Goal: Task Accomplishment & Management: Manage account settings

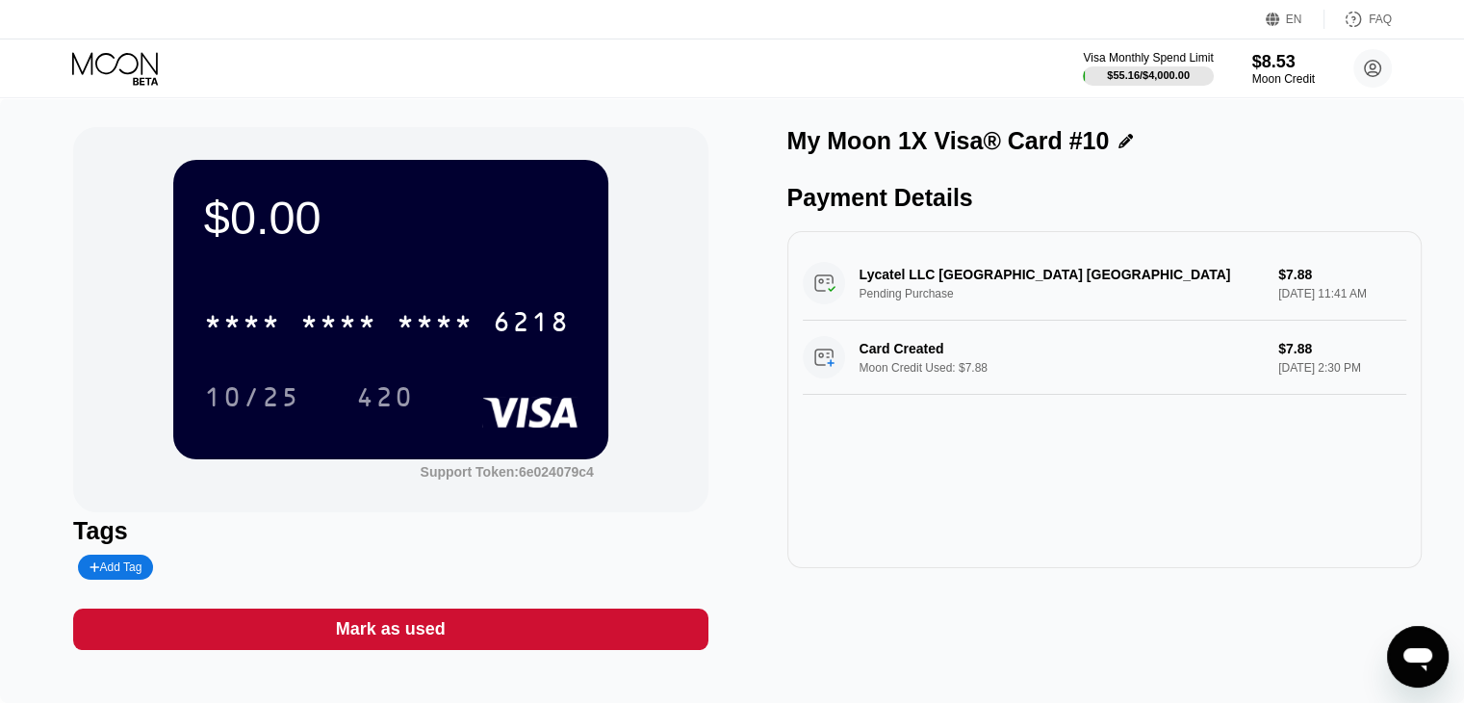
click at [120, 70] on icon at bounding box center [115, 63] width 86 height 22
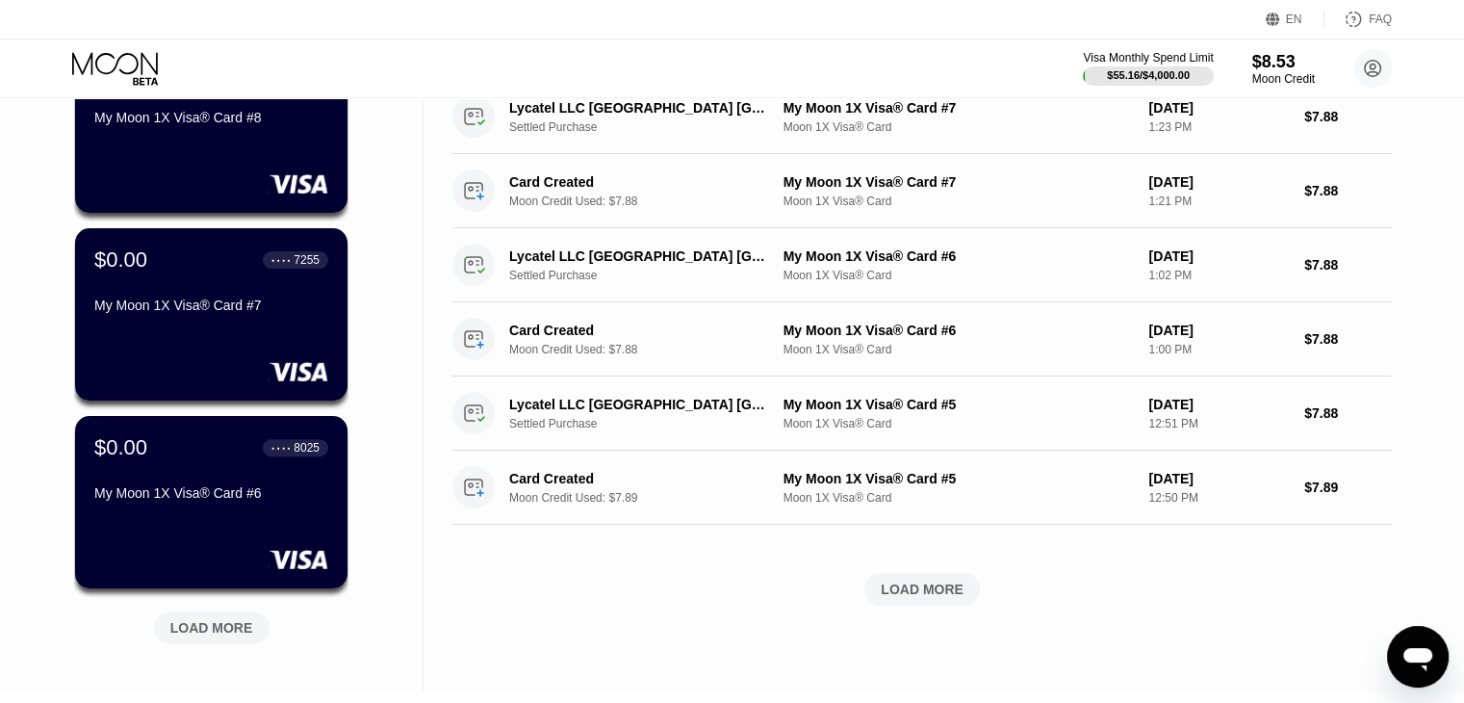
scroll to position [863, 0]
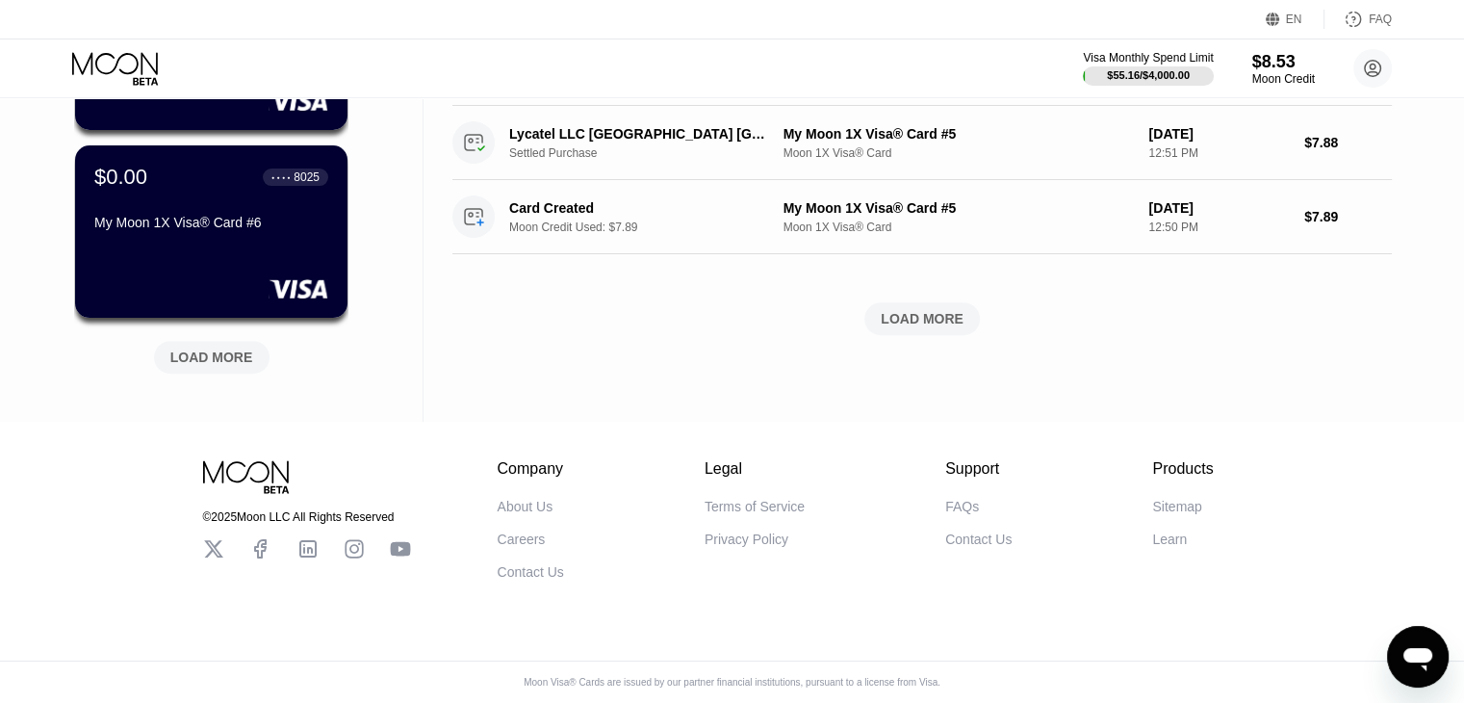
click at [220, 349] on div "LOAD MORE" at bounding box center [211, 357] width 83 height 17
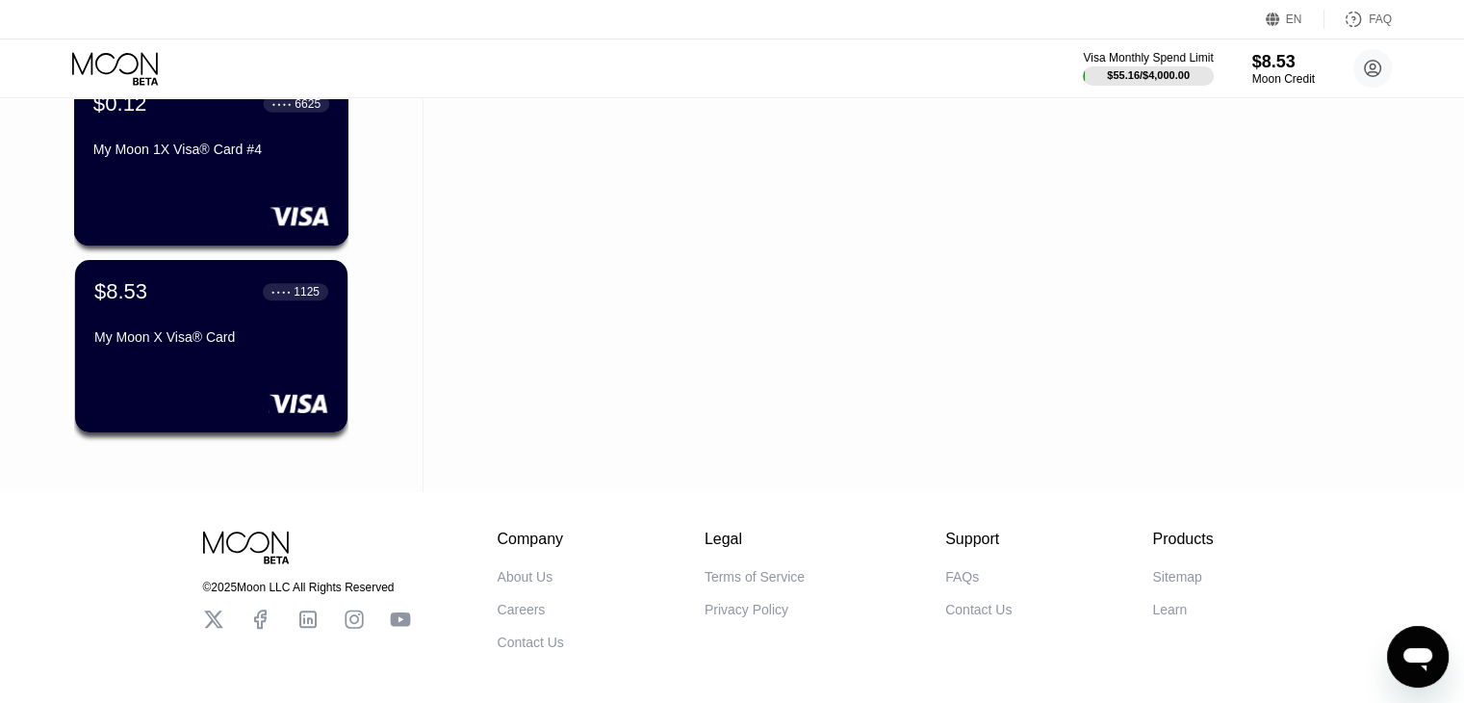
scroll to position [1344, 0]
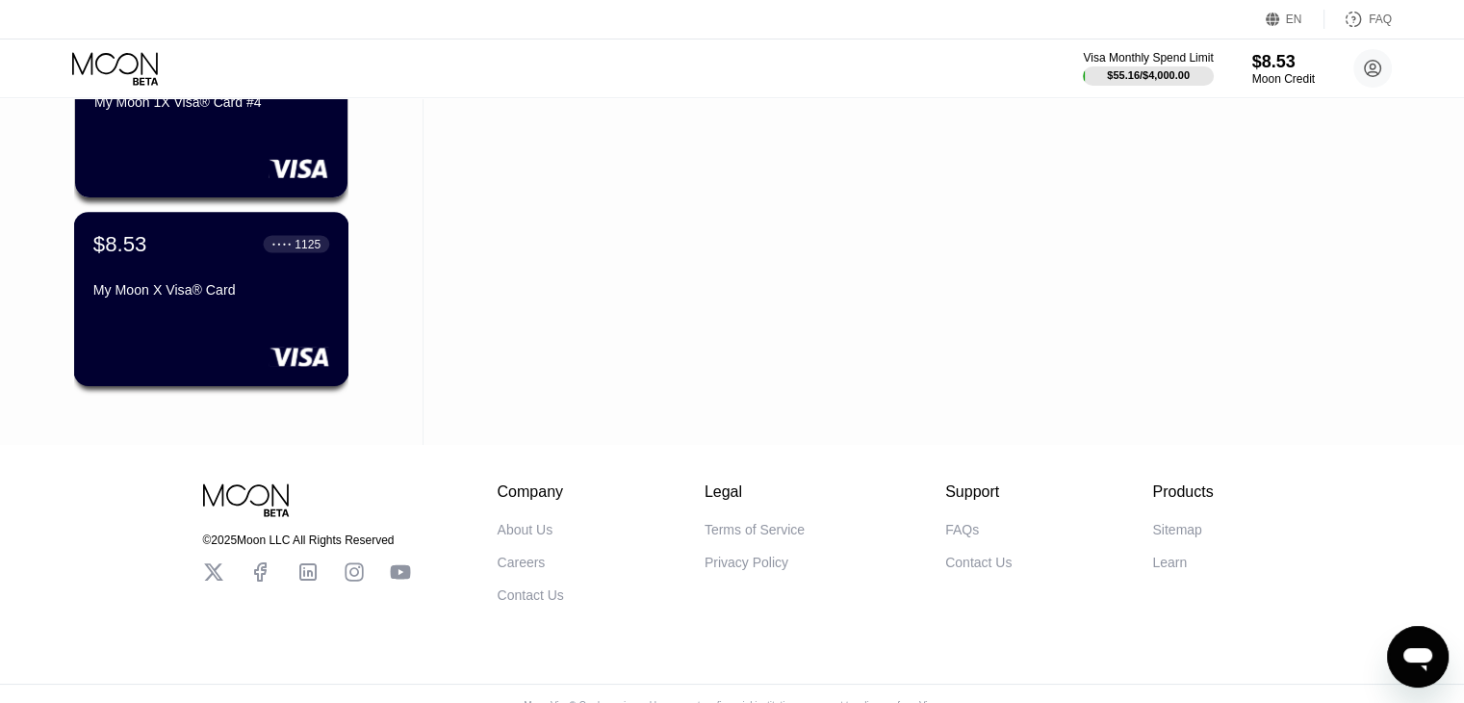
click at [224, 317] on div "$8.53 ● ● ● ● 1125 My Moon X Visa® Card" at bounding box center [211, 299] width 275 height 174
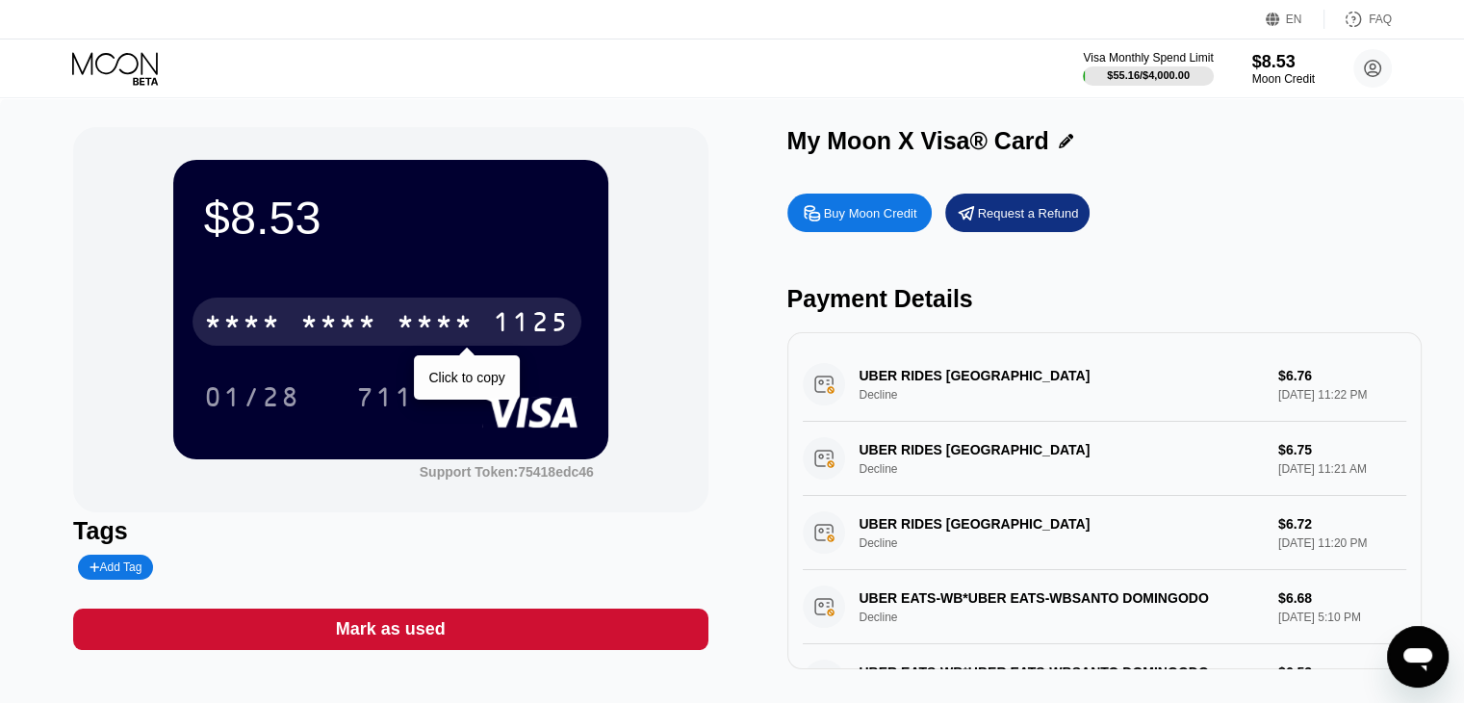
click at [516, 321] on div "1125" at bounding box center [531, 324] width 77 height 31
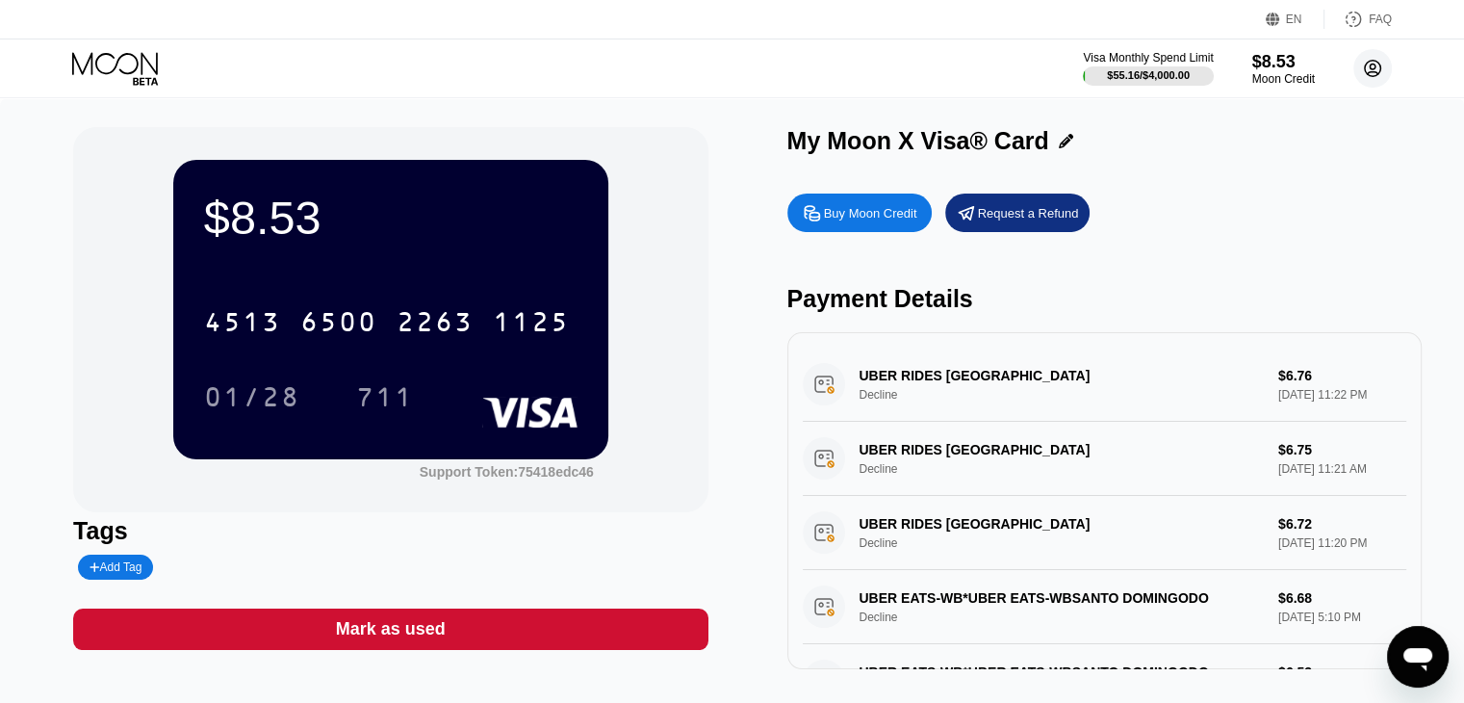
click at [1367, 77] on circle at bounding box center [1373, 68] width 39 height 39
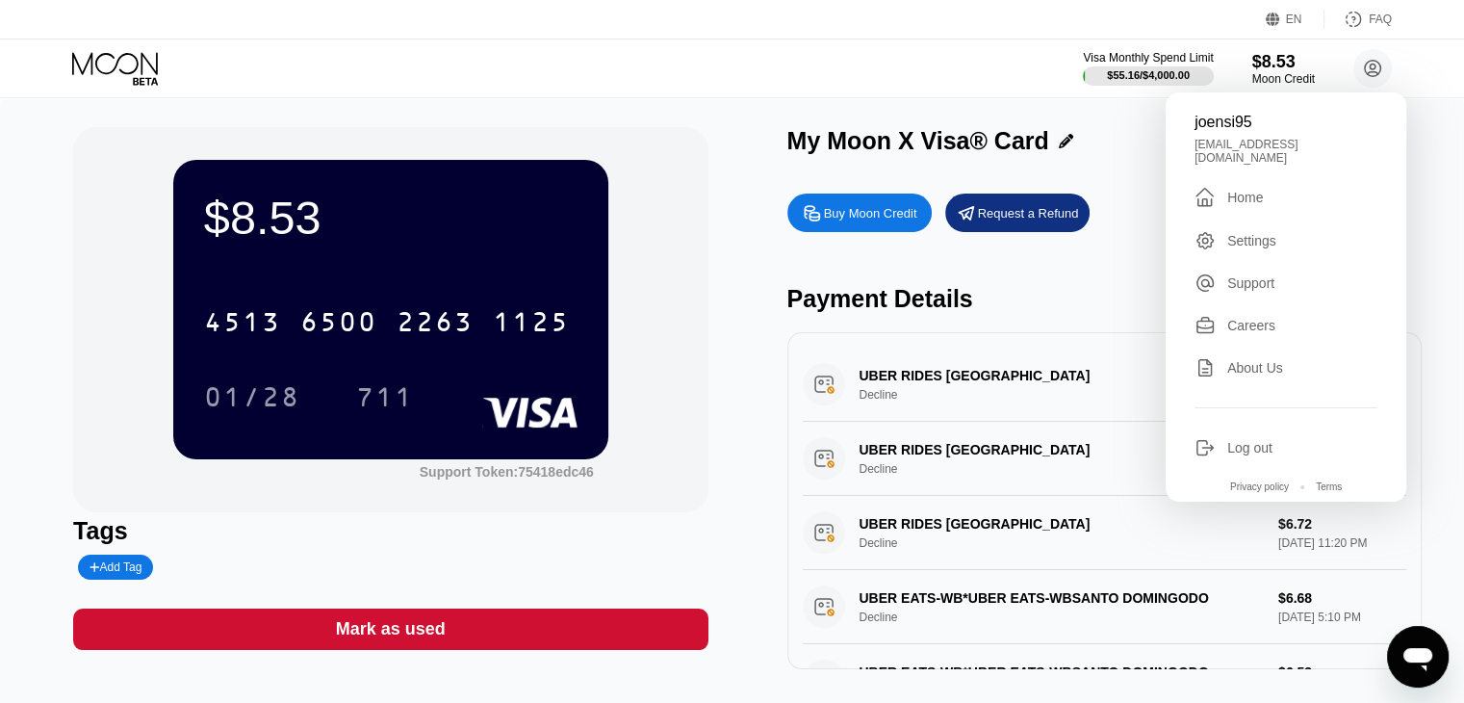
click at [1210, 193] on div "" at bounding box center [1205, 197] width 21 height 23
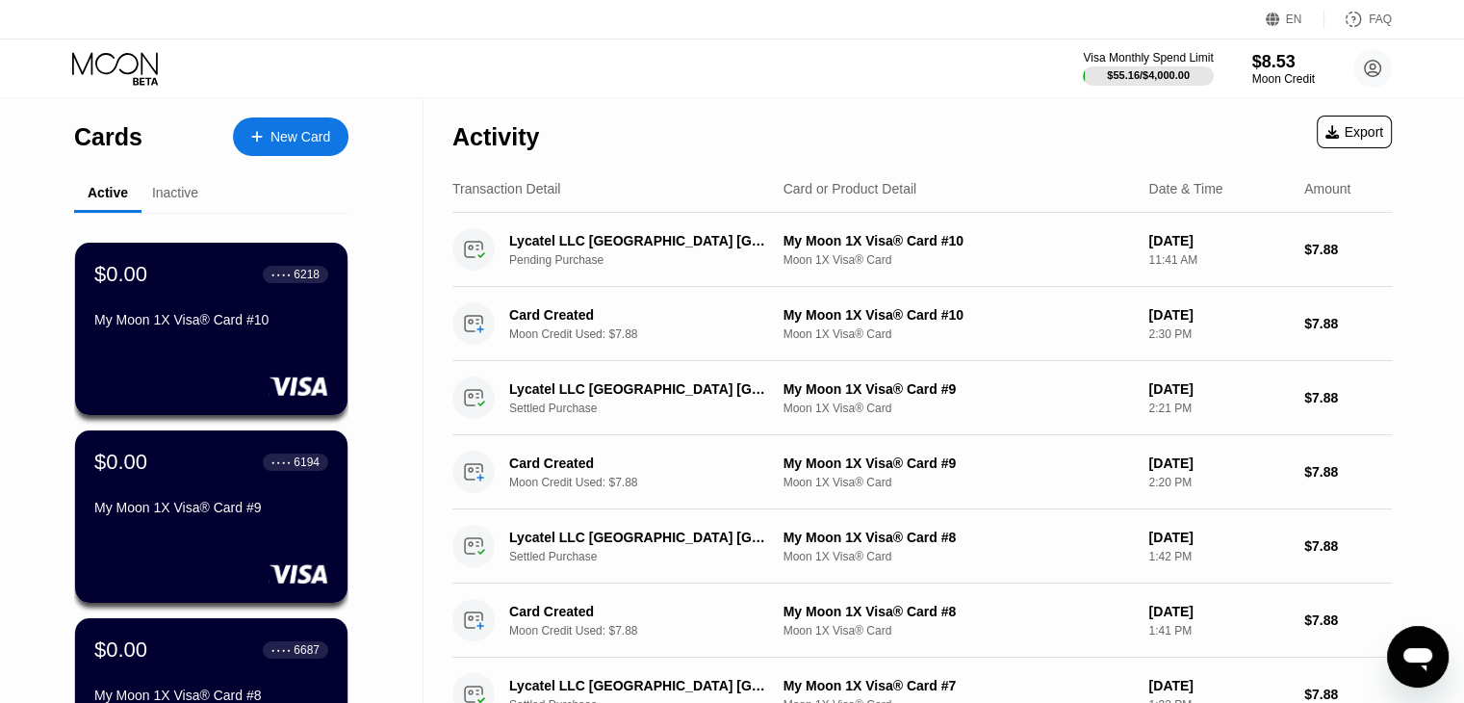
click at [285, 141] on div "New Card" at bounding box center [301, 137] width 60 height 16
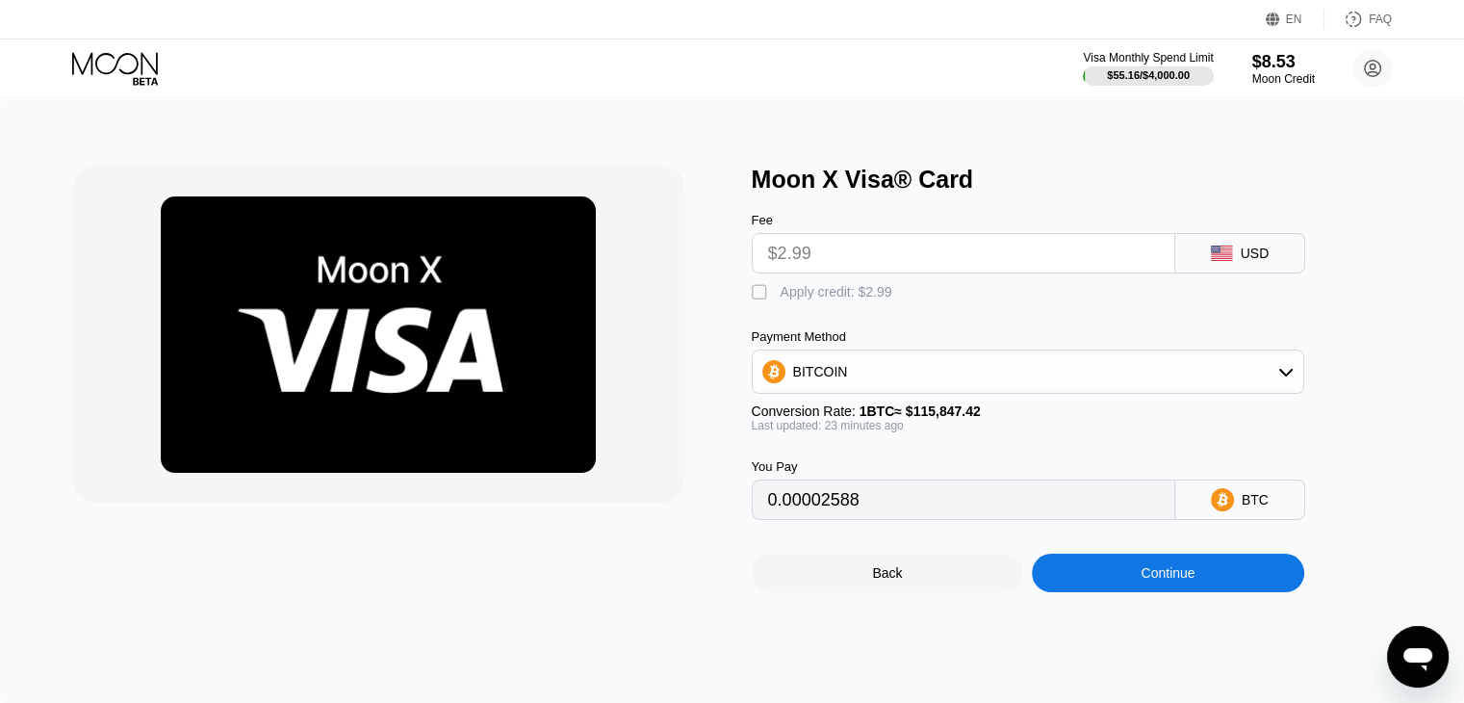
click at [818, 266] on input "$2.99" at bounding box center [963, 253] width 391 height 39
click at [819, 262] on input "$2.99" at bounding box center [963, 253] width 391 height 39
click at [801, 262] on input "$2.99" at bounding box center [963, 253] width 391 height 39
click at [798, 227] on div "Fee" at bounding box center [964, 220] width 424 height 14
click at [799, 251] on input "$2.99" at bounding box center [963, 253] width 391 height 39
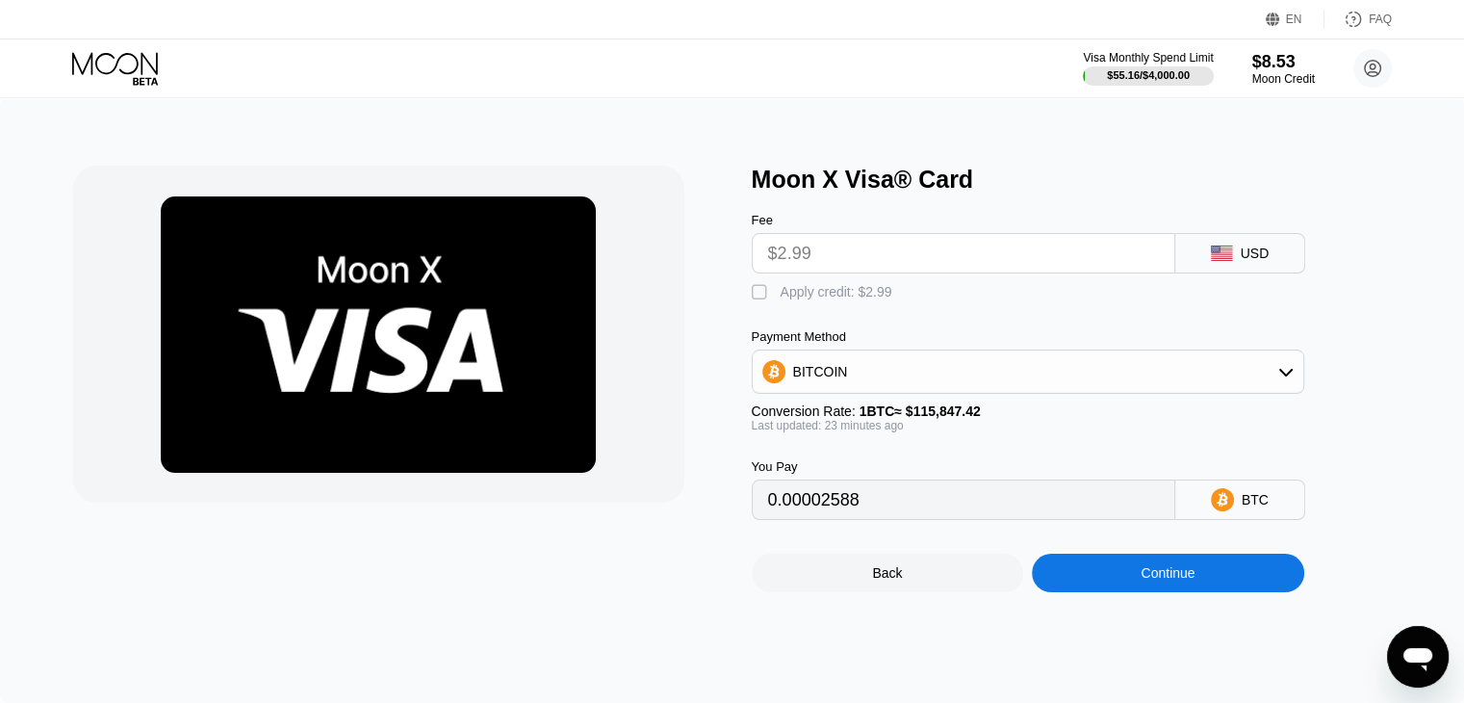
click at [799, 251] on input "$2.99" at bounding box center [963, 253] width 391 height 39
click at [762, 300] on div "" at bounding box center [761, 292] width 19 height 19
type input "0"
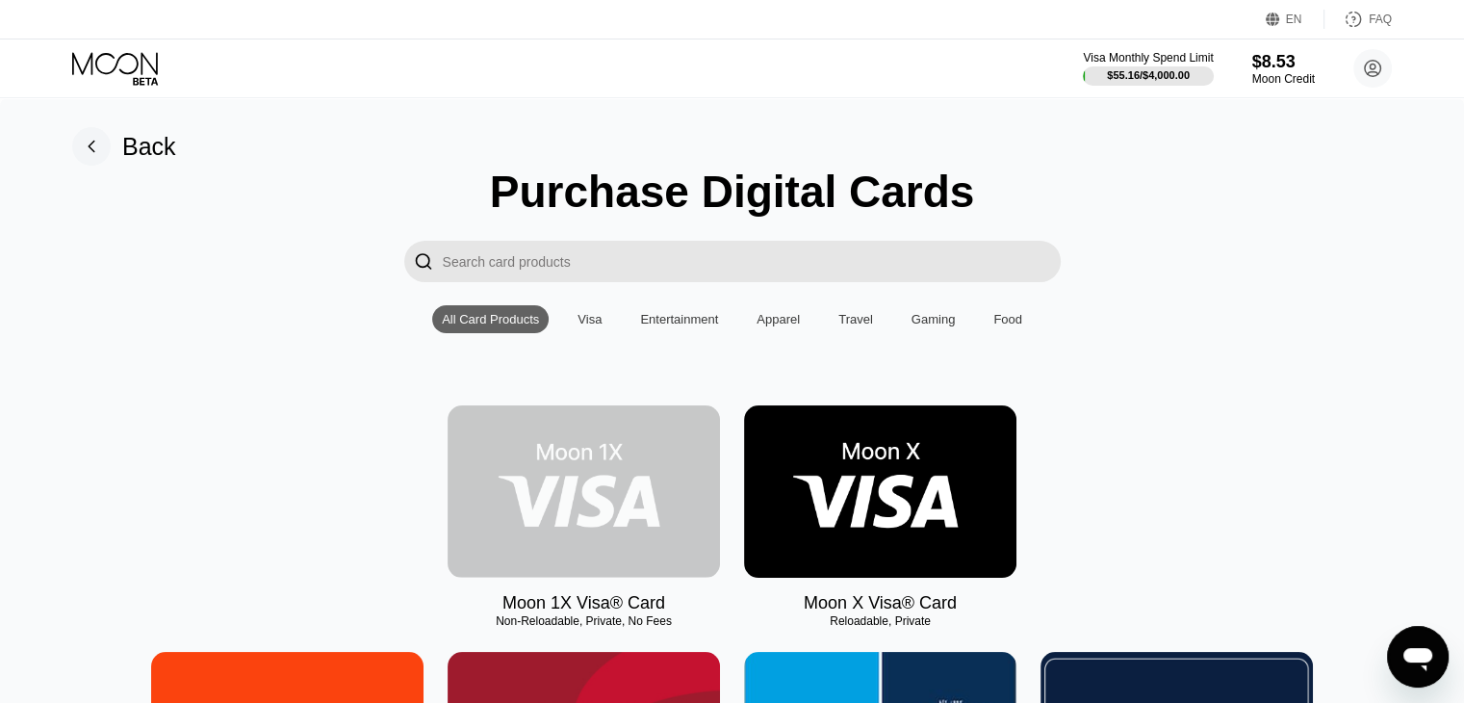
click at [531, 478] on img at bounding box center [584, 491] width 272 height 172
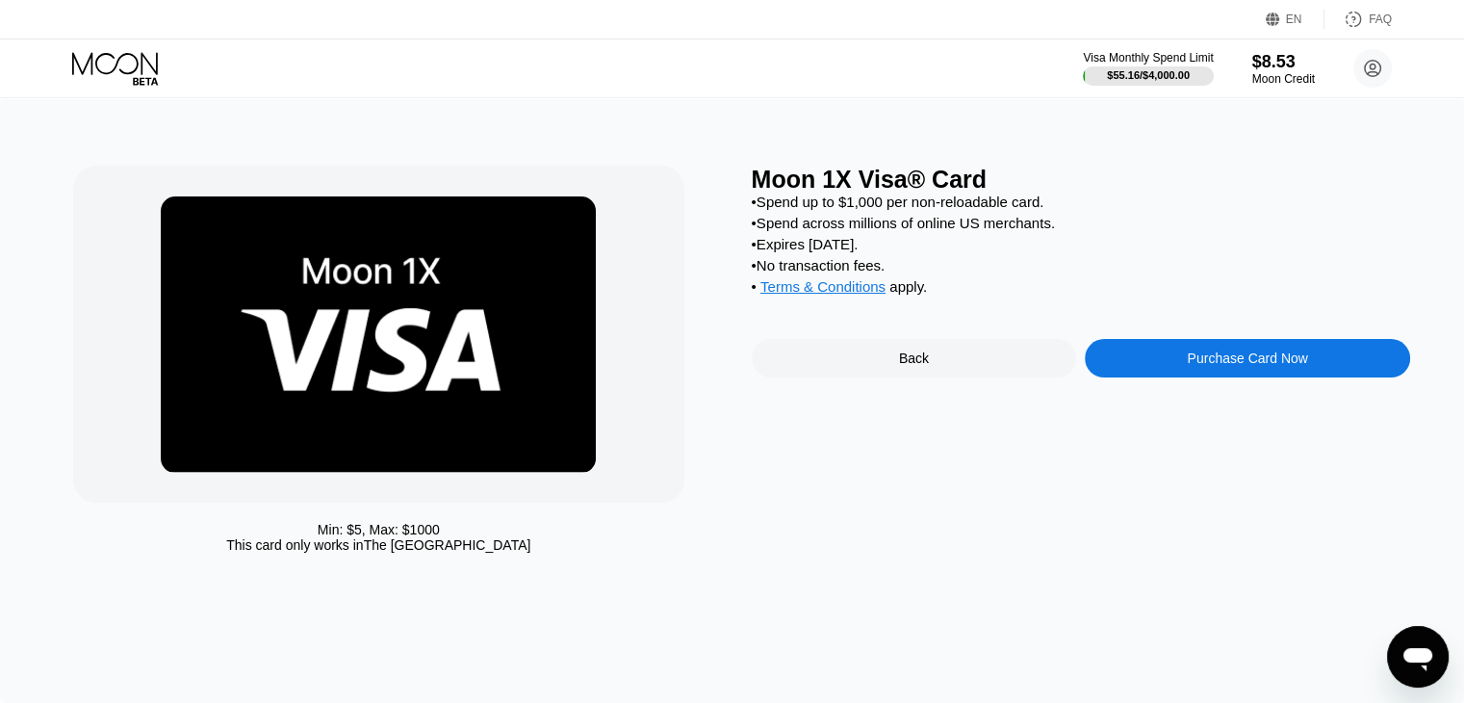
click at [1191, 363] on div "Purchase Card Now" at bounding box center [1247, 358] width 325 height 39
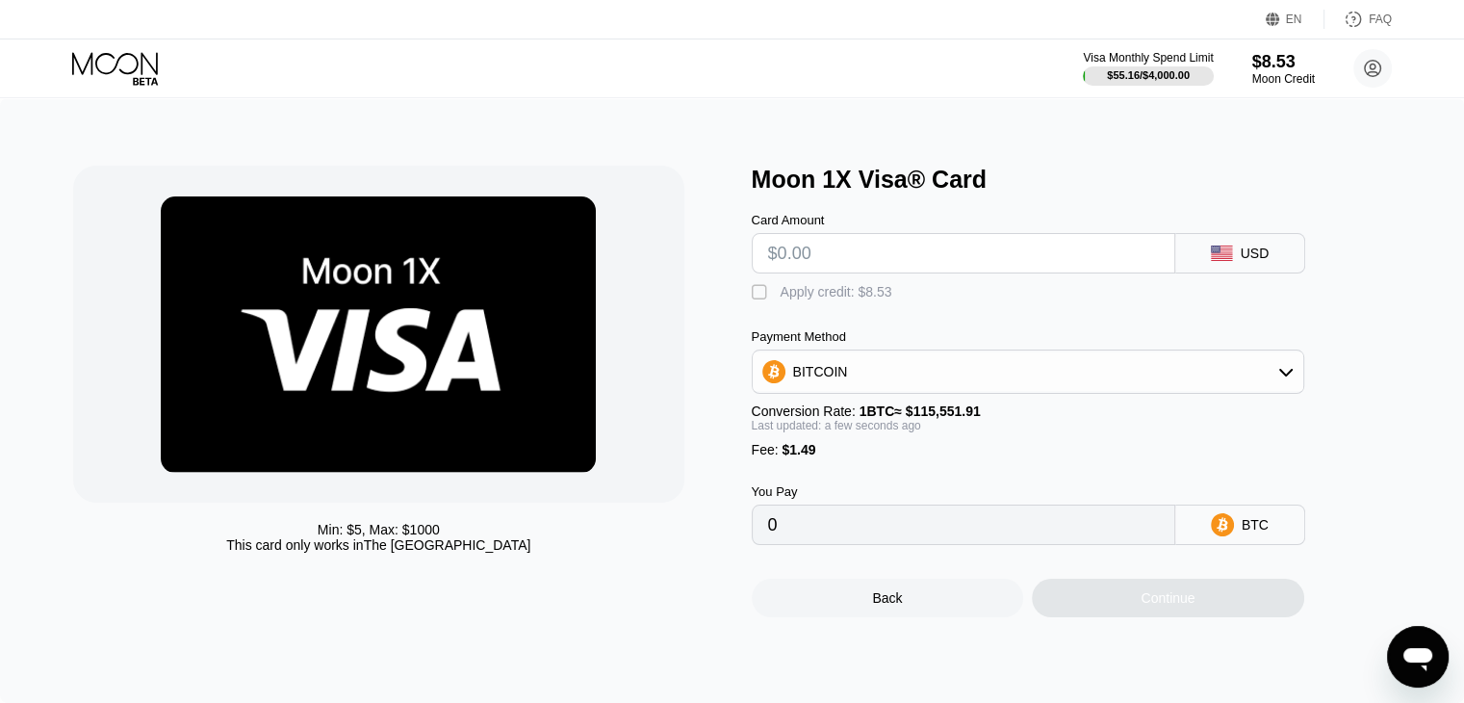
click at [855, 249] on input "text" at bounding box center [963, 253] width 391 height 39
type input "$8"
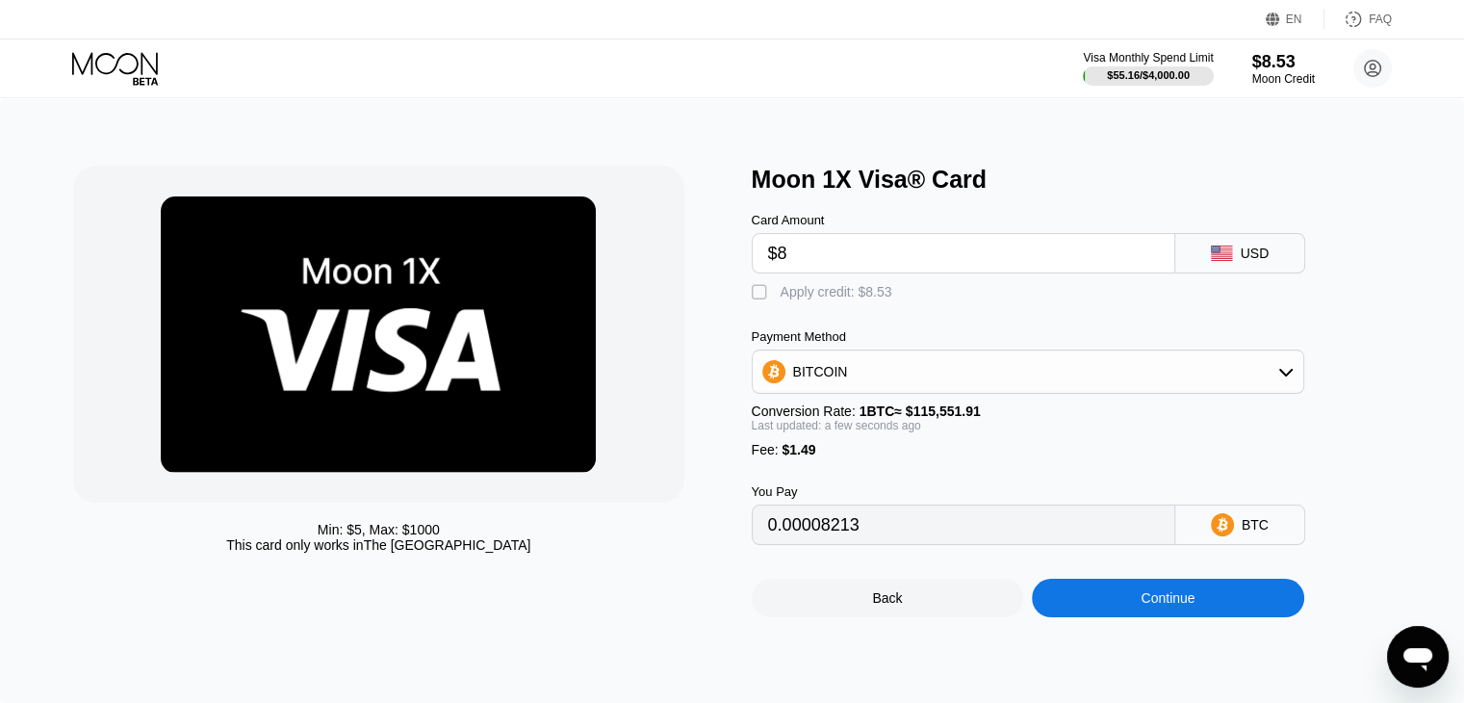
type input "0.00008213"
type input "$8.5"
type input "0.00008646"
type input "$8.53"
type input "0.00008672"
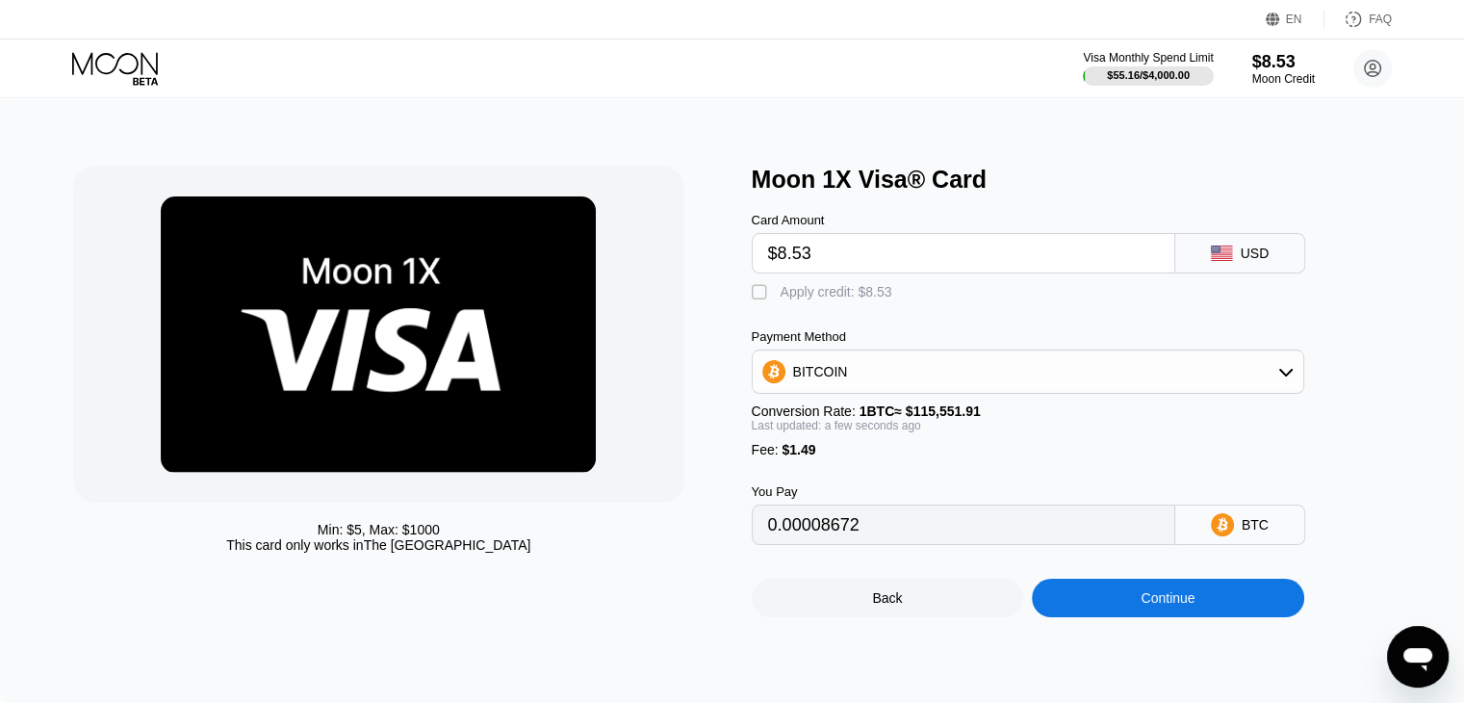
type input "$8.53"
click at [759, 300] on div "" at bounding box center [761, 292] width 19 height 19
type input "0.0000129"
click at [1140, 640] on div "Min: $ 5 , Max: $ 1000 This card only works in The United States Moon 1X Visa® …" at bounding box center [732, 400] width 1464 height 605
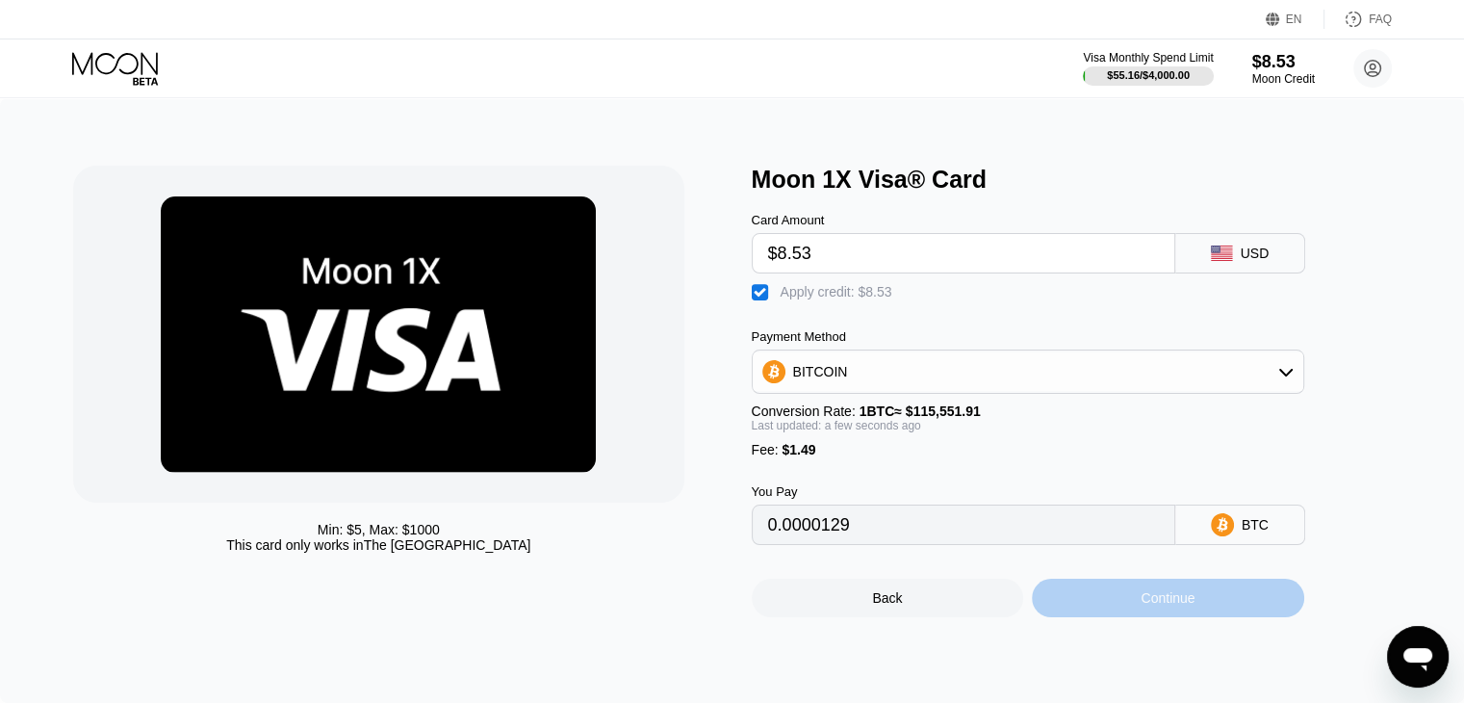
click at [1140, 617] on div "Continue" at bounding box center [1168, 598] width 272 height 39
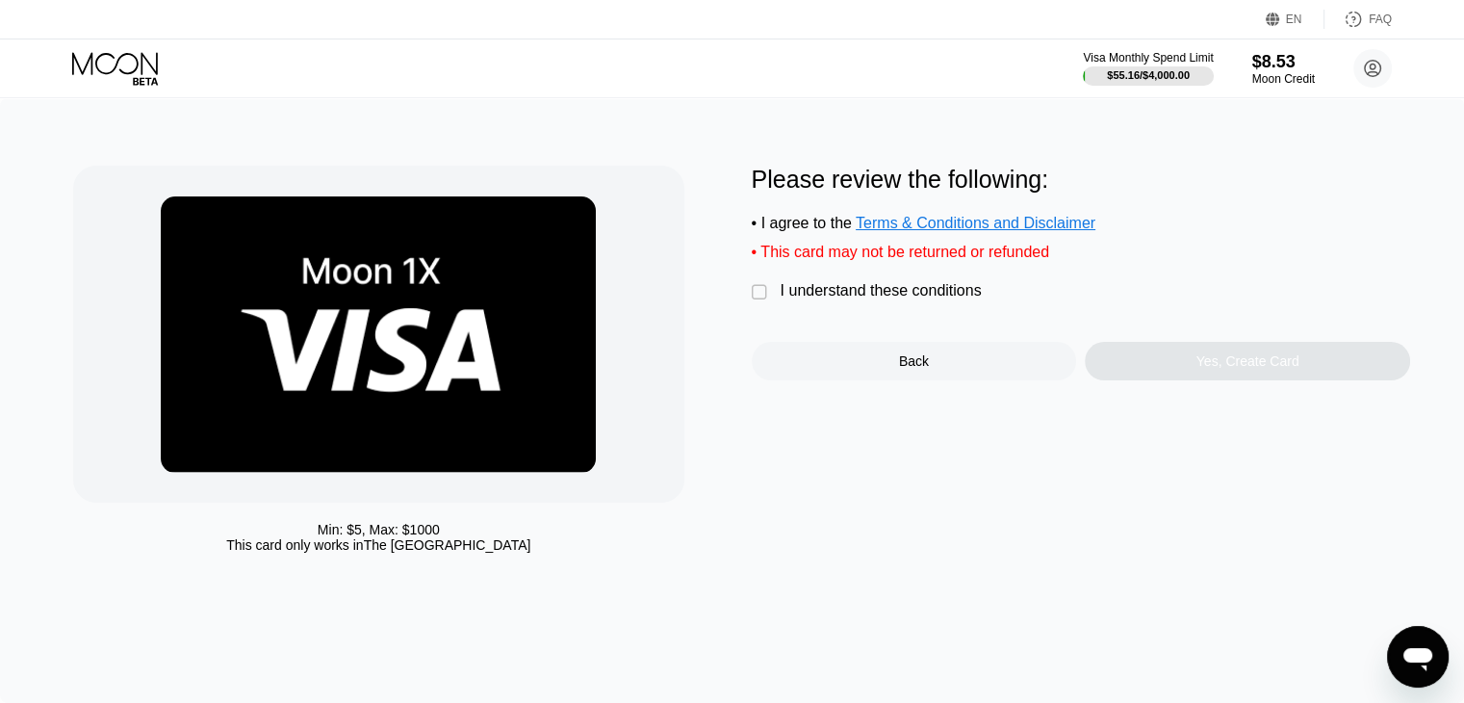
click at [775, 289] on div "Please review the following: • I agree to the Terms & Conditions and Disclaimer…" at bounding box center [1081, 273] width 659 height 215
click at [775, 302] on div " I understand these conditions" at bounding box center [872, 292] width 240 height 20
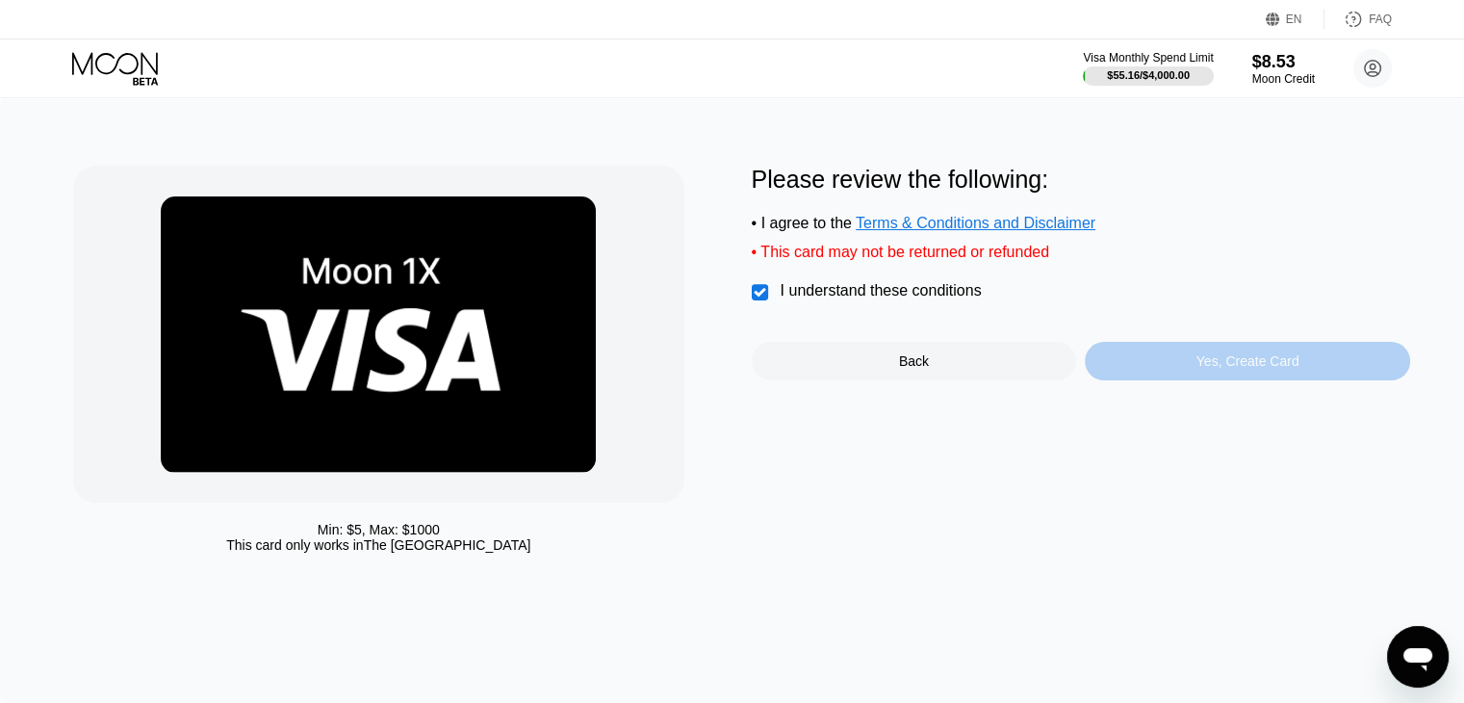
click at [1138, 367] on div "Yes, Create Card" at bounding box center [1247, 361] width 325 height 39
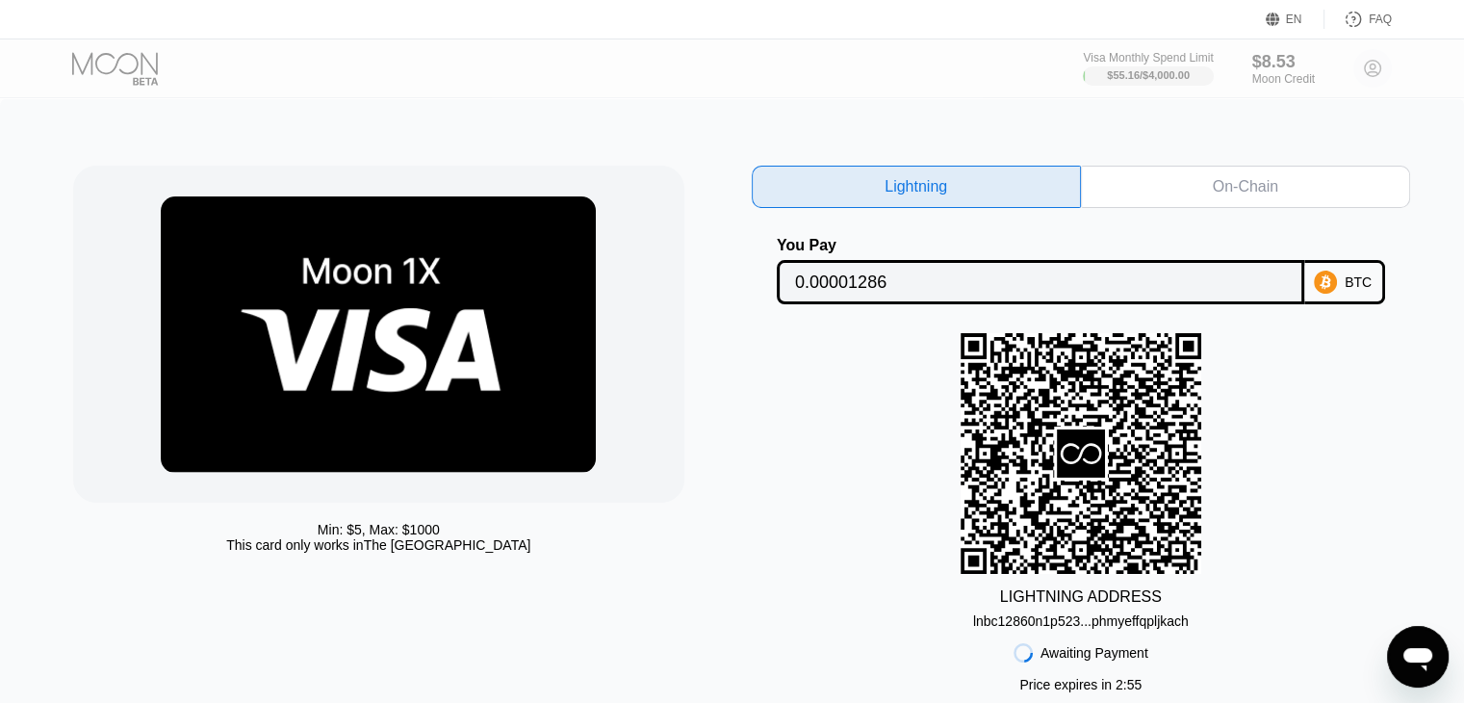
click at [162, 74] on div at bounding box center [131, 69] width 118 height 34
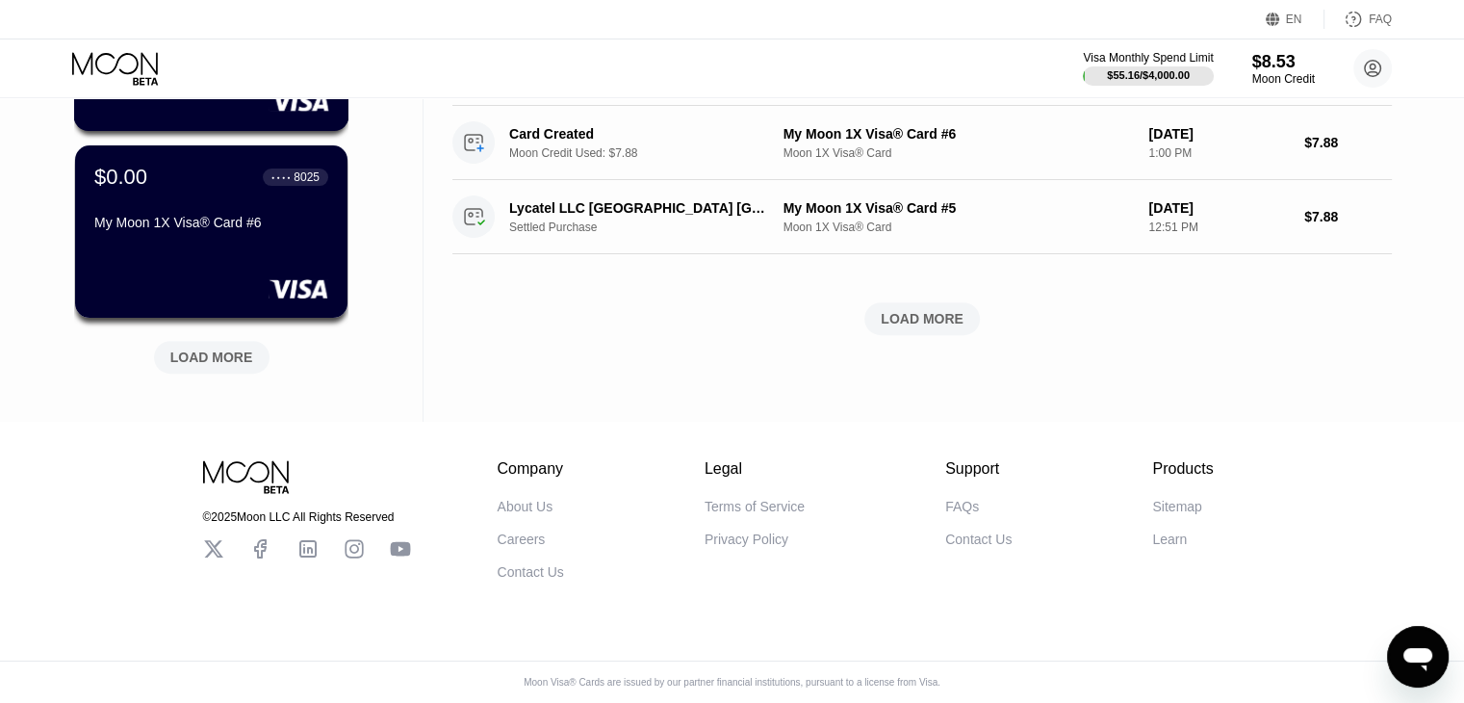
scroll to position [863, 0]
click at [224, 349] on div "LOAD MORE" at bounding box center [211, 357] width 83 height 17
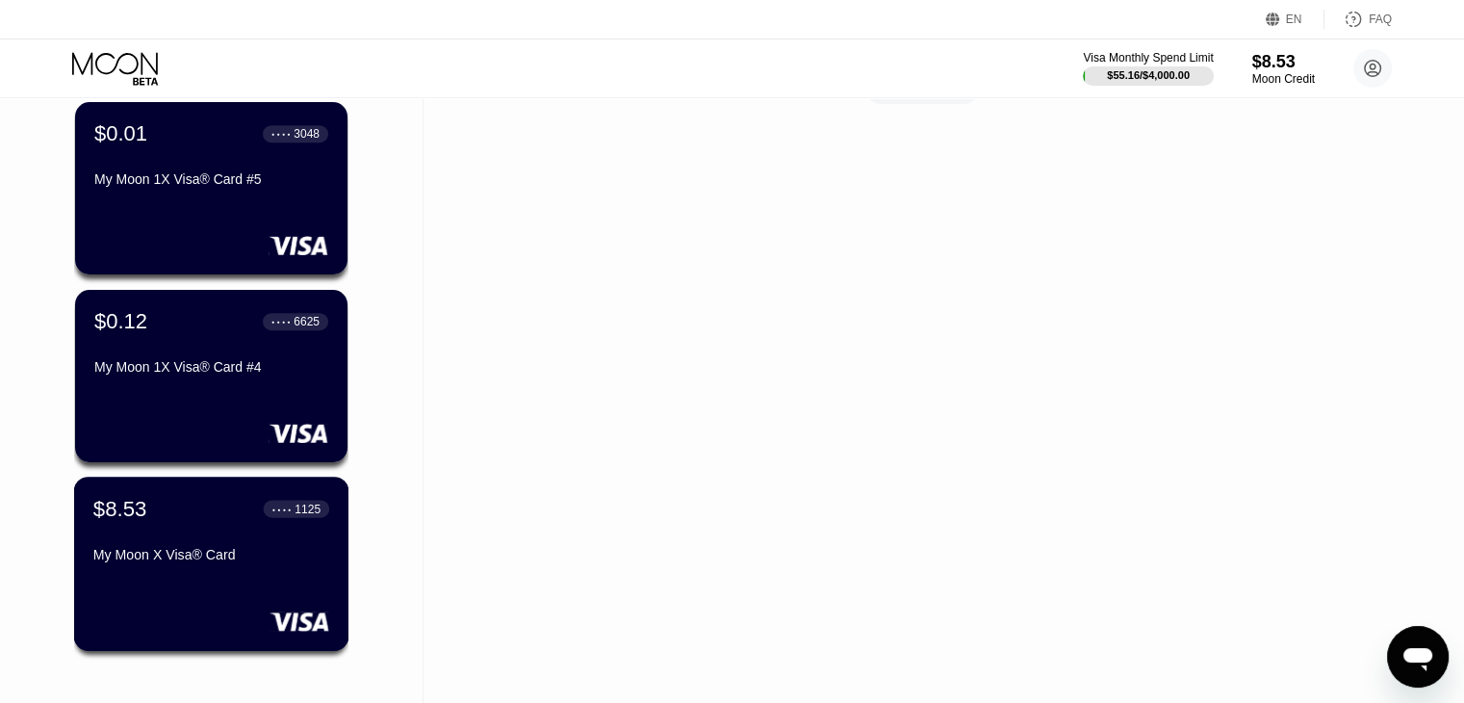
scroll to position [1344, 0]
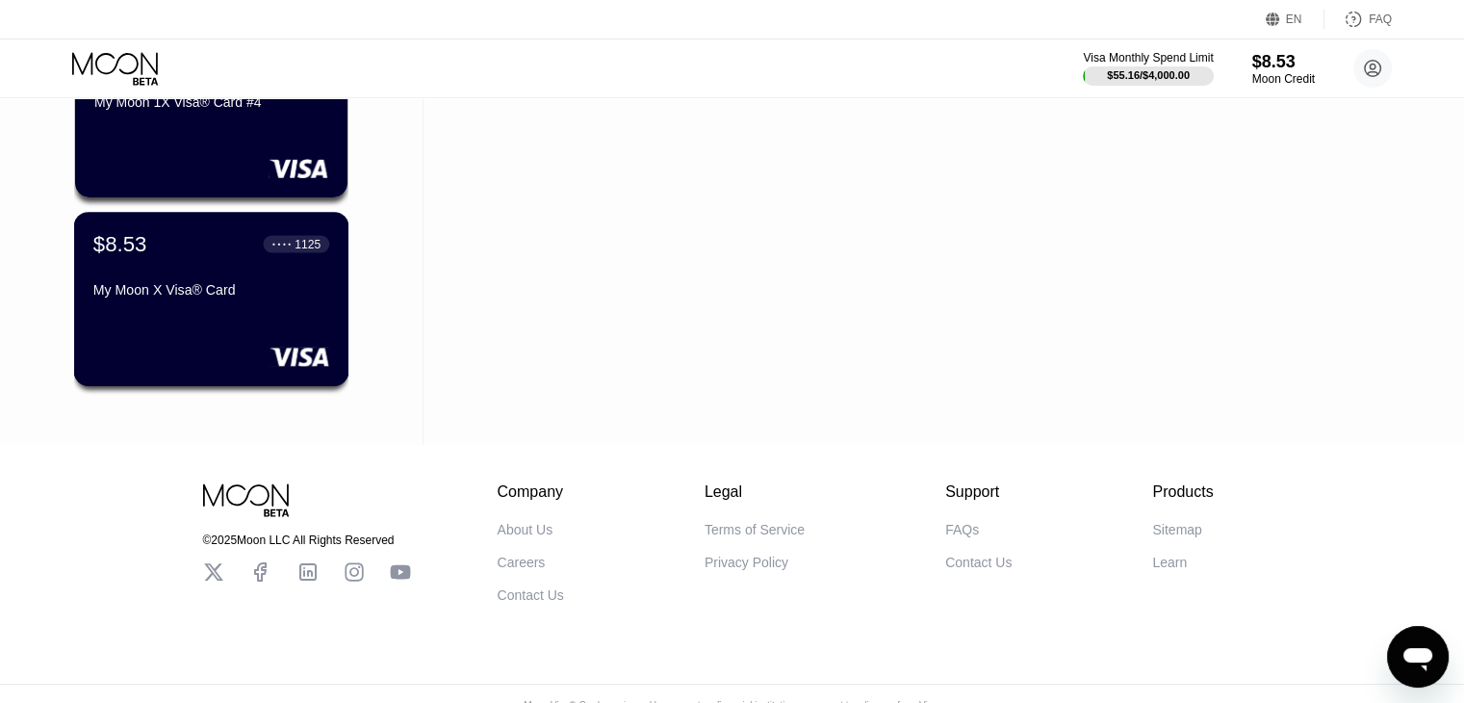
click at [239, 305] on div "My Moon X Visa® Card" at bounding box center [211, 293] width 236 height 23
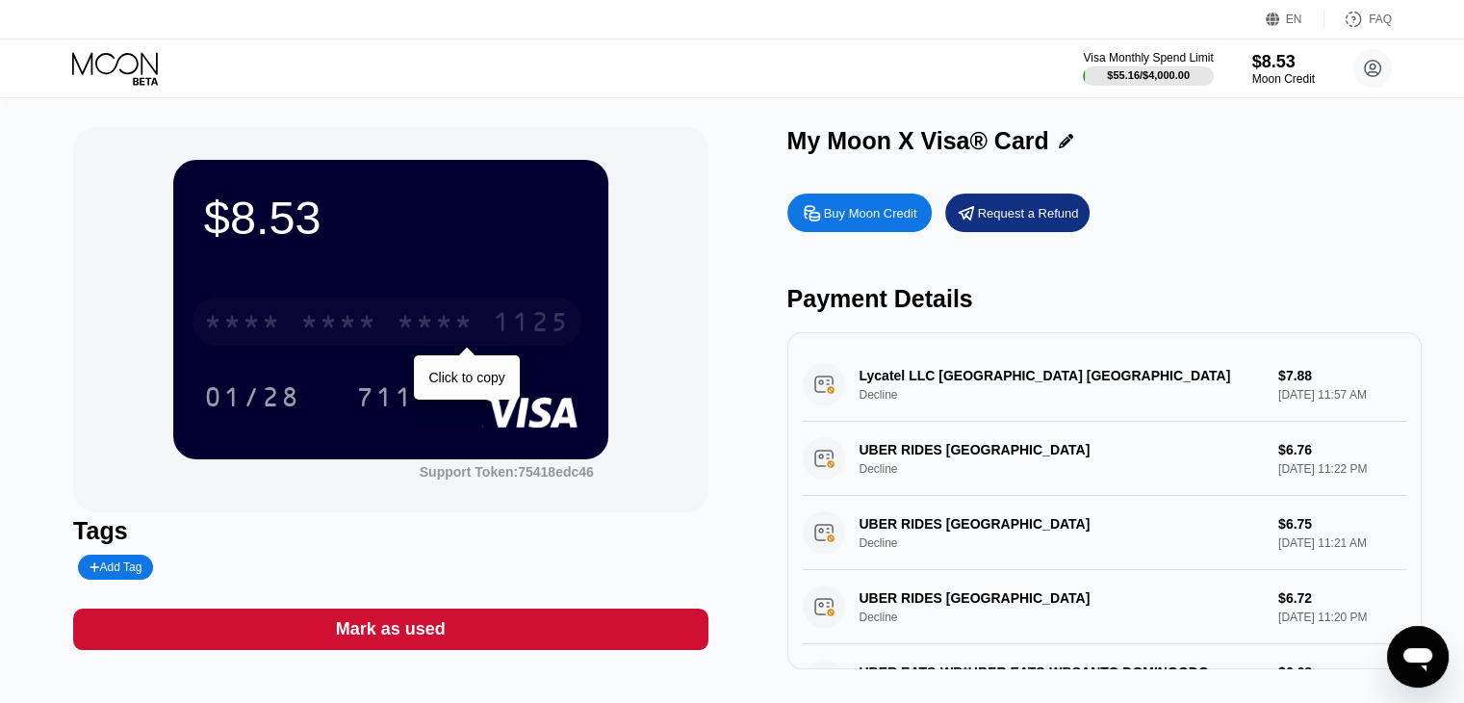
click at [428, 317] on div "* * * *" at bounding box center [435, 324] width 77 height 31
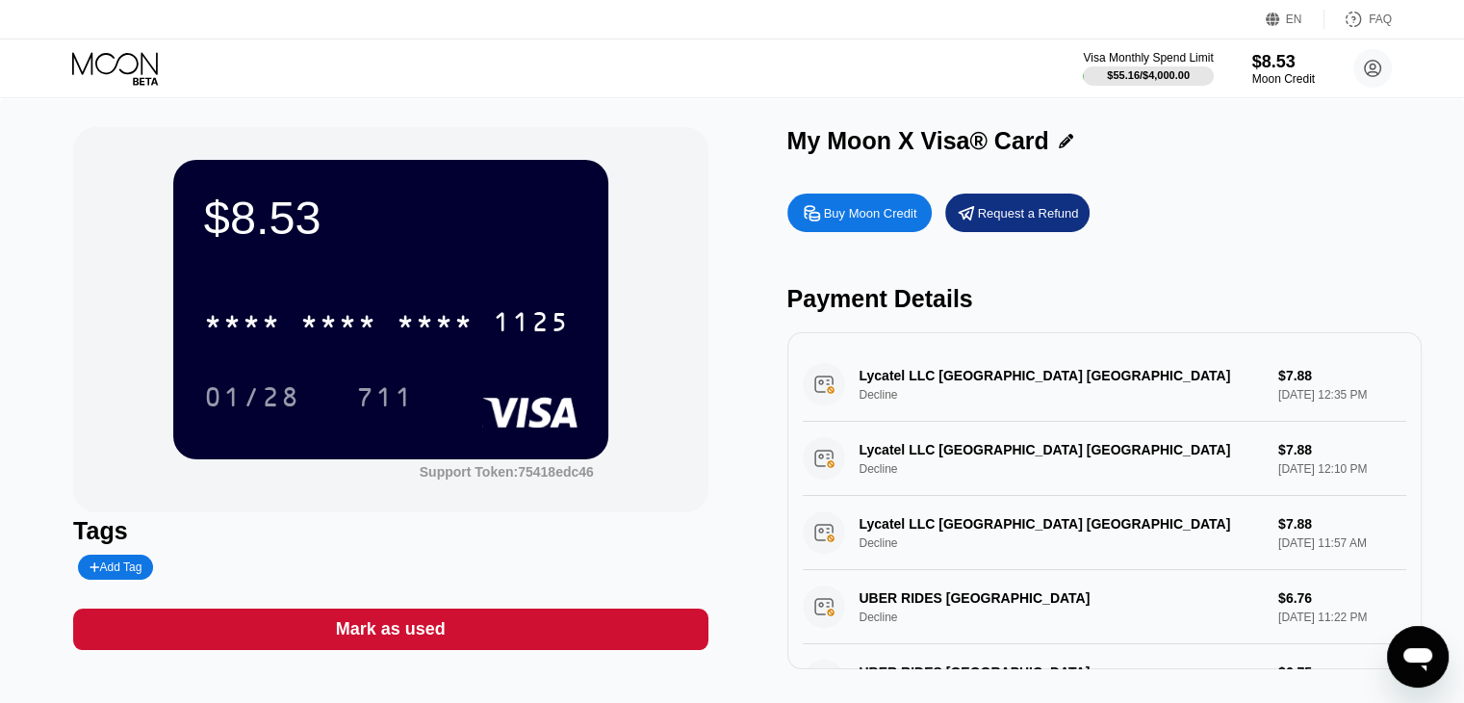
click at [887, 389] on div "Lycatel LLC Newark US Decline $7.88 Aug 22, 2025 12:35 PM" at bounding box center [1105, 385] width 604 height 74
click at [968, 383] on div "Lycatel LLC Newark US Decline $7.88 Aug 22, 2025 12:35 PM" at bounding box center [1105, 385] width 604 height 74
click at [968, 384] on div "Lycatel LLC Newark US Decline $7.88 Aug 22, 2025 12:35 PM" at bounding box center [1105, 385] width 604 height 74
drag, startPoint x: 1250, startPoint y: 384, endPoint x: 1235, endPoint y: 386, distance: 14.6
click at [968, 385] on div "Lycatel LLC Newark US Decline $7.88 Aug 22, 2025 12:35 PM" at bounding box center [1105, 385] width 604 height 74
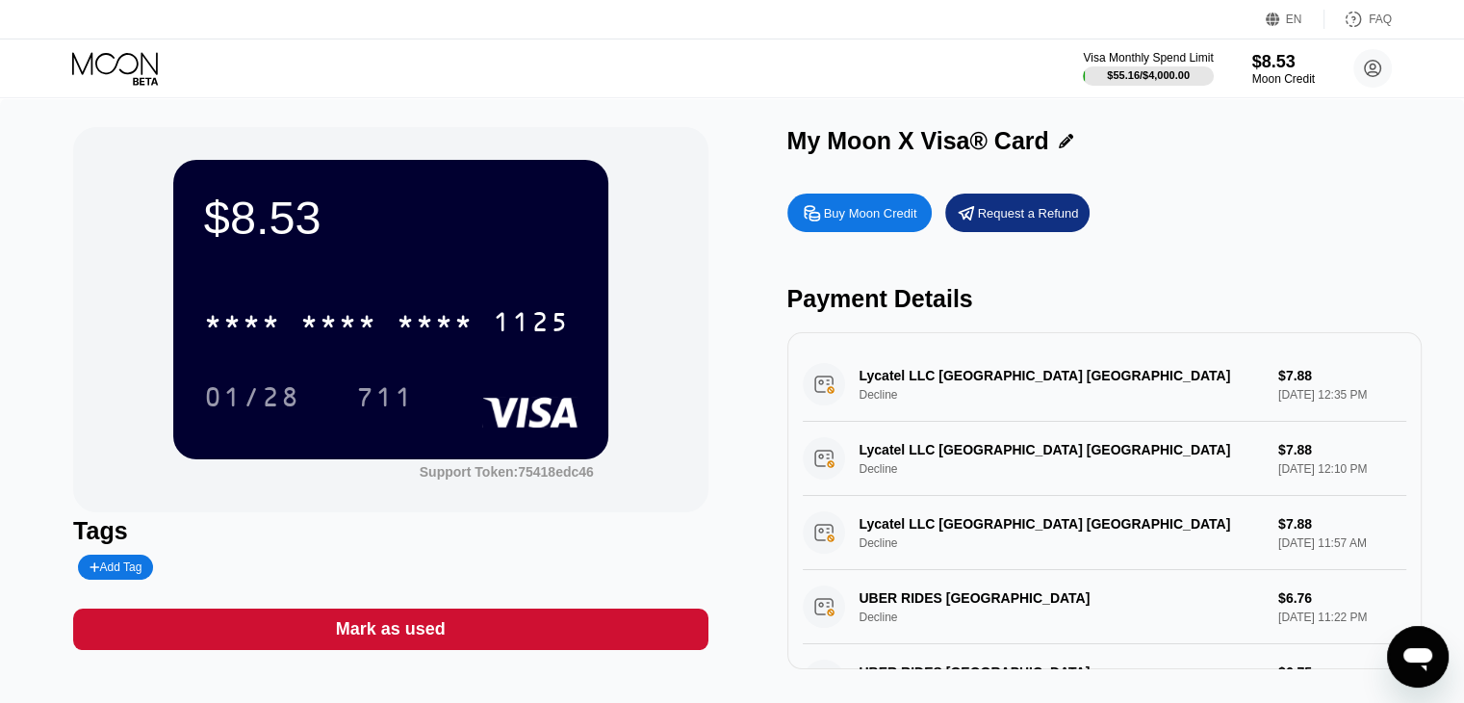
click at [968, 382] on div "Lycatel LLC Newark US Decline $7.88 Aug 22, 2025 12:35 PM" at bounding box center [1105, 385] width 604 height 74
click at [889, 407] on div "Lycatel LLC Newark US Decline $7.88 Aug 22, 2025 12:35 PM" at bounding box center [1105, 385] width 604 height 74
click at [884, 413] on div "Lycatel LLC Newark US Decline $7.88 Aug 22, 2025 12:35 PM" at bounding box center [1105, 385] width 604 height 74
click at [880, 462] on div "Lycatel LLC Newark US Decline $7.88 Aug 22, 2025 12:10 PM" at bounding box center [1105, 459] width 604 height 74
click at [888, 462] on div "Lycatel LLC Newark US Decline $7.88 Aug 22, 2025 12:10 PM" at bounding box center [1105, 459] width 604 height 74
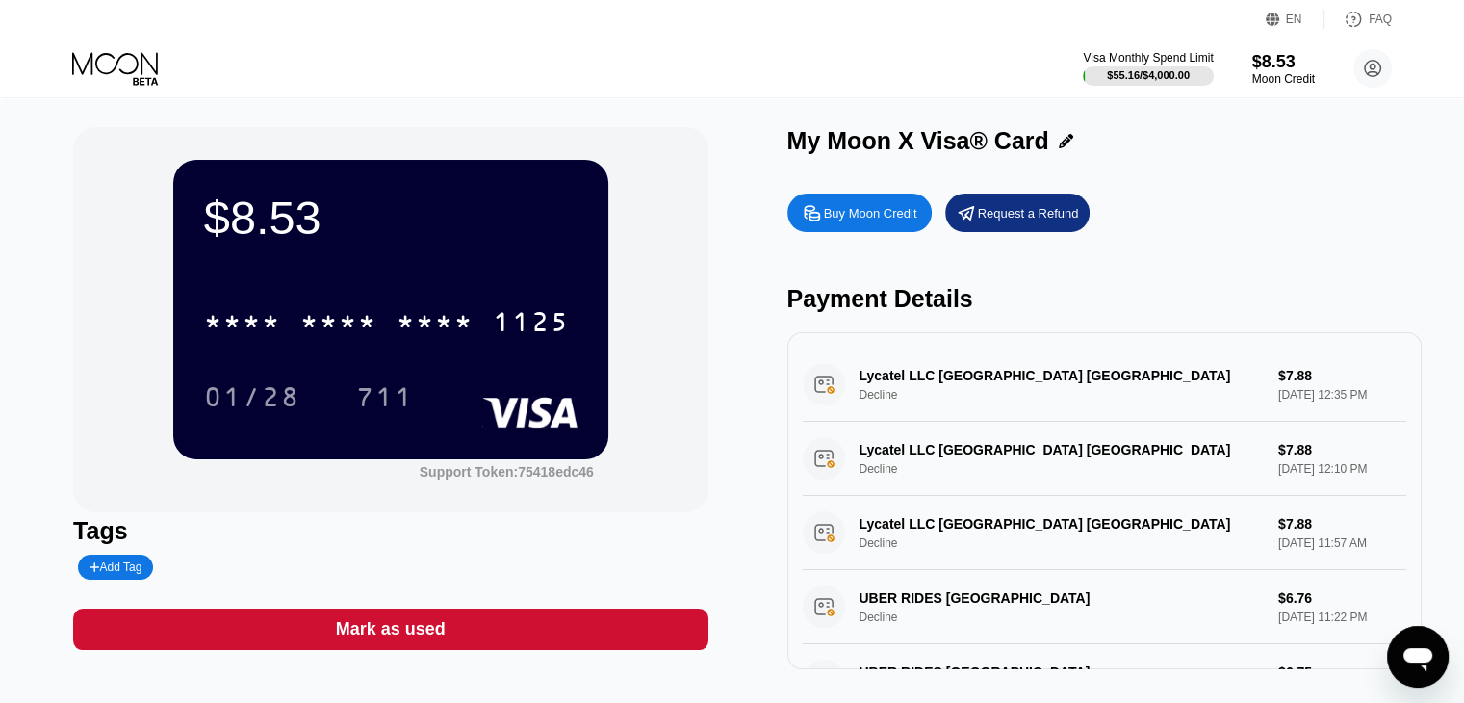
click at [900, 530] on div "Lycatel LLC Newark US Decline $7.88 Aug 22, 2025 11:57 AM" at bounding box center [1105, 533] width 604 height 74
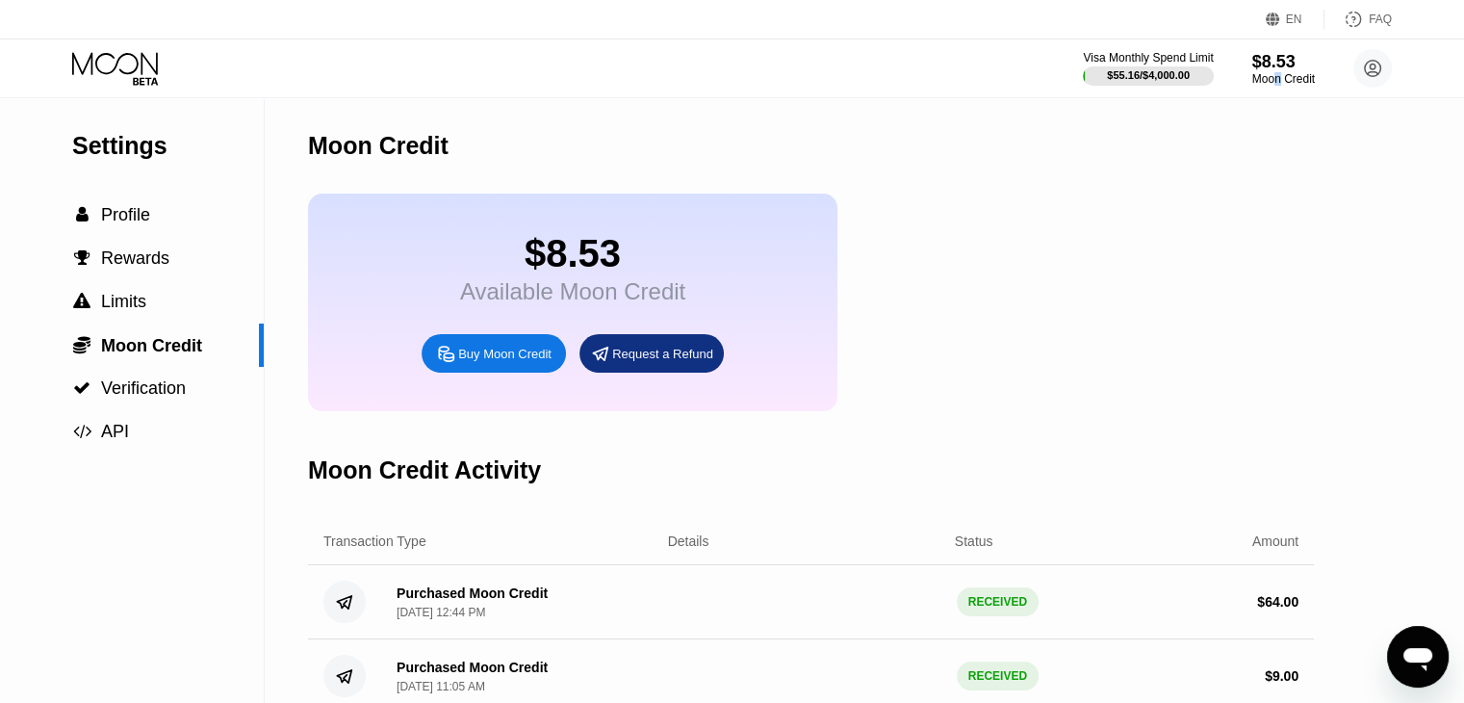
drag, startPoint x: 1271, startPoint y: 90, endPoint x: 1282, endPoint y: 81, distance: 15.0
click at [1282, 81] on div "Visa Monthly Spend Limit $55.16 / $4,000.00 $8.53 Moon Credit joensi95 [EMAIL_A…" at bounding box center [732, 68] width 1464 height 58
click at [1282, 81] on div "Moon Credit" at bounding box center [1284, 78] width 65 height 13
click at [1368, 76] on circle at bounding box center [1373, 68] width 39 height 39
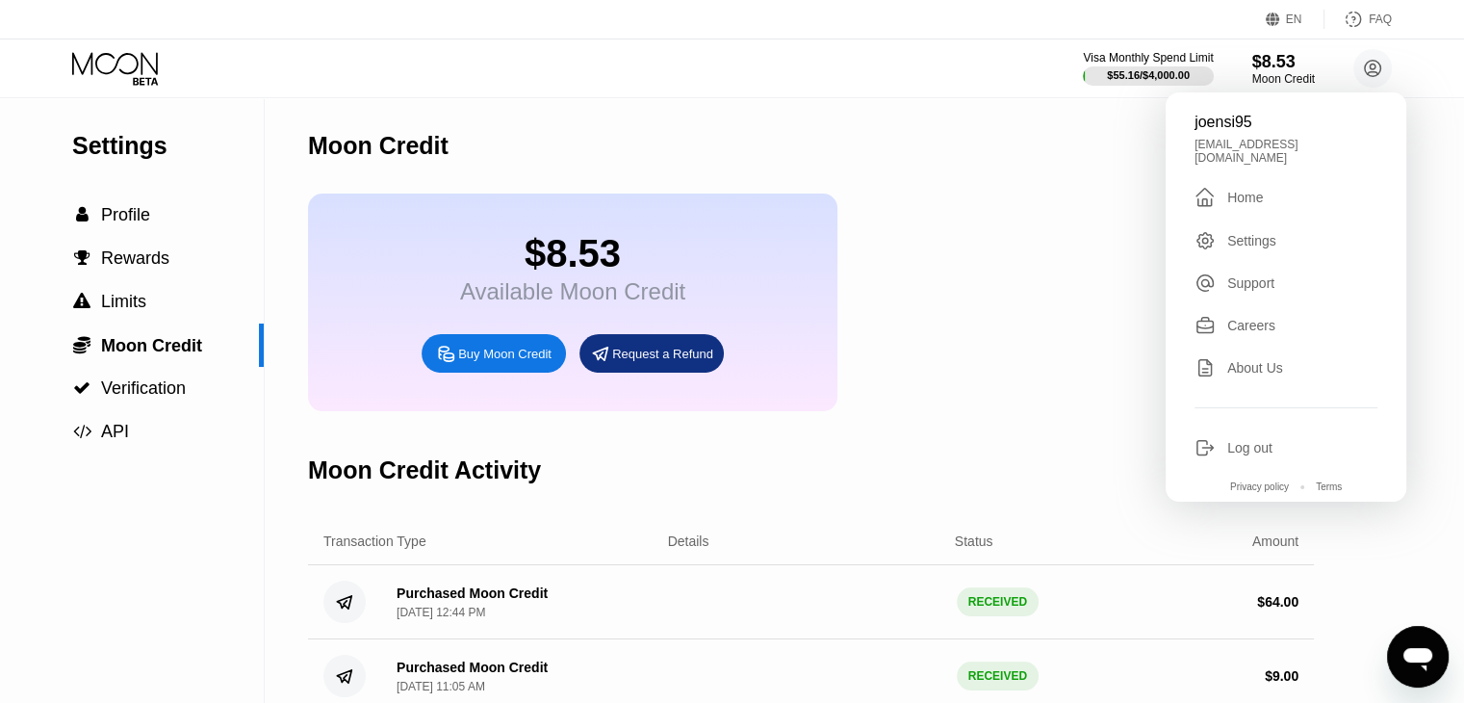
click at [1237, 194] on div "Home" at bounding box center [1245, 197] width 36 height 15
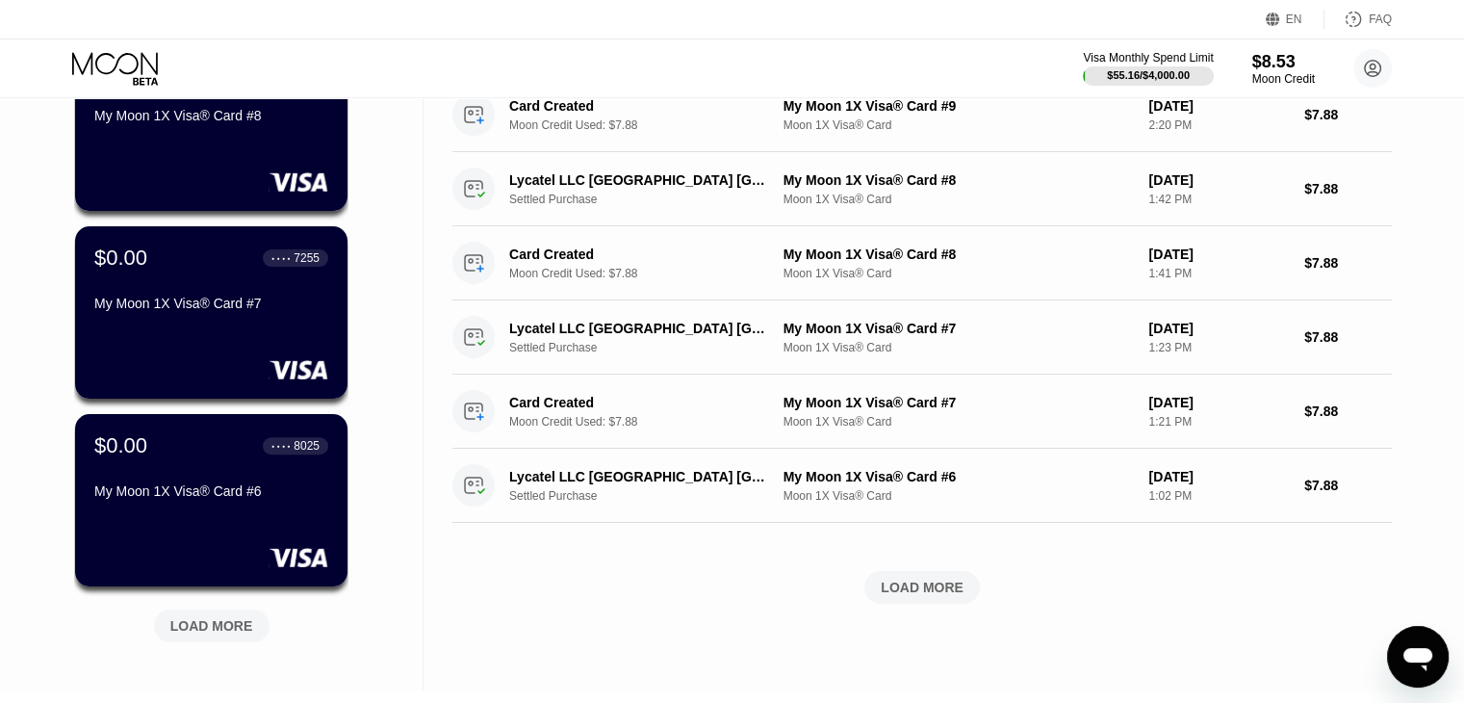
scroll to position [614, 0]
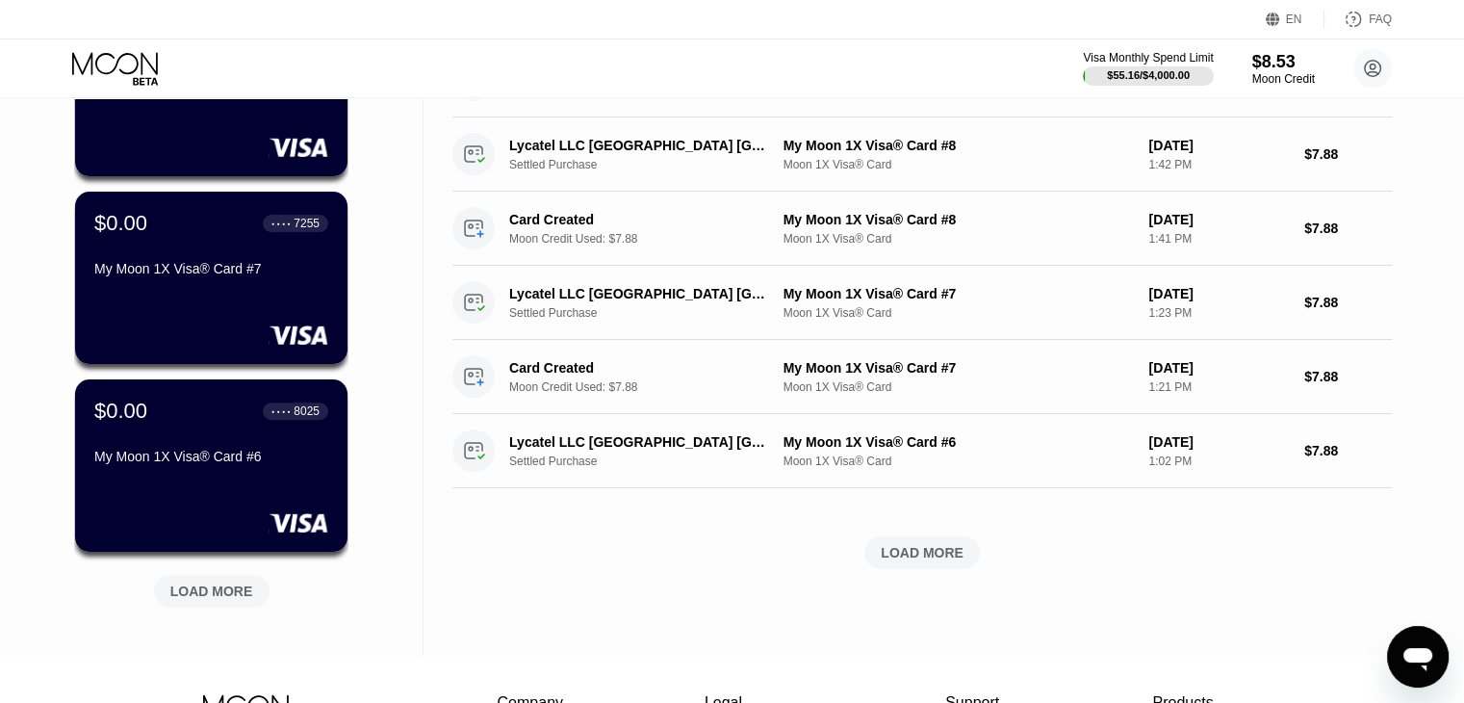
click at [204, 593] on div "LOAD MORE" at bounding box center [211, 590] width 83 height 17
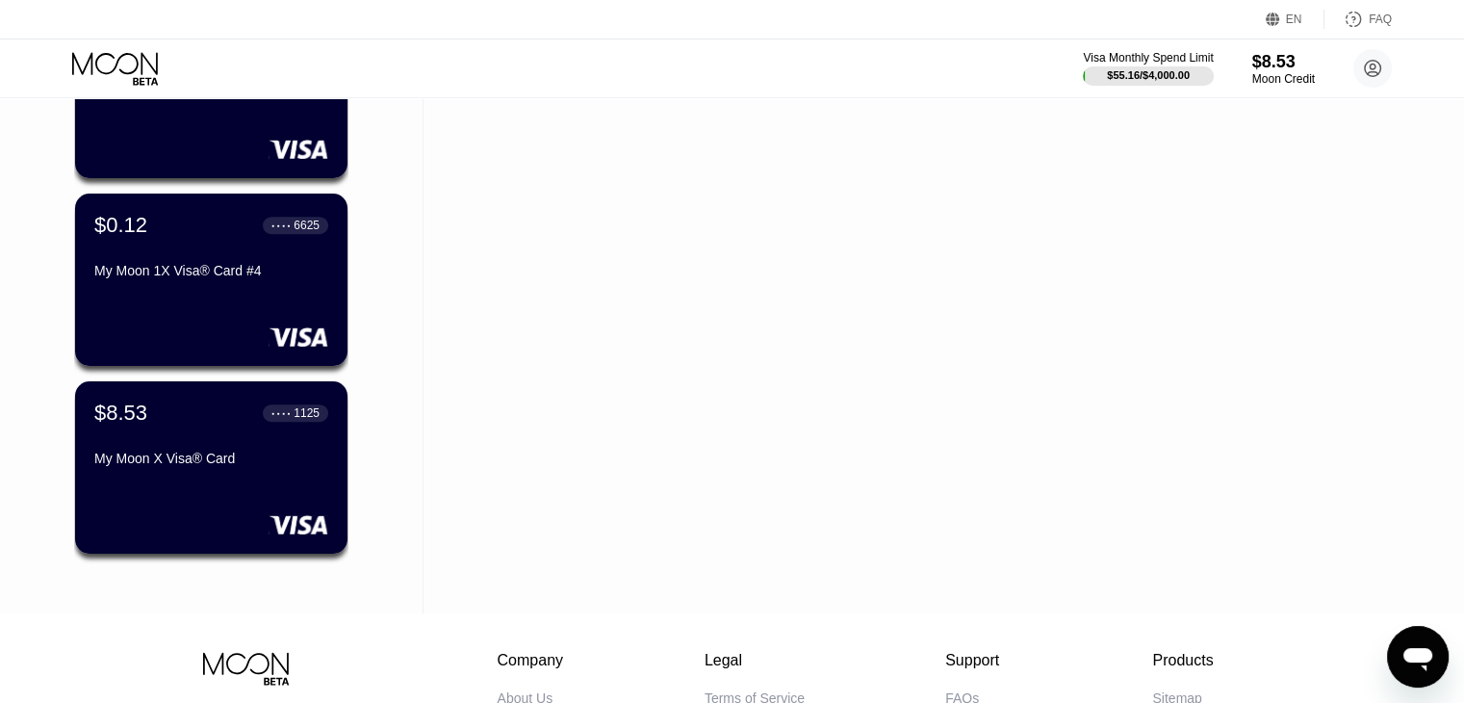
scroll to position [1228, 0]
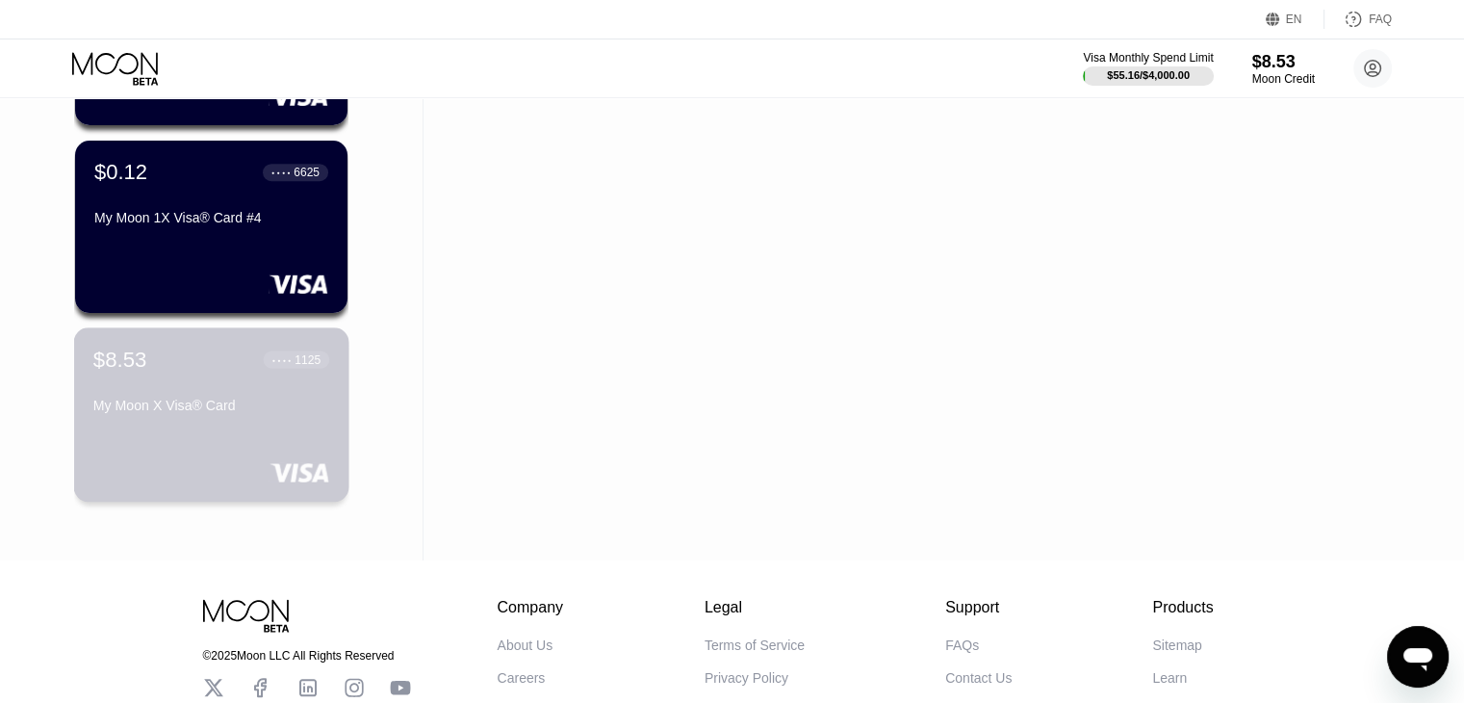
click at [269, 413] on div "My Moon X Visa® Card" at bounding box center [211, 405] width 236 height 15
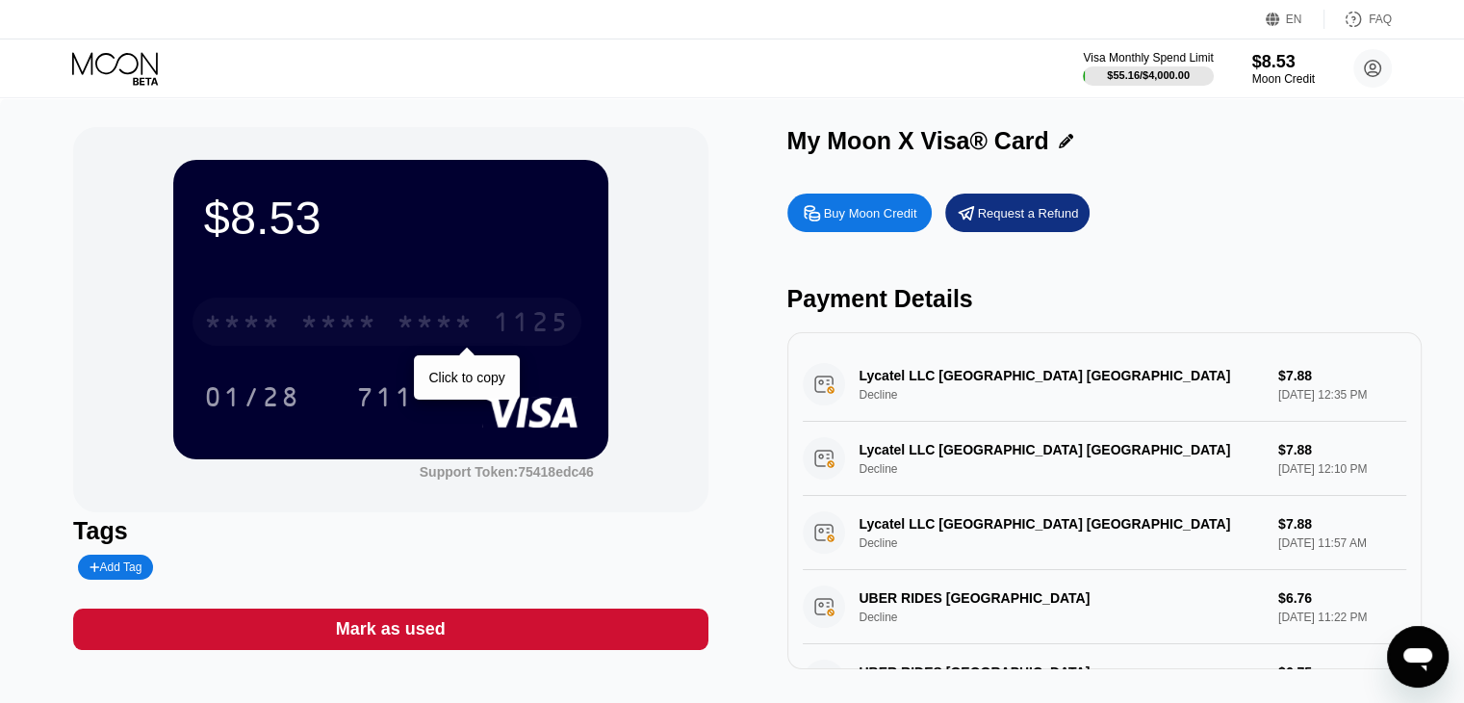
click at [459, 334] on div "* * * *" at bounding box center [435, 324] width 77 height 31
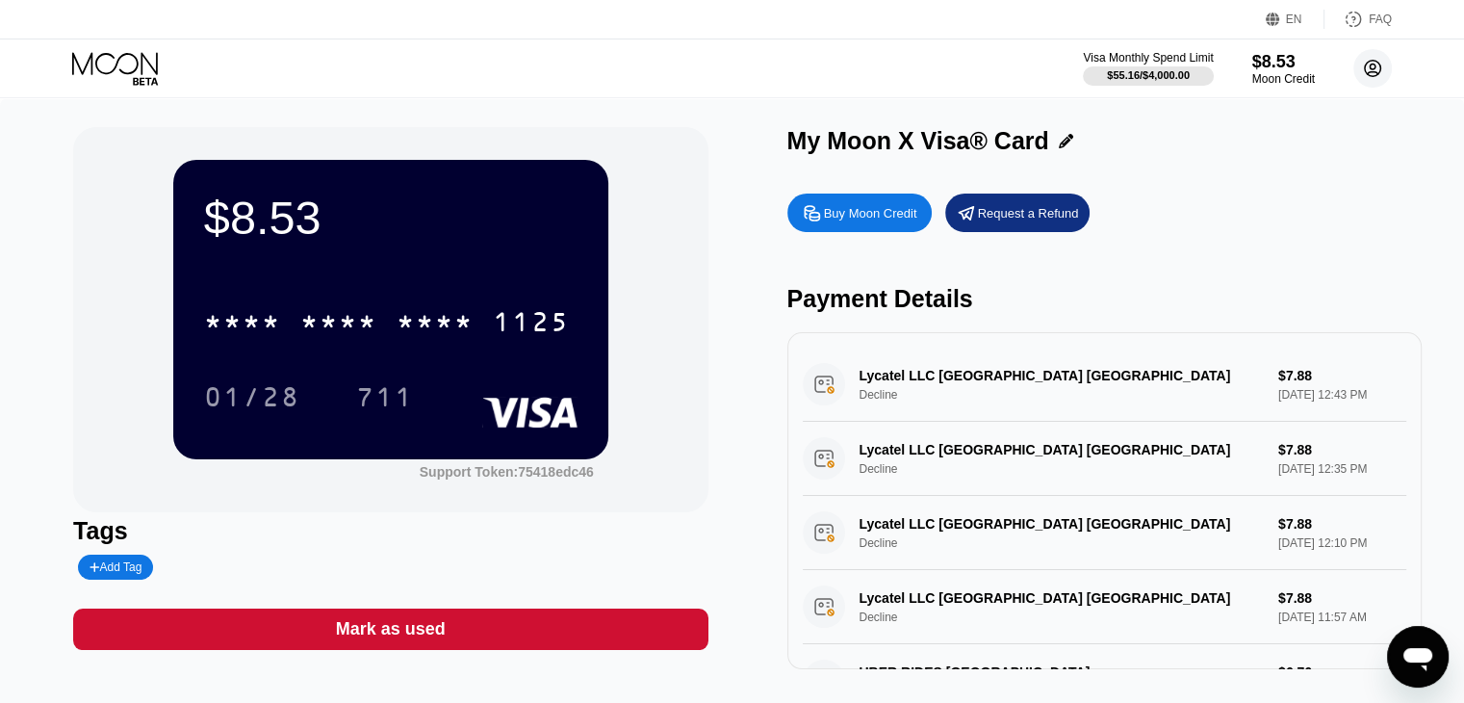
click at [968, 69] on icon at bounding box center [1373, 69] width 16 height 16
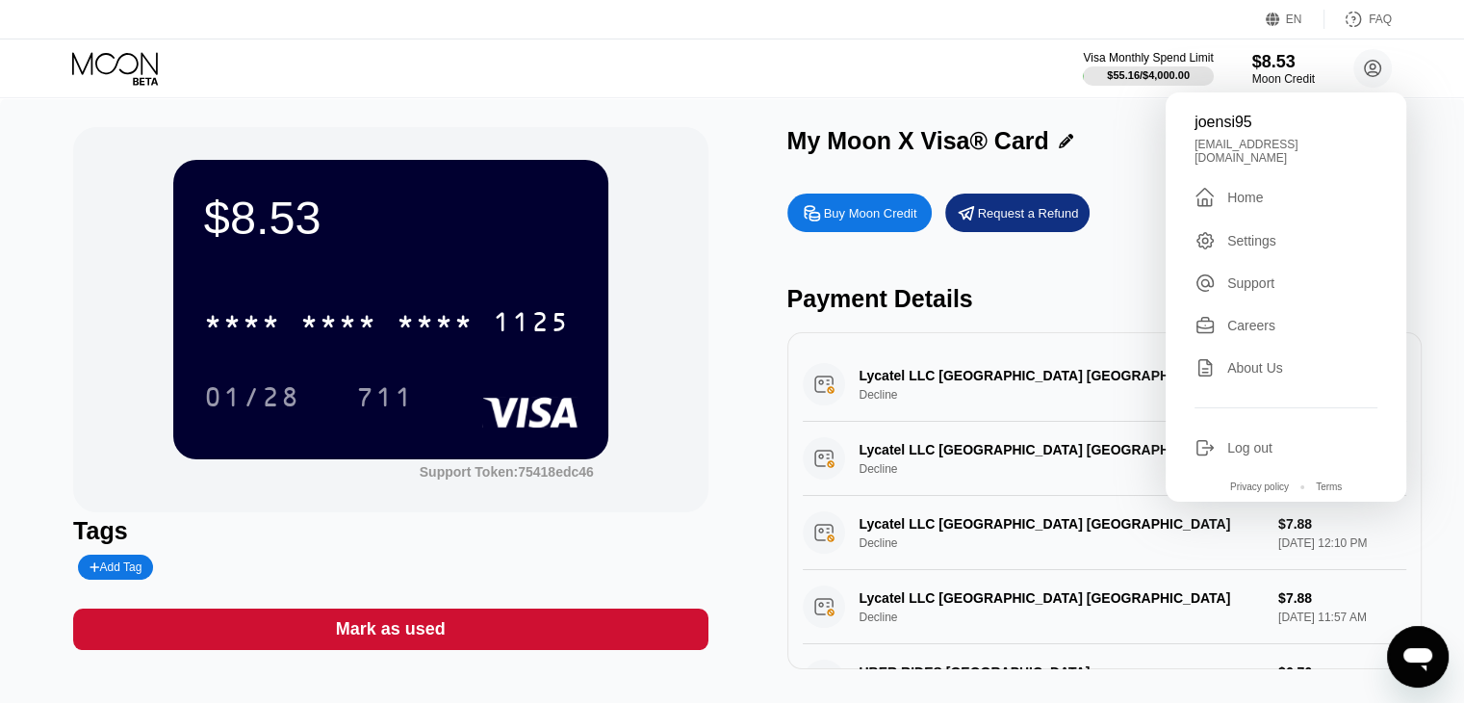
click at [968, 186] on div " Home" at bounding box center [1286, 197] width 183 height 23
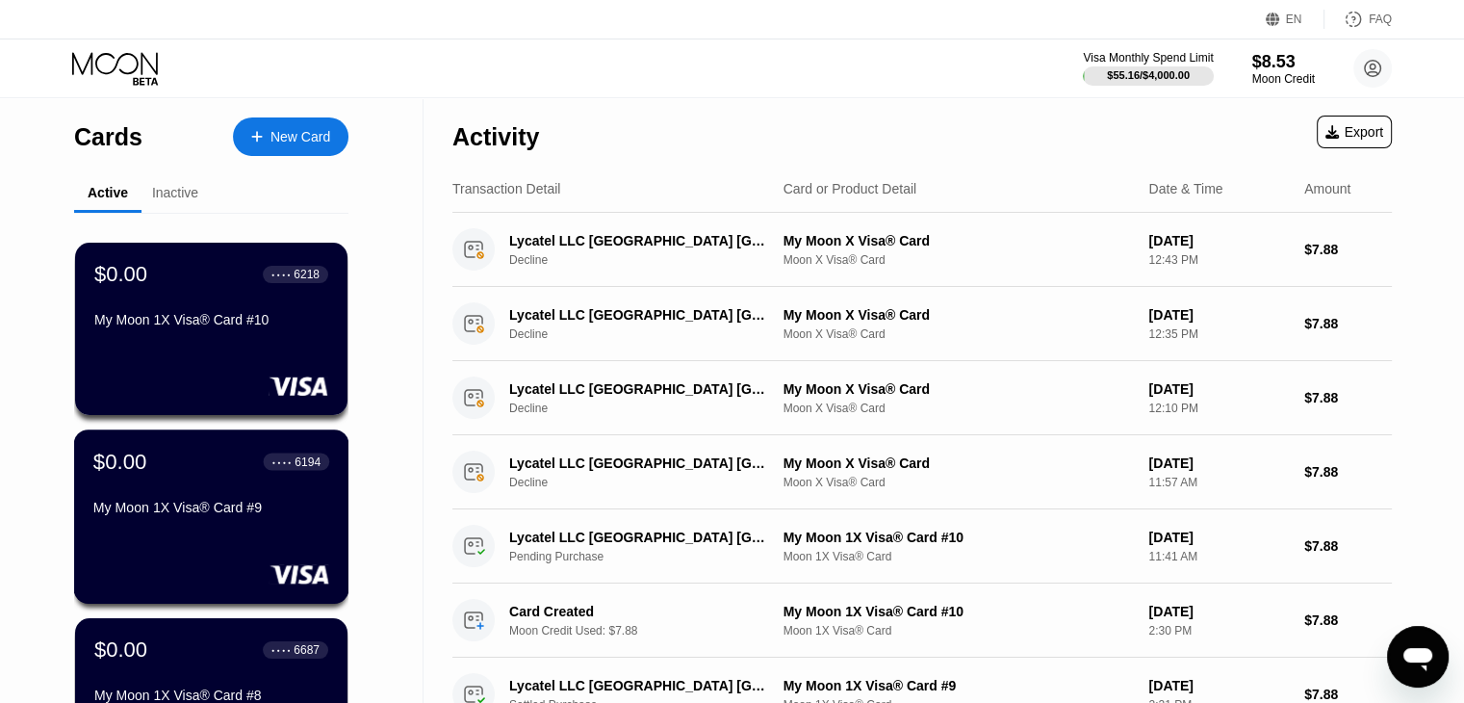
click at [293, 480] on div "$0.00 ● ● ● ● 6194 My Moon 1X Visa® Card #9" at bounding box center [211, 486] width 236 height 74
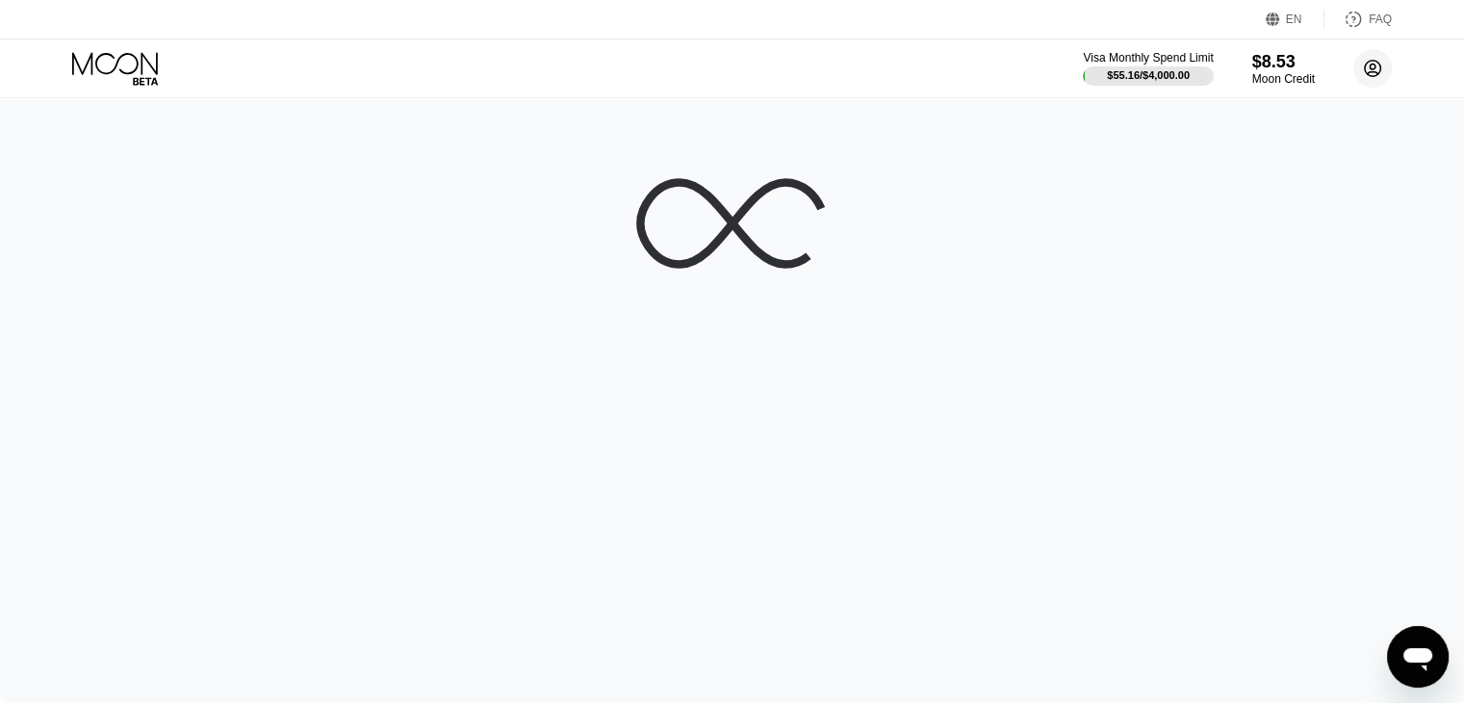
click at [968, 64] on circle at bounding box center [1373, 68] width 39 height 39
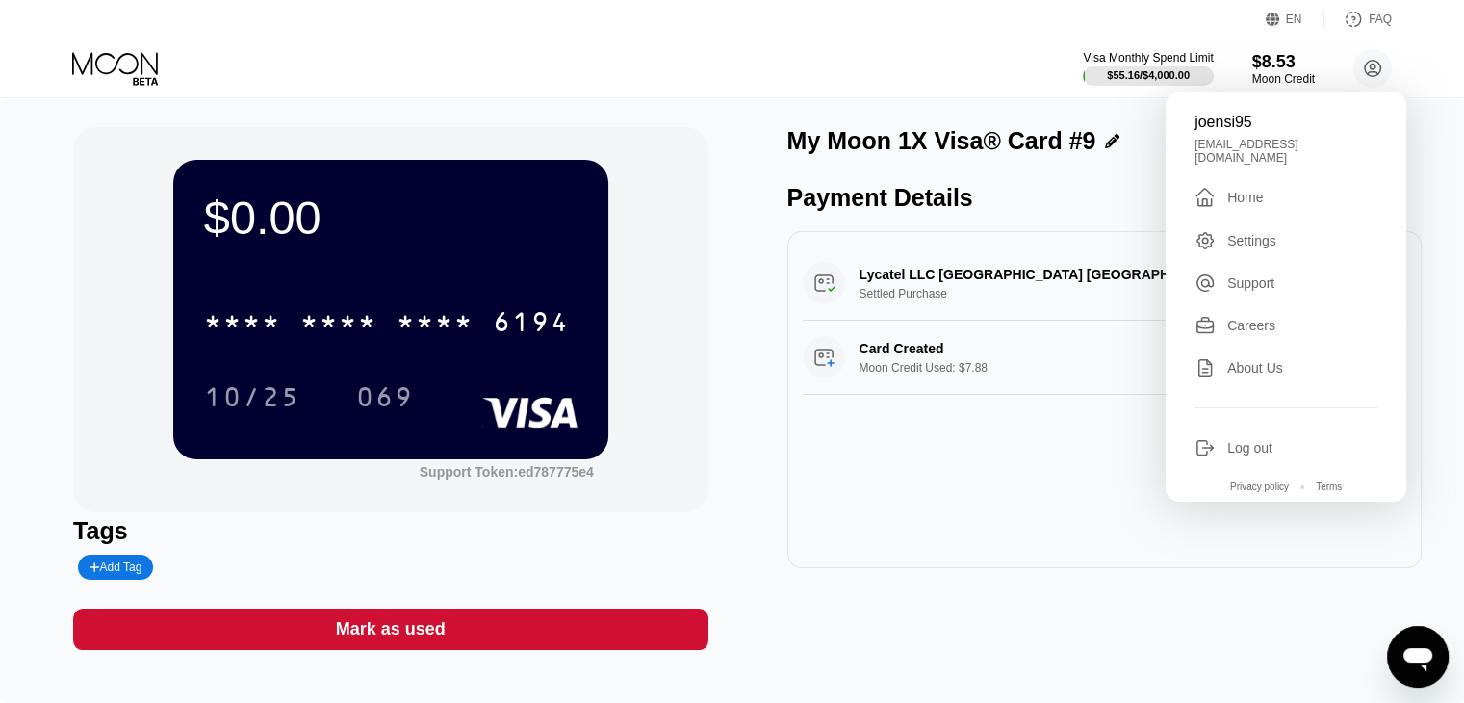
click at [968, 190] on div "Home" at bounding box center [1245, 197] width 36 height 15
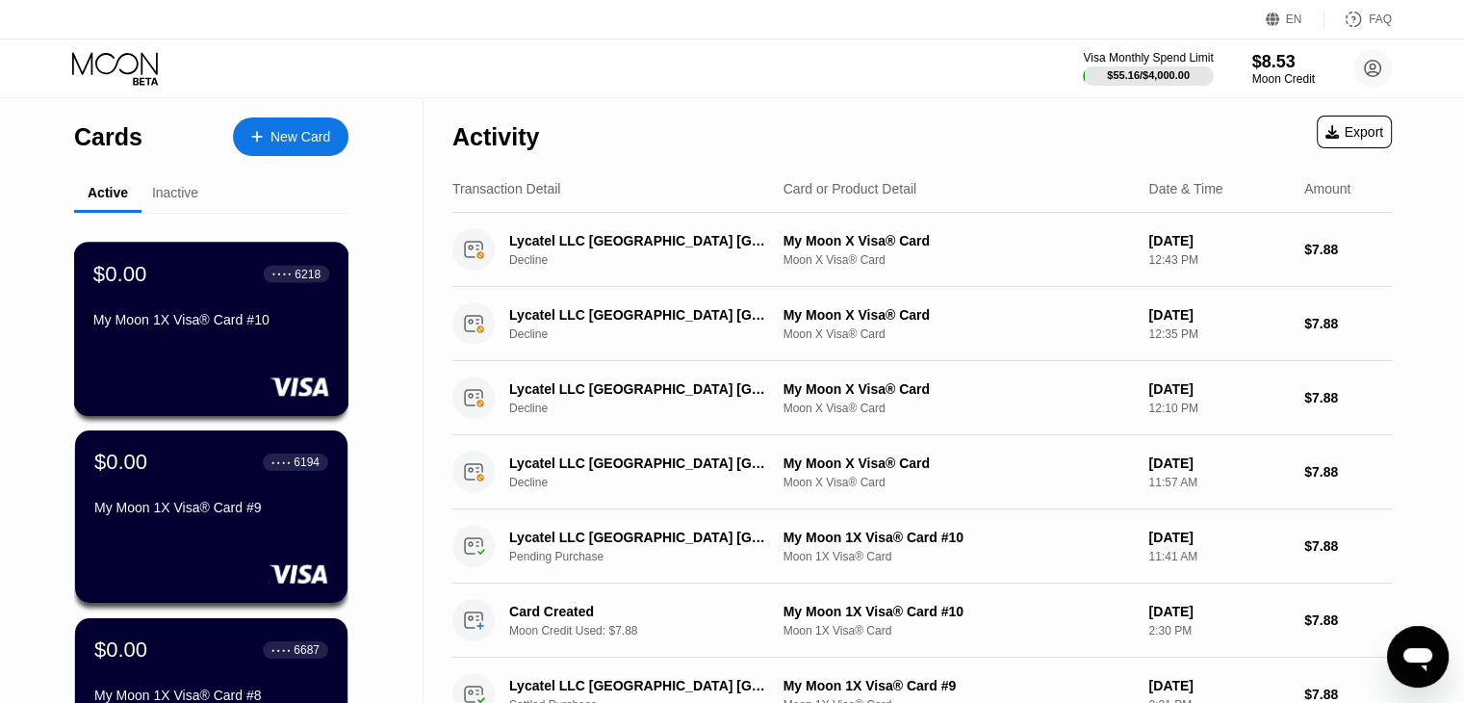
click at [258, 294] on div "$0.00 ● ● ● ● 6218 My Moon 1X Visa® Card #10" at bounding box center [211, 298] width 236 height 74
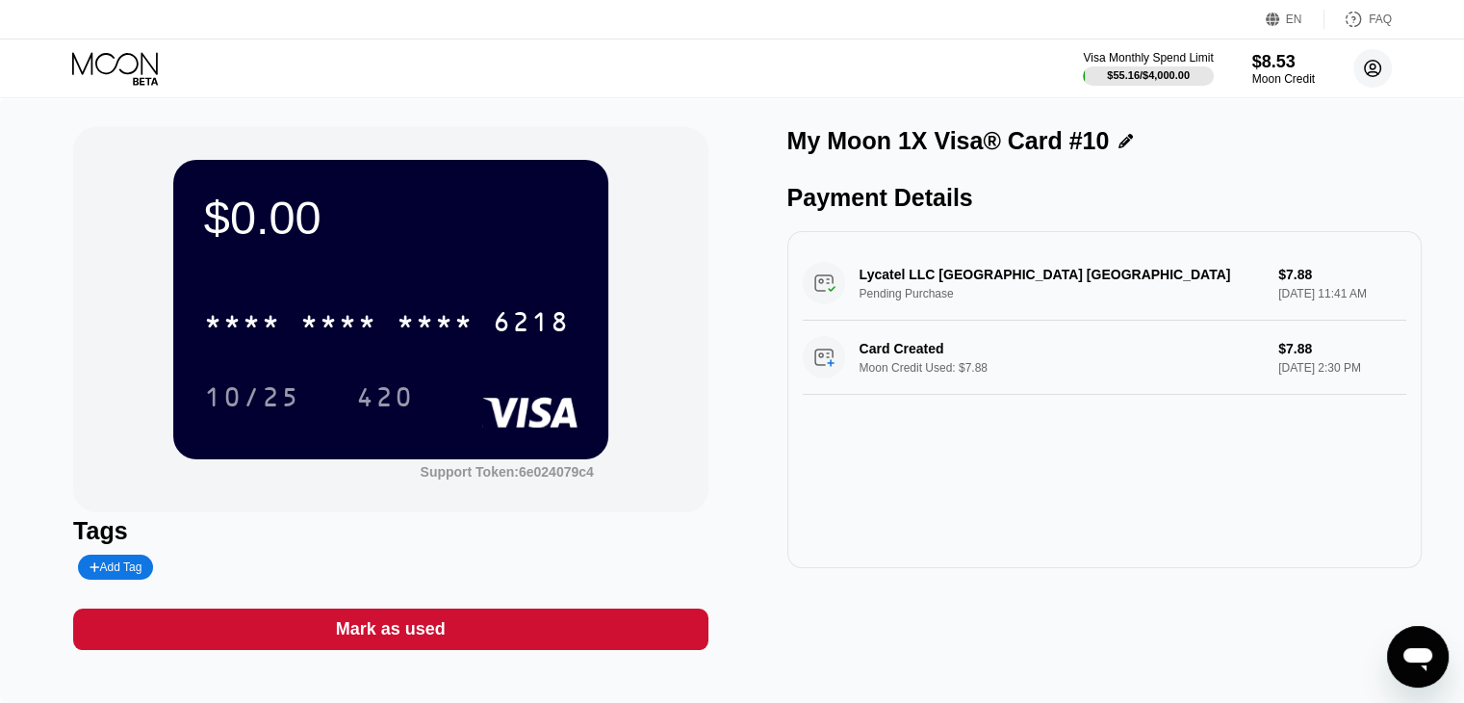
click at [968, 70] on circle at bounding box center [1373, 68] width 39 height 39
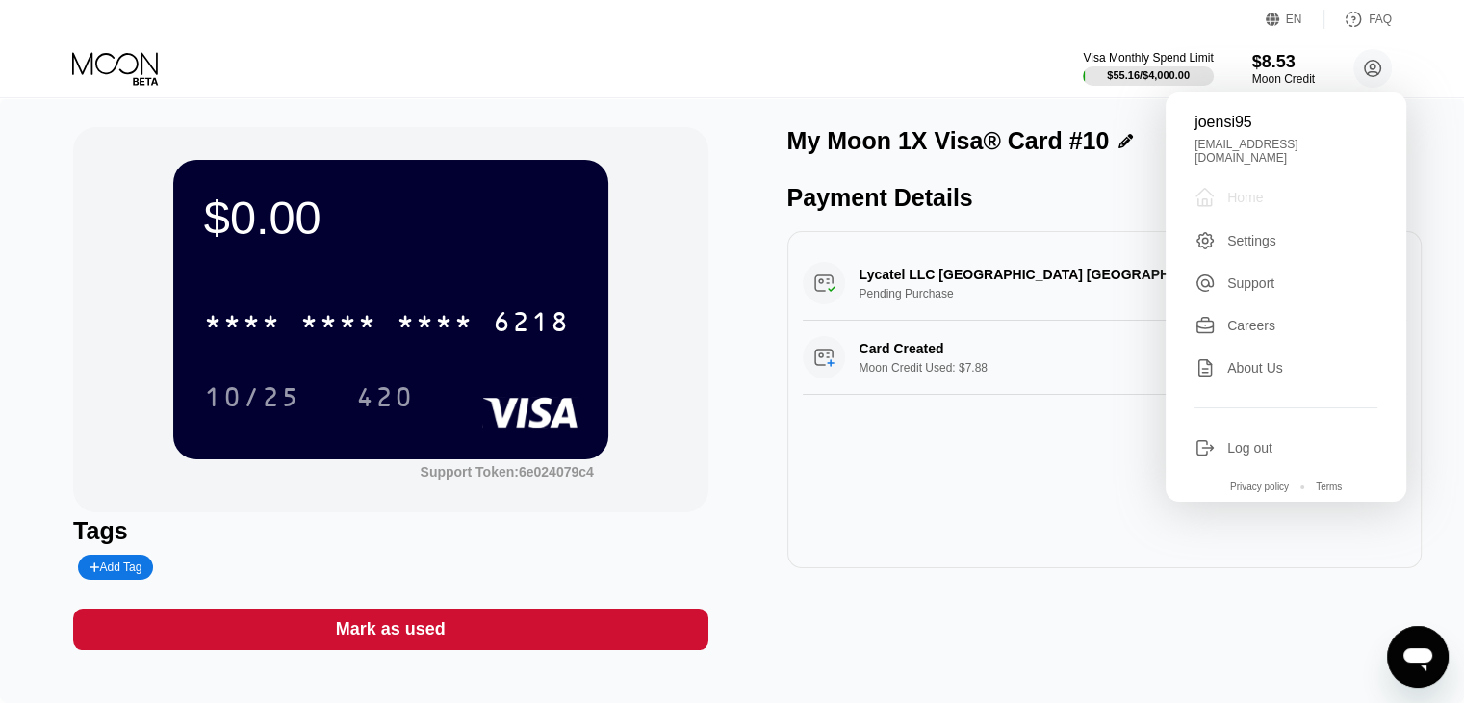
click at [968, 191] on div "Home" at bounding box center [1245, 197] width 36 height 15
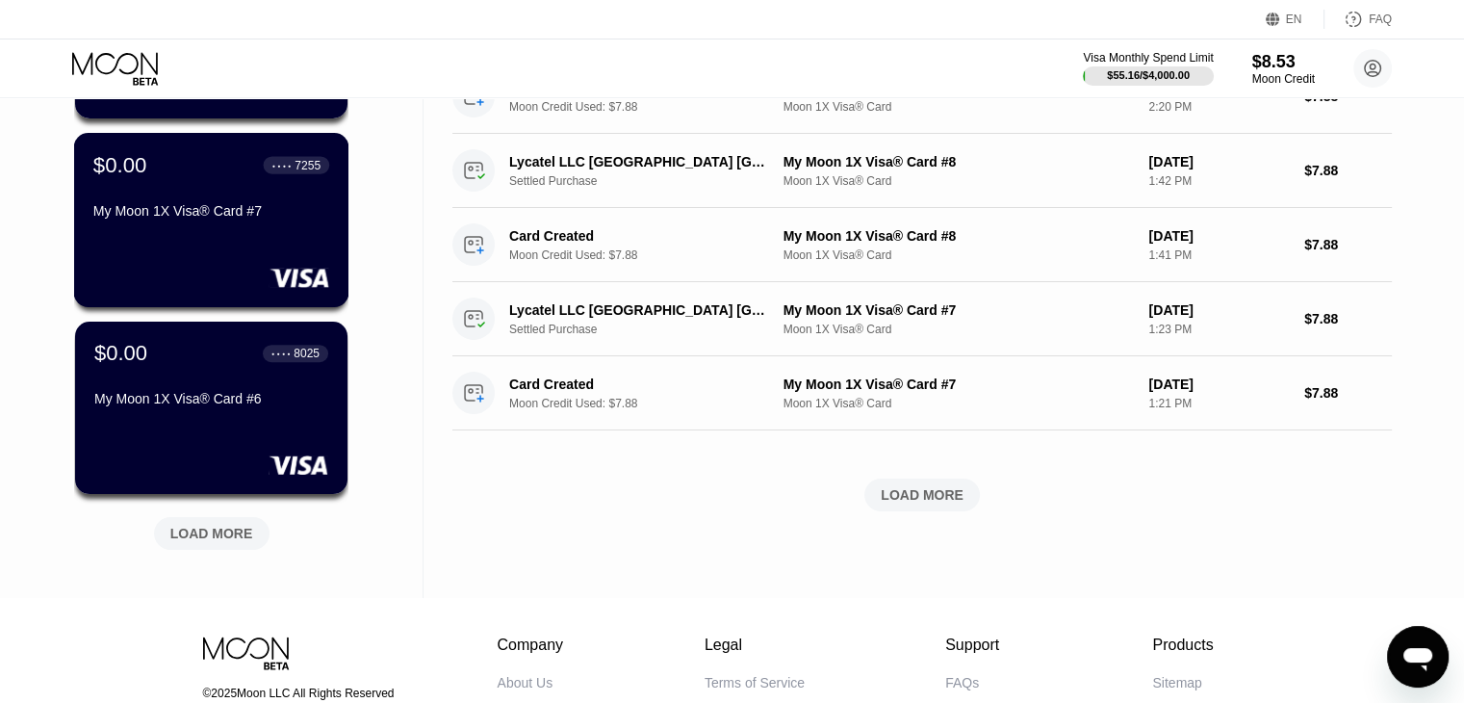
scroll to position [863, 0]
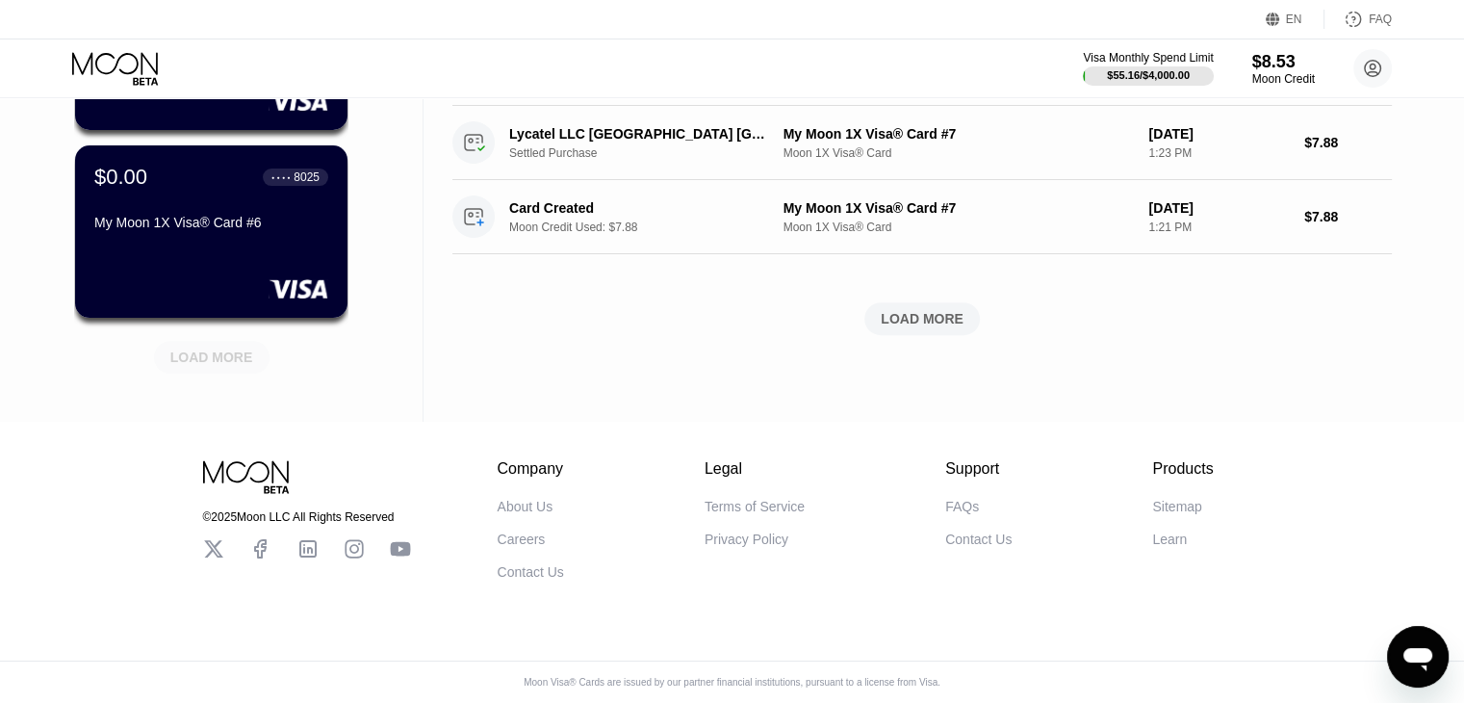
click at [227, 341] on div "LOAD MORE" at bounding box center [212, 357] width 116 height 33
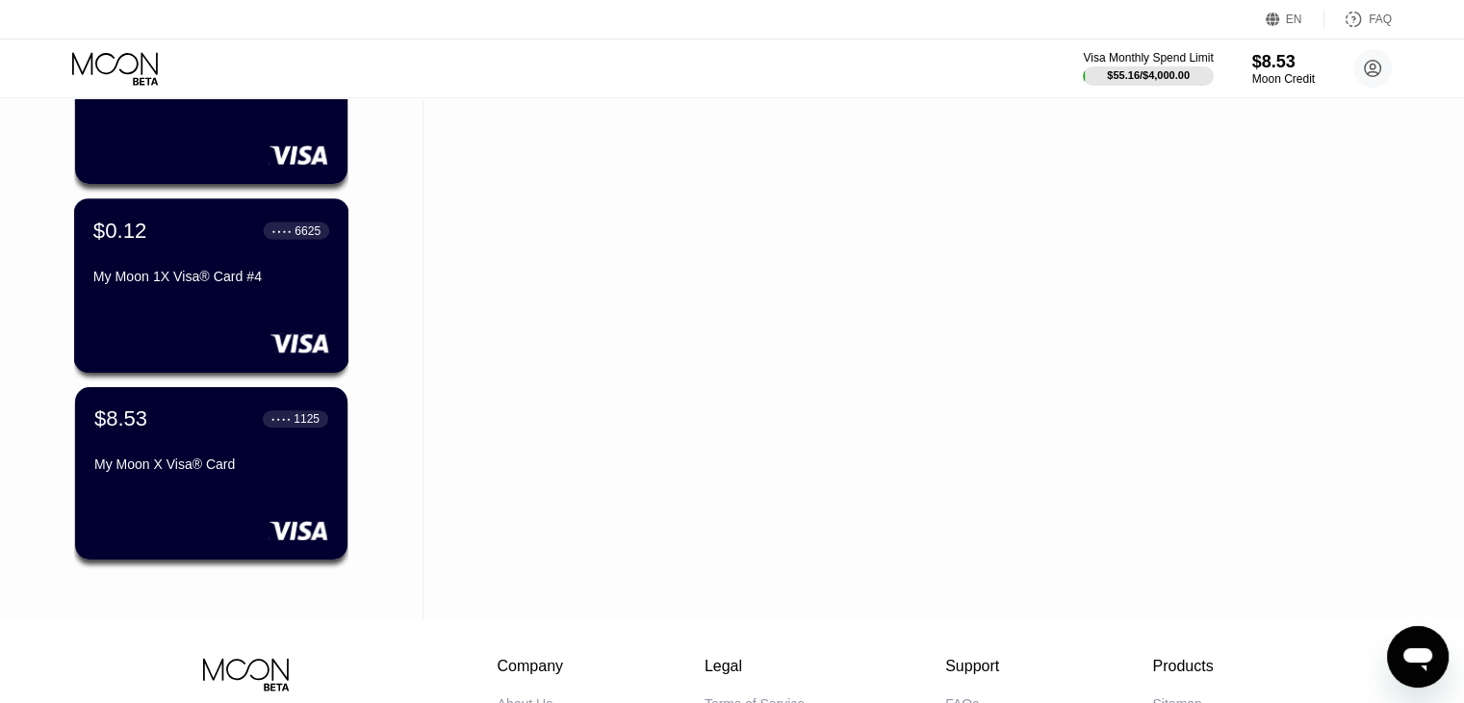
scroll to position [1188, 0]
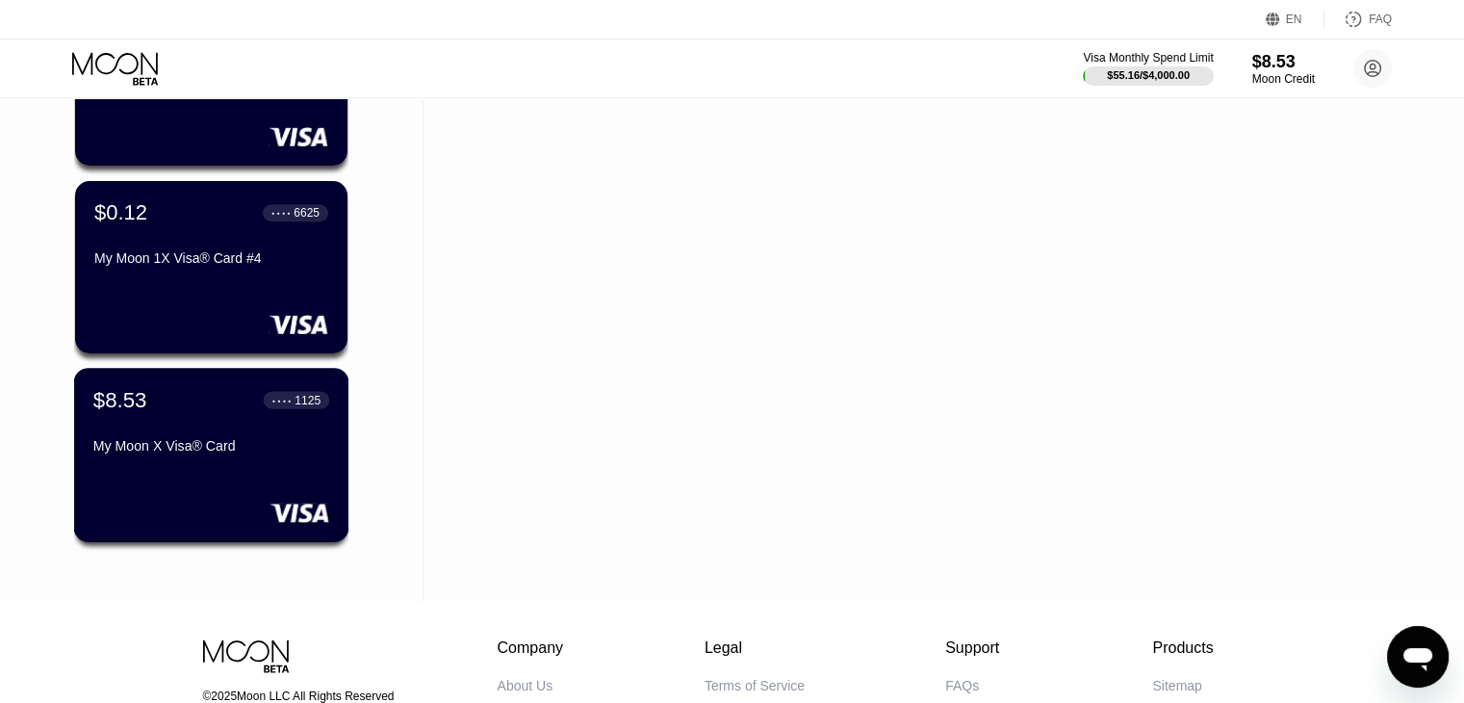
click at [219, 409] on div "$8.53 ● ● ● ● 1125" at bounding box center [211, 399] width 236 height 25
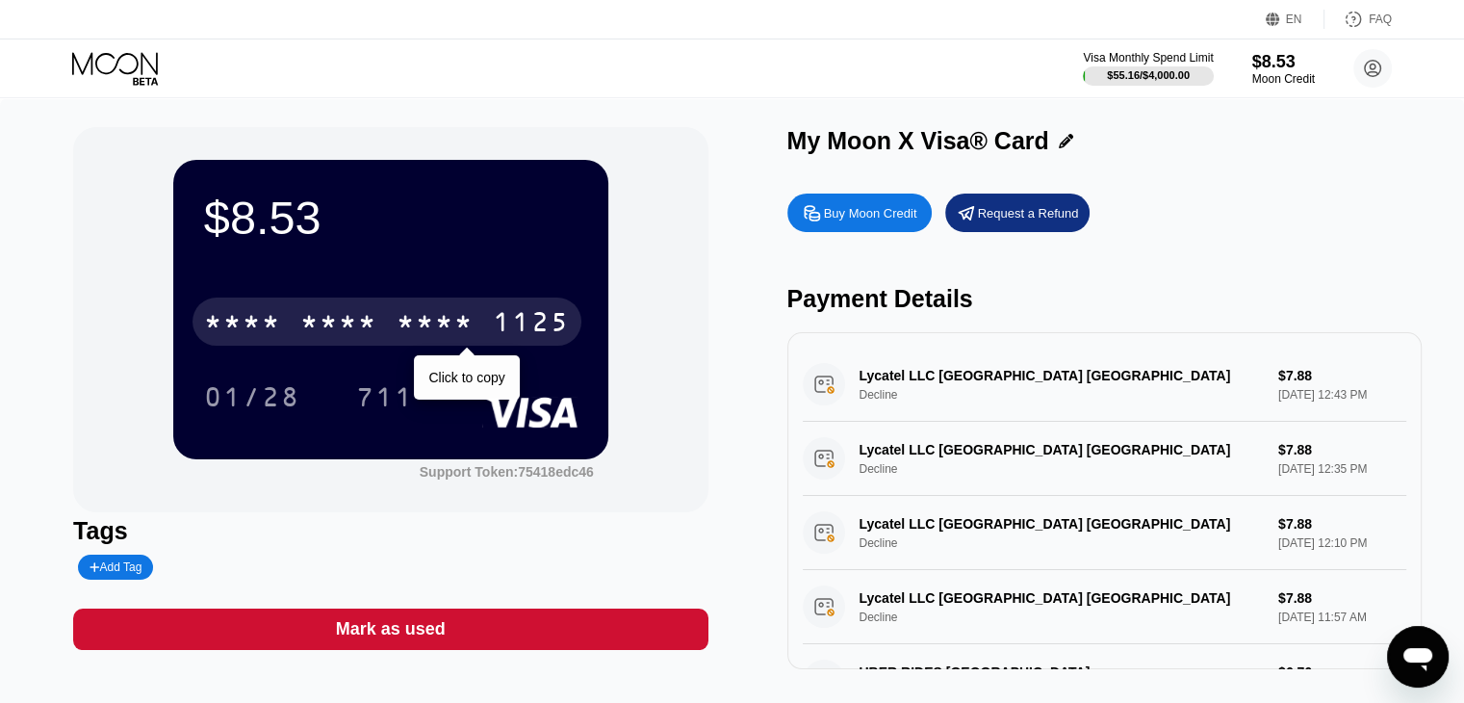
click at [521, 329] on div "1125" at bounding box center [531, 324] width 77 height 31
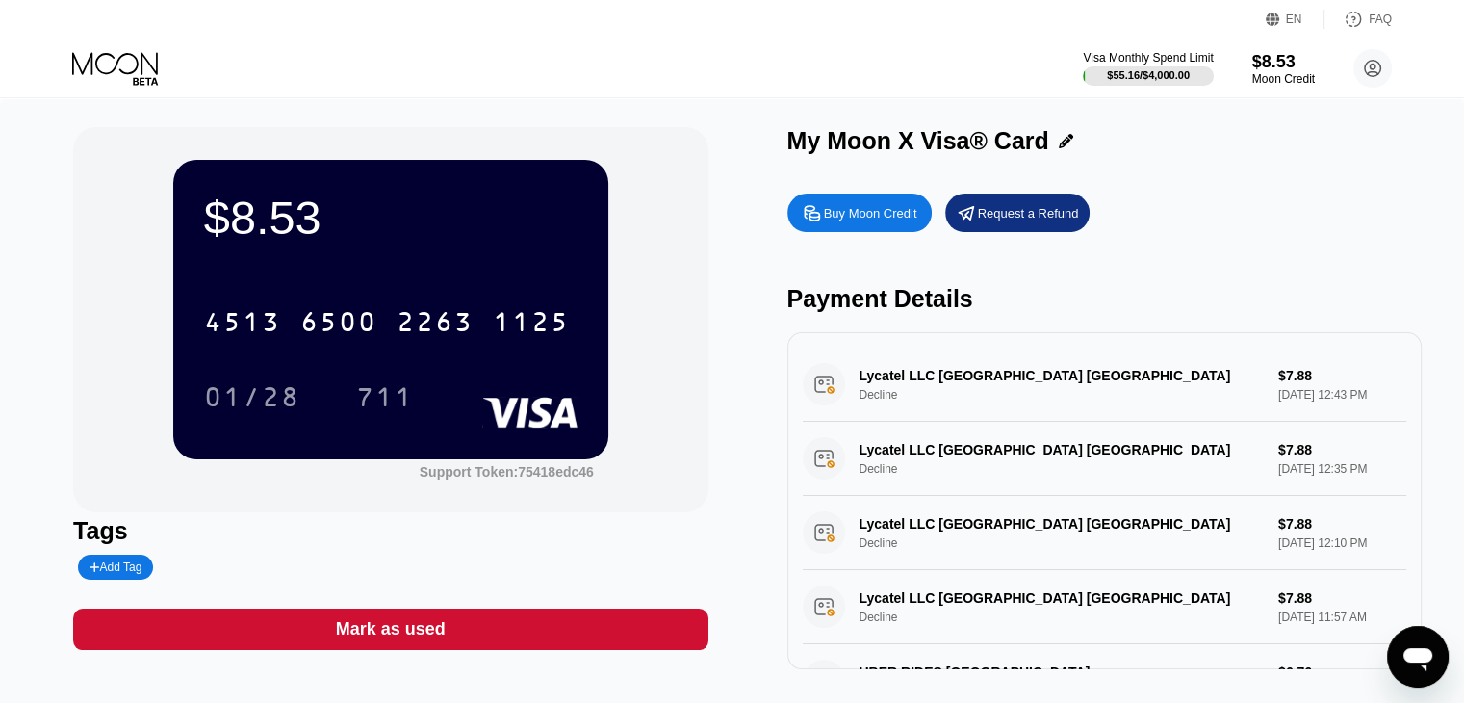
click at [116, 574] on div "Add Tag" at bounding box center [116, 566] width 52 height 13
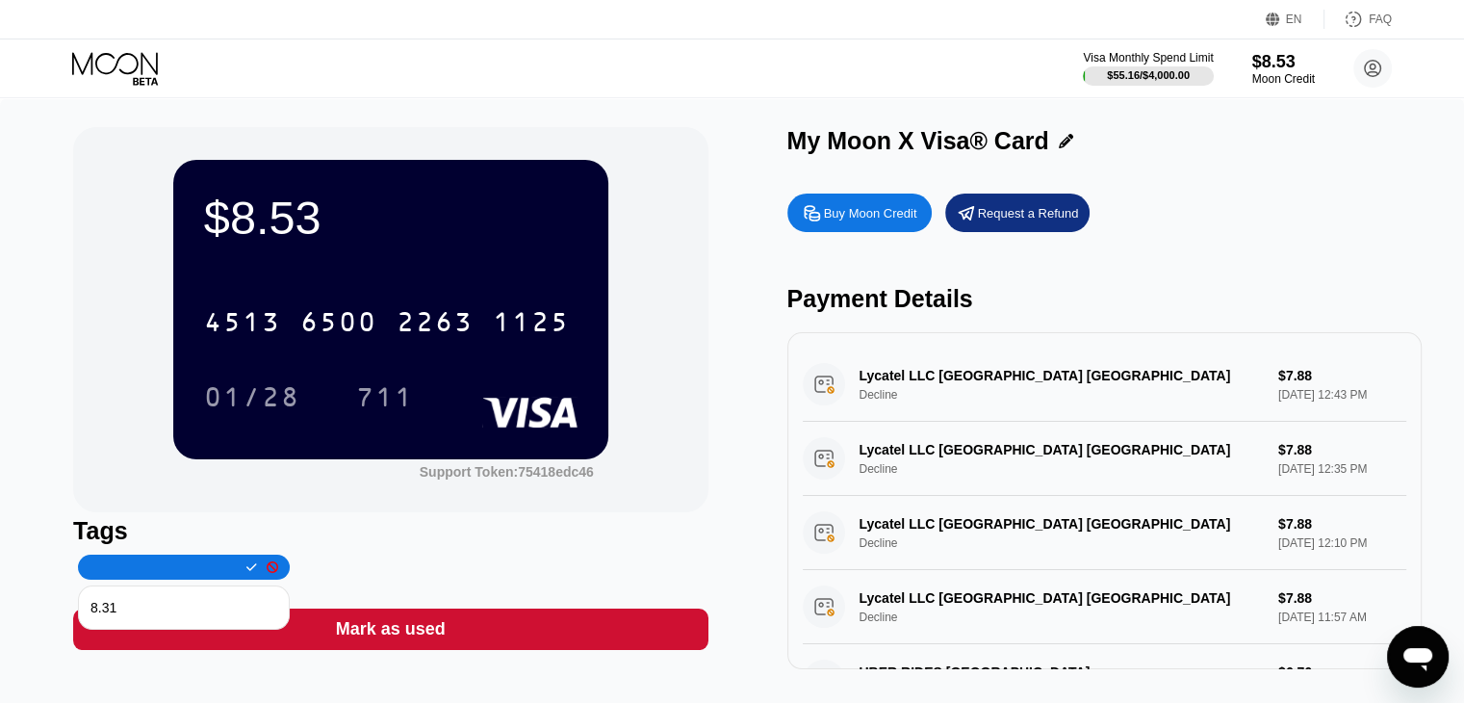
click at [370, 530] on div "Tags" at bounding box center [390, 531] width 634 height 28
click at [257, 568] on div at bounding box center [267, 567] width 21 height 12
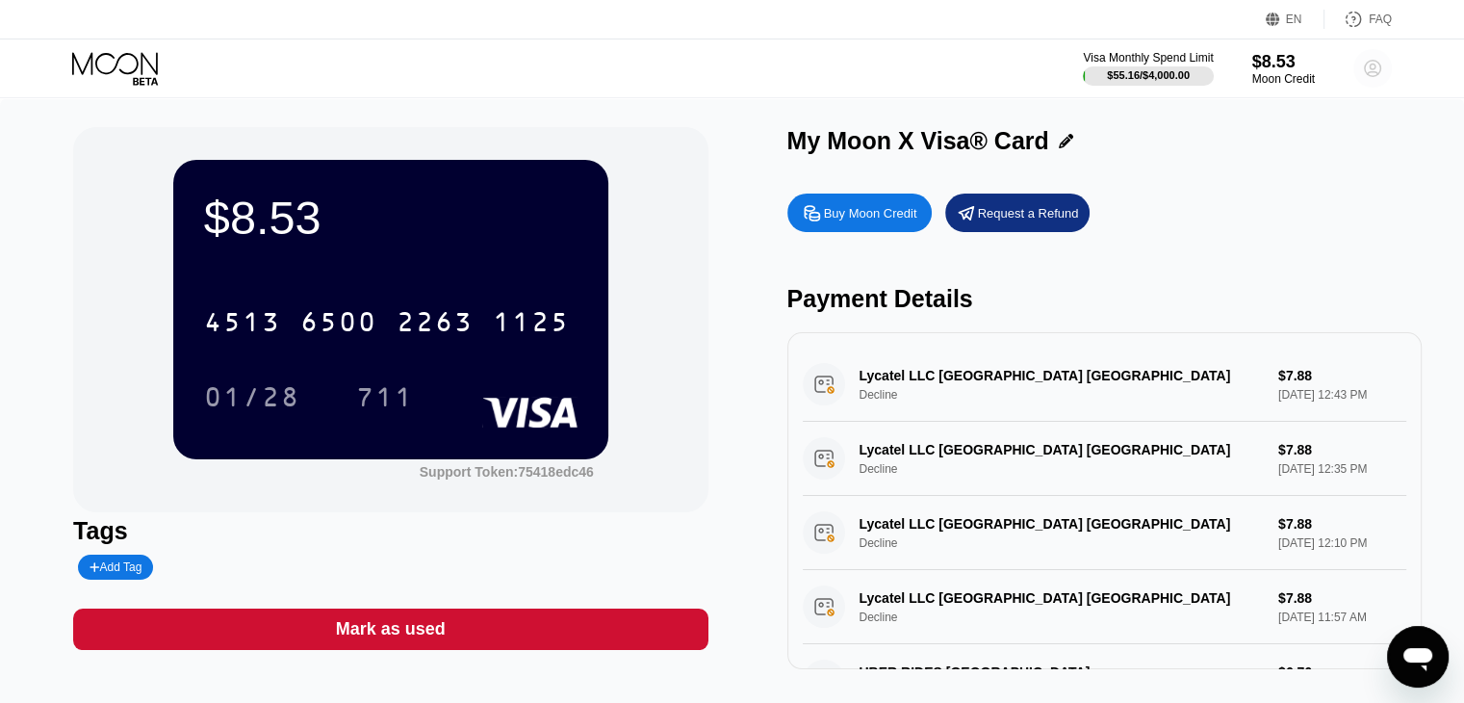
click at [968, 74] on icon at bounding box center [1373, 69] width 11 height 11
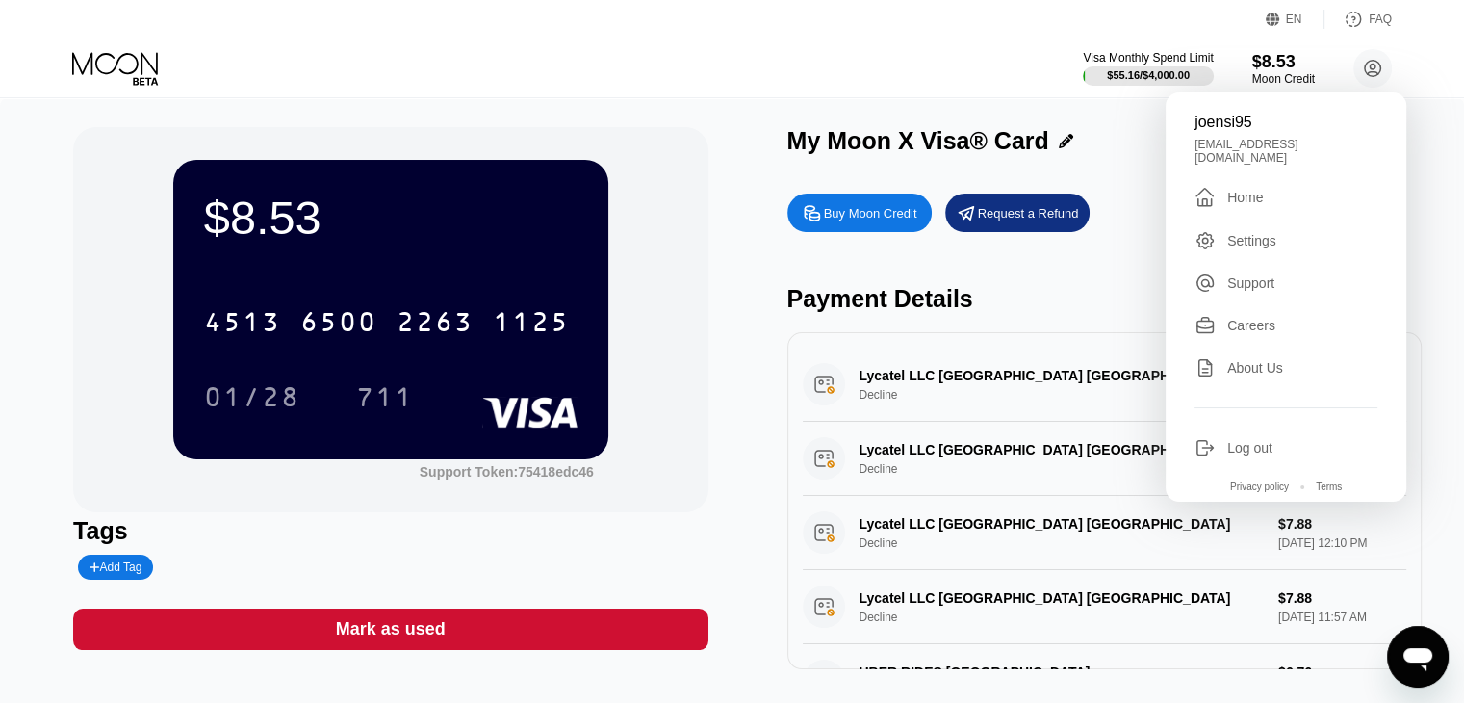
click at [968, 195] on div "Home" at bounding box center [1245, 197] width 36 height 15
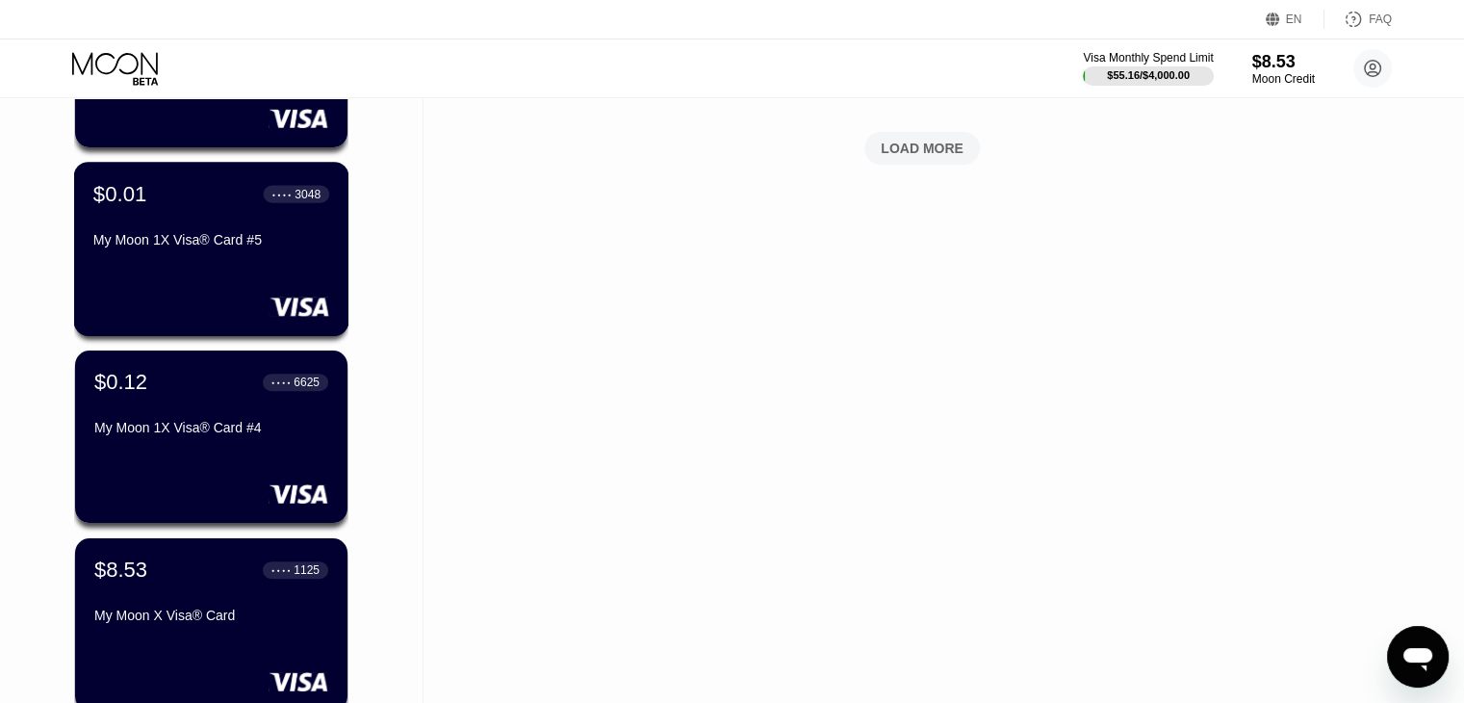
scroll to position [1059, 0]
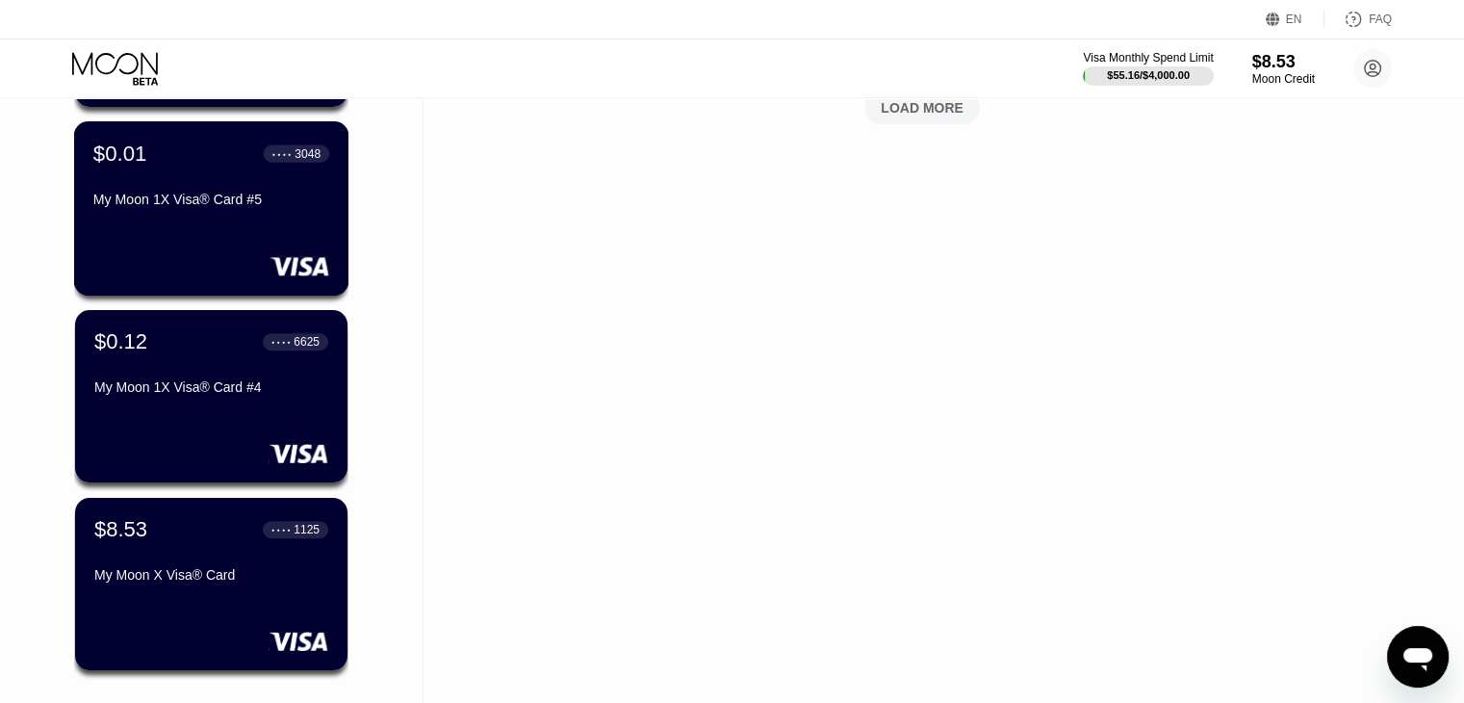
click at [257, 253] on div "$0.01 ● ● ● ● 3048 My Moon 1X Visa® Card #5" at bounding box center [211, 208] width 275 height 174
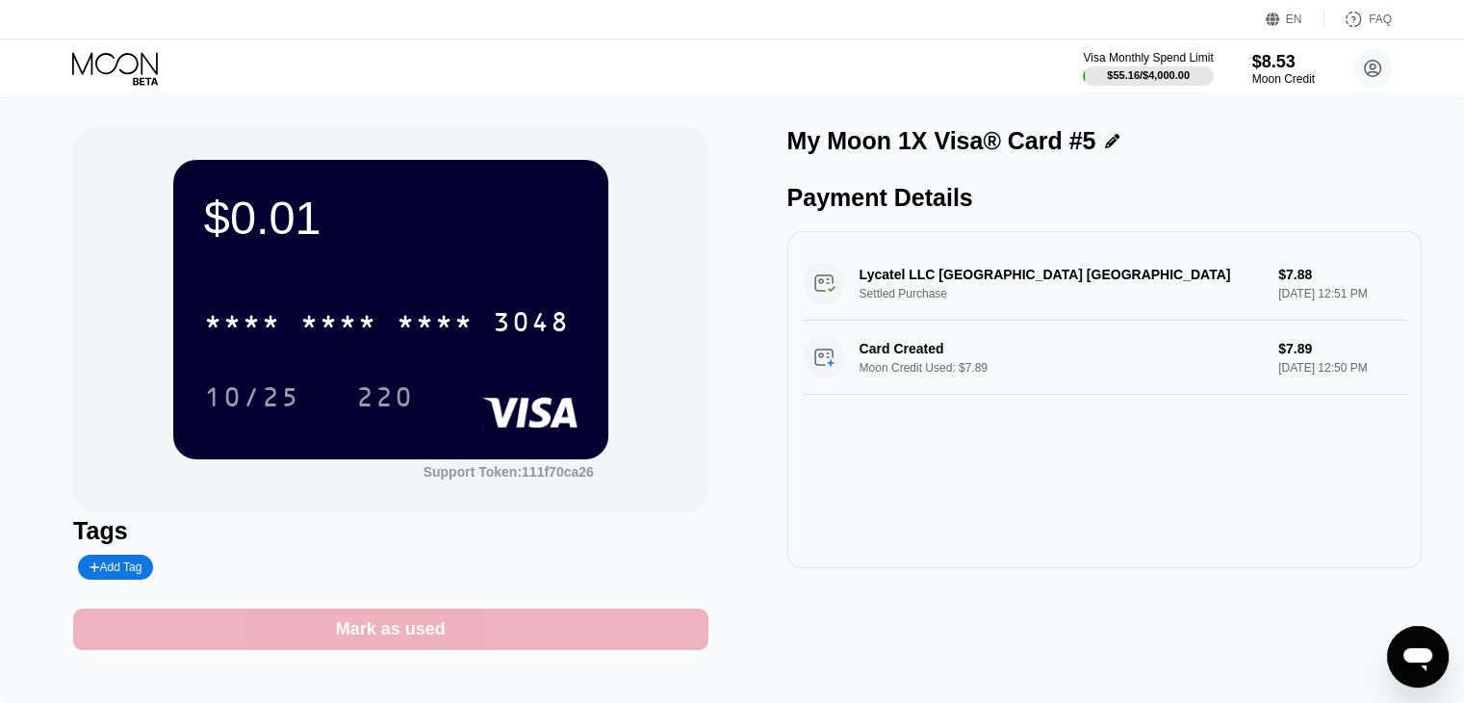
click at [495, 642] on div "Mark as used" at bounding box center [390, 628] width 634 height 41
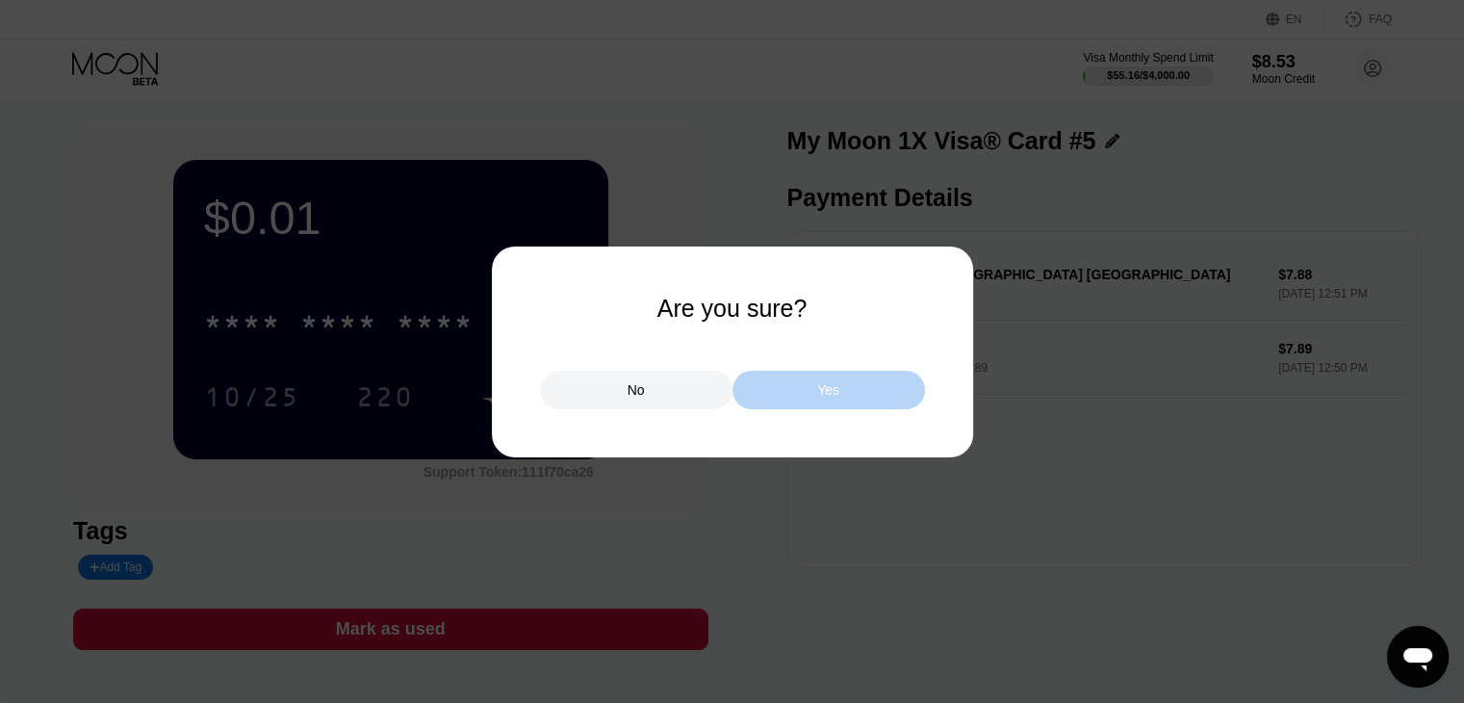
click at [832, 395] on div "Yes" at bounding box center [828, 389] width 22 height 17
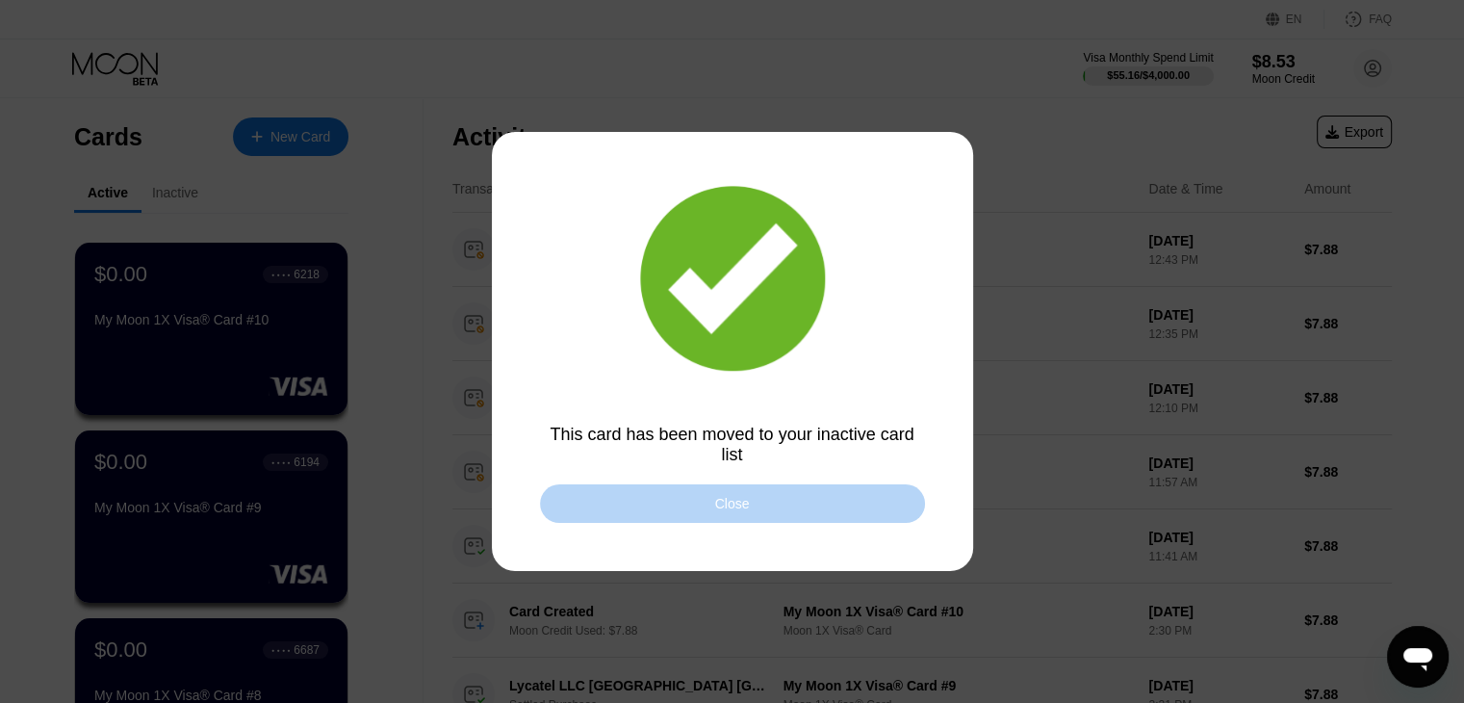
click at [800, 495] on div "Close" at bounding box center [732, 503] width 385 height 39
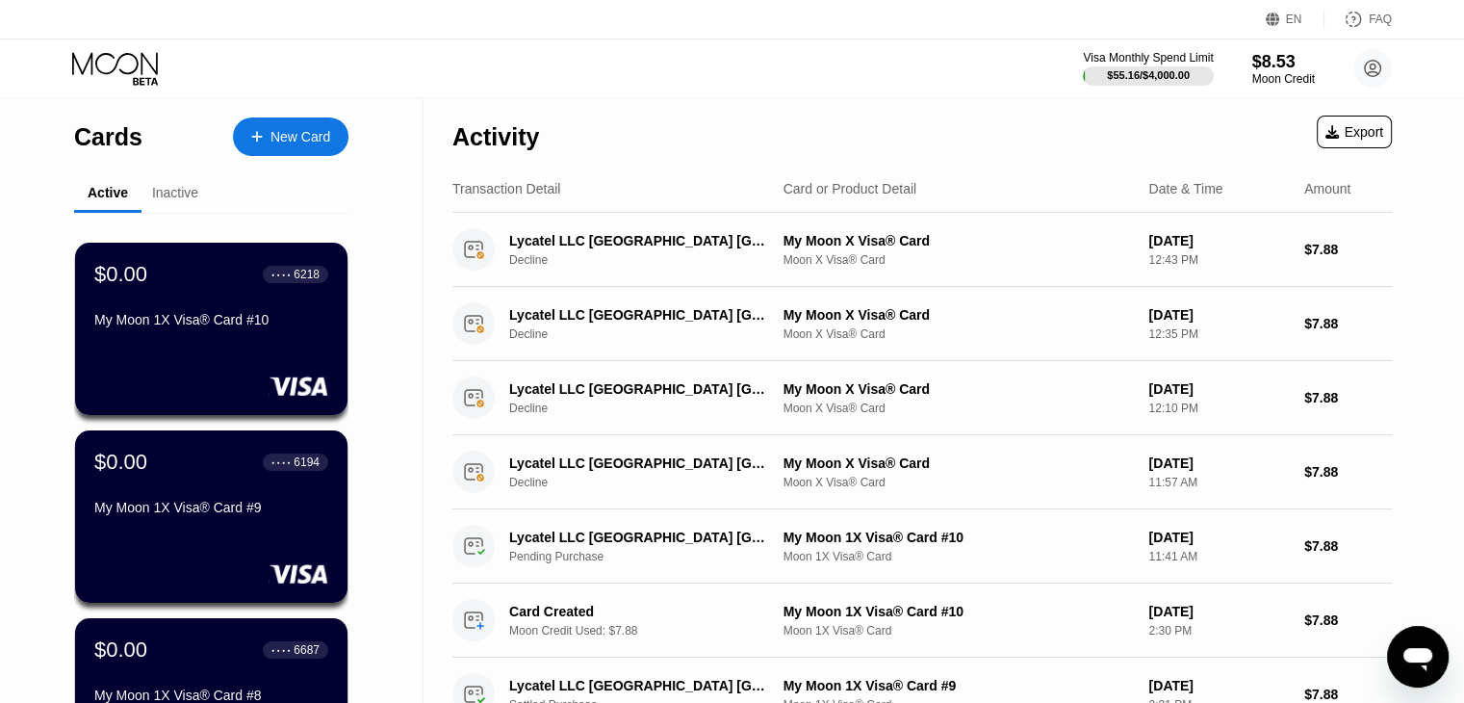
click at [185, 191] on div "Inactive" at bounding box center [175, 192] width 46 height 15
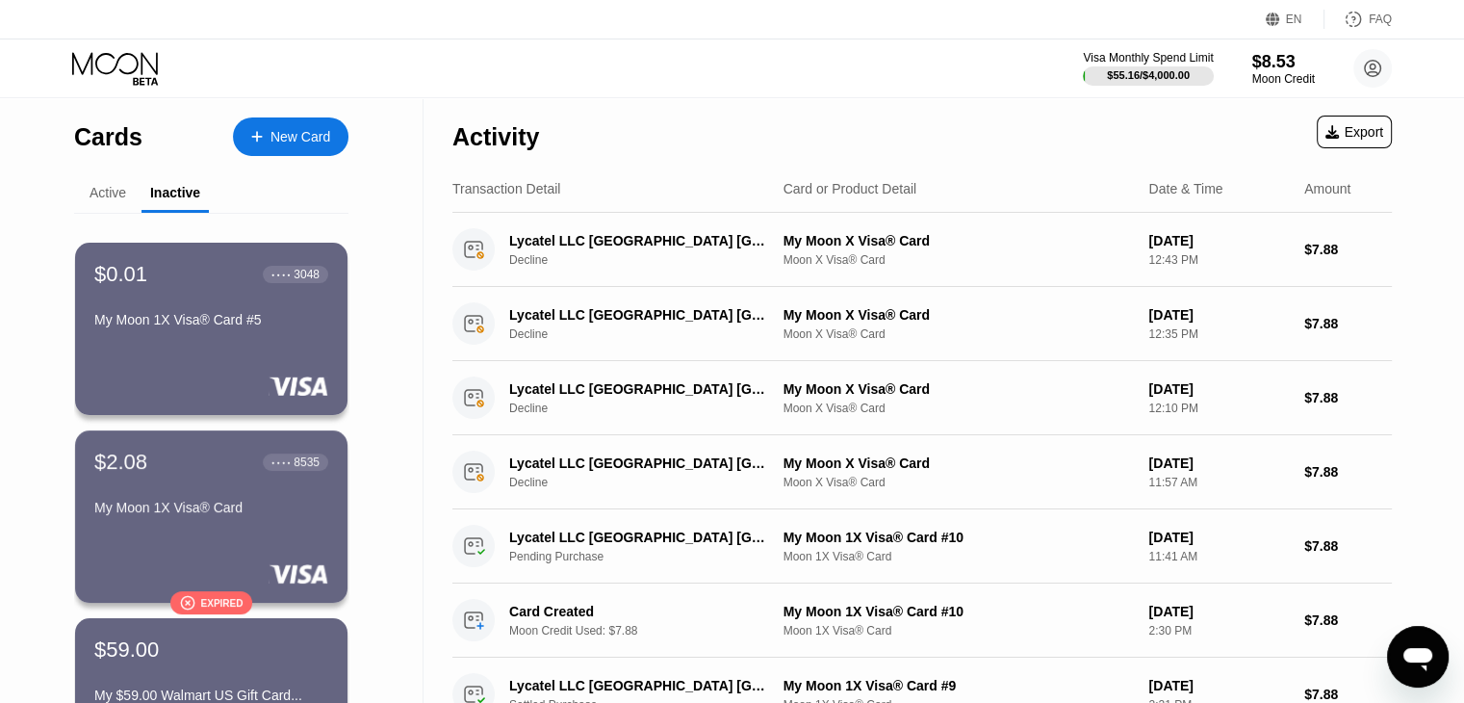
click at [310, 345] on div "$0.01 ● ● ● ● 3048 My Moon 1X Visa® Card #5" at bounding box center [211, 329] width 272 height 172
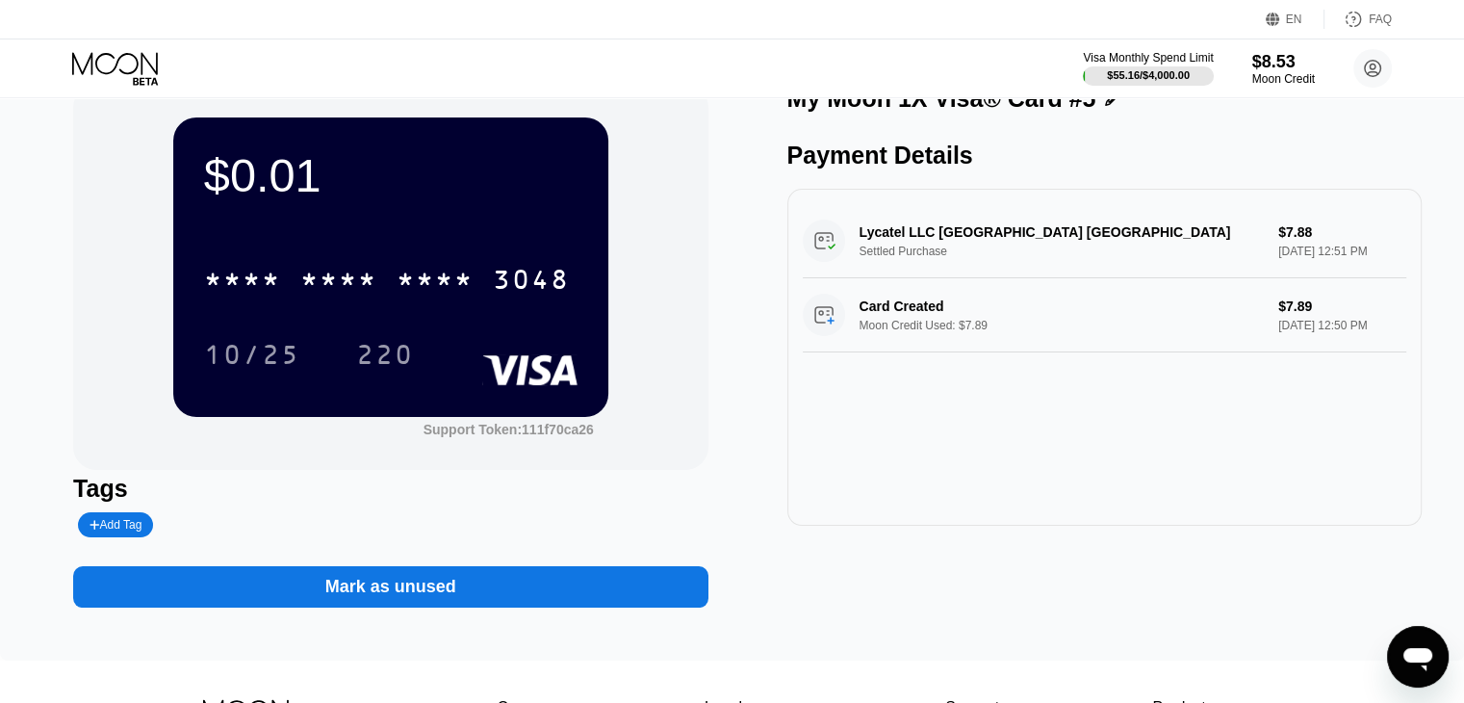
scroll to position [193, 0]
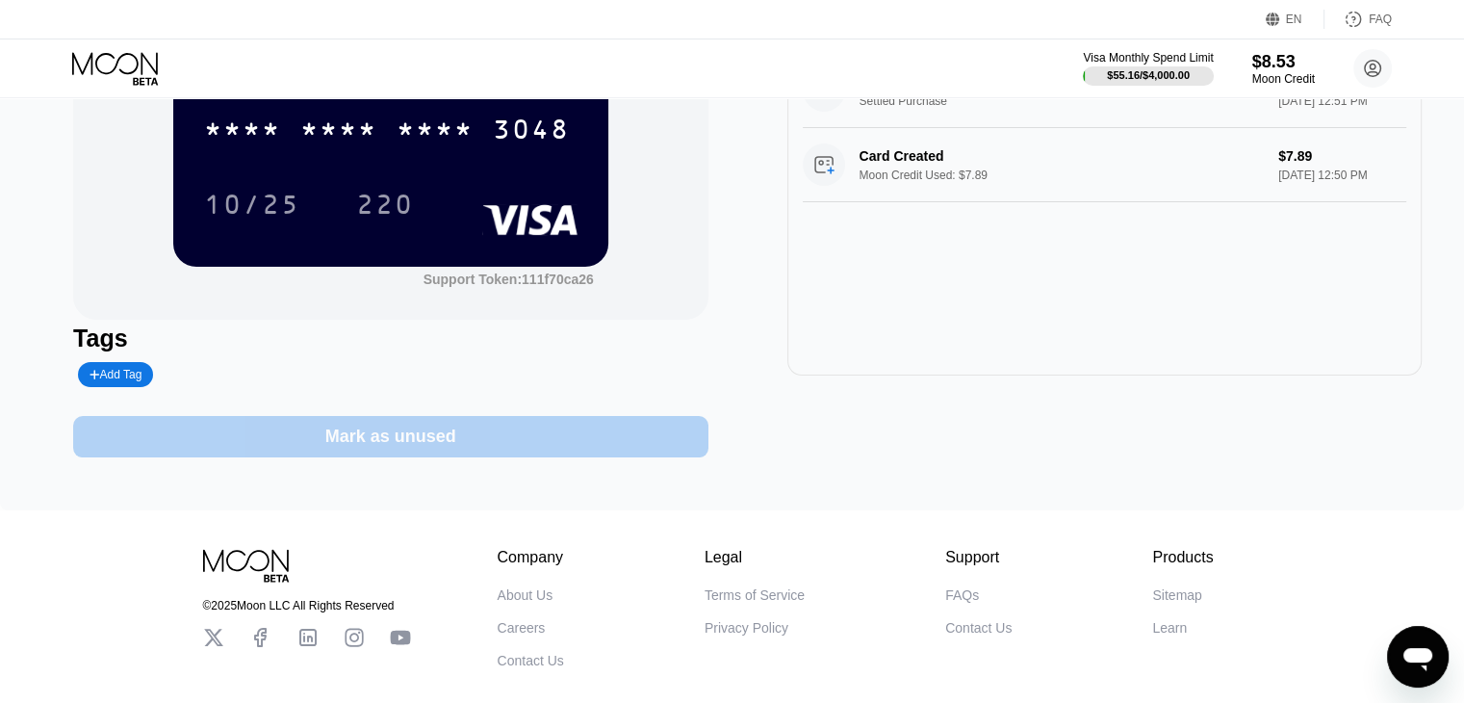
click at [497, 457] on div "Mark as unused" at bounding box center [390, 436] width 634 height 41
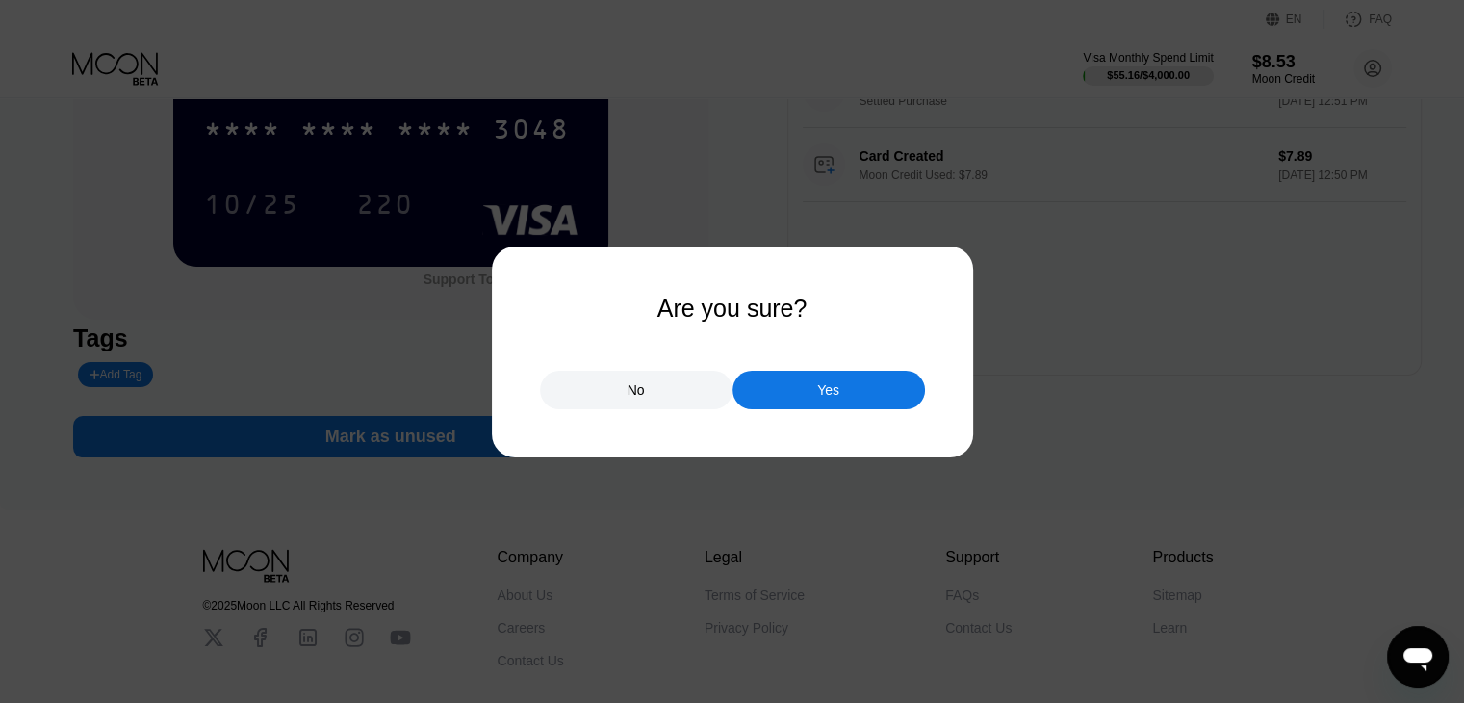
click at [859, 382] on div "Yes" at bounding box center [829, 390] width 193 height 39
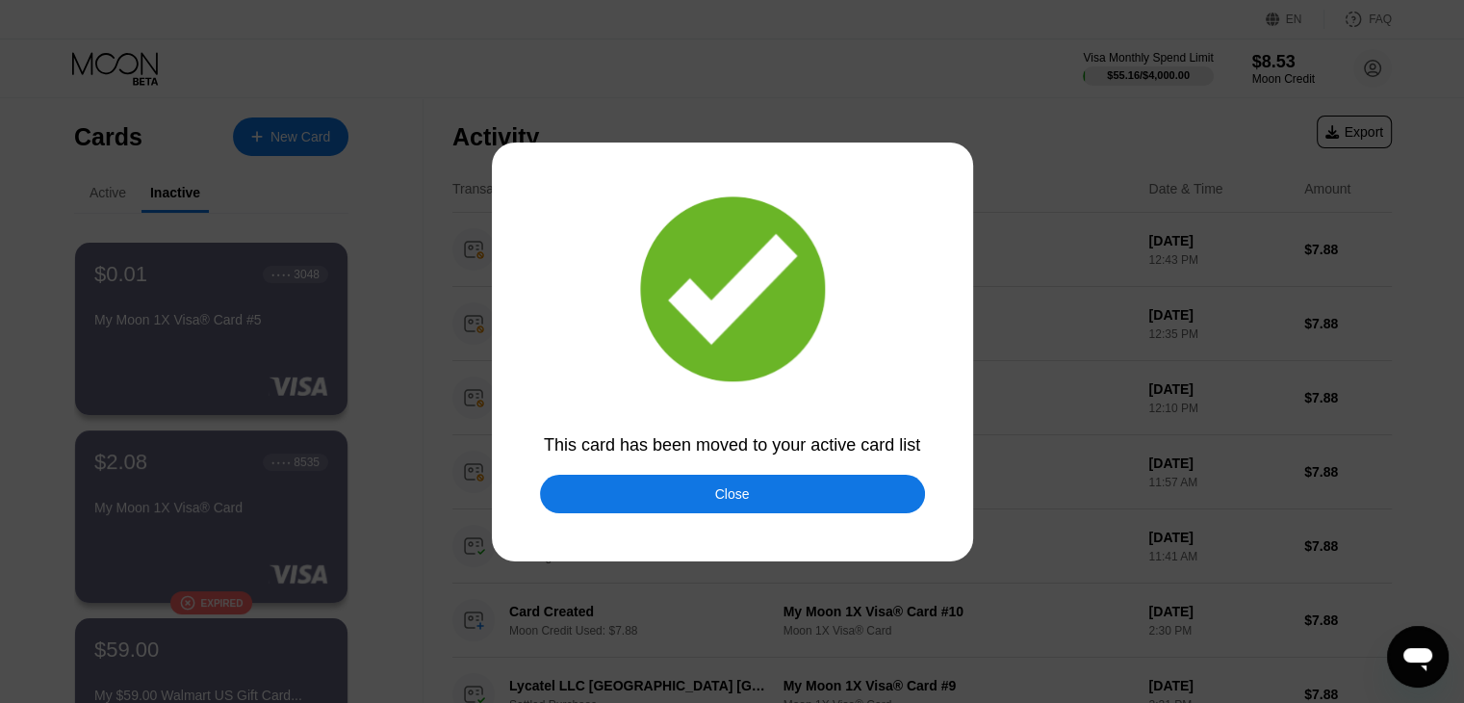
click at [640, 500] on div "Close" at bounding box center [732, 494] width 385 height 39
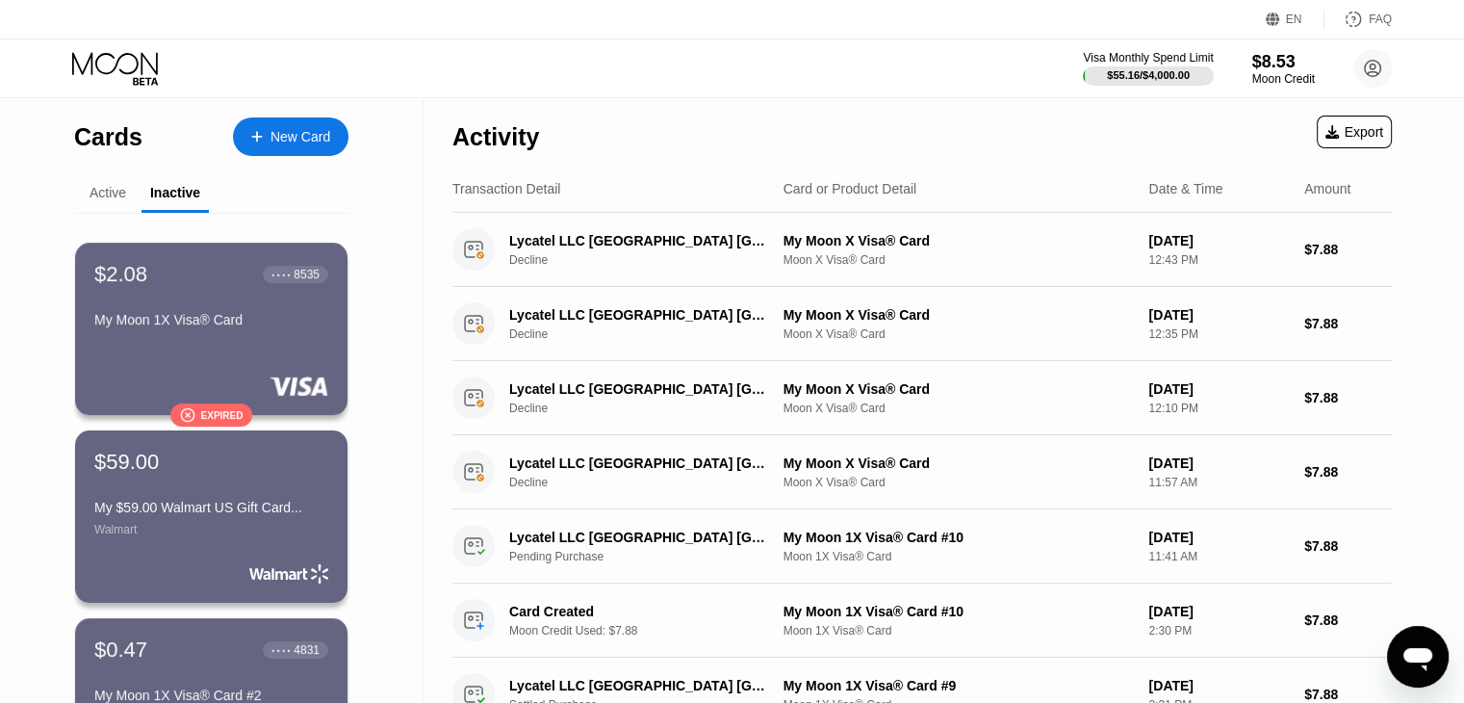
click at [108, 178] on div "Active" at bounding box center [107, 194] width 67 height 38
click at [114, 186] on div "Active" at bounding box center [108, 192] width 37 height 15
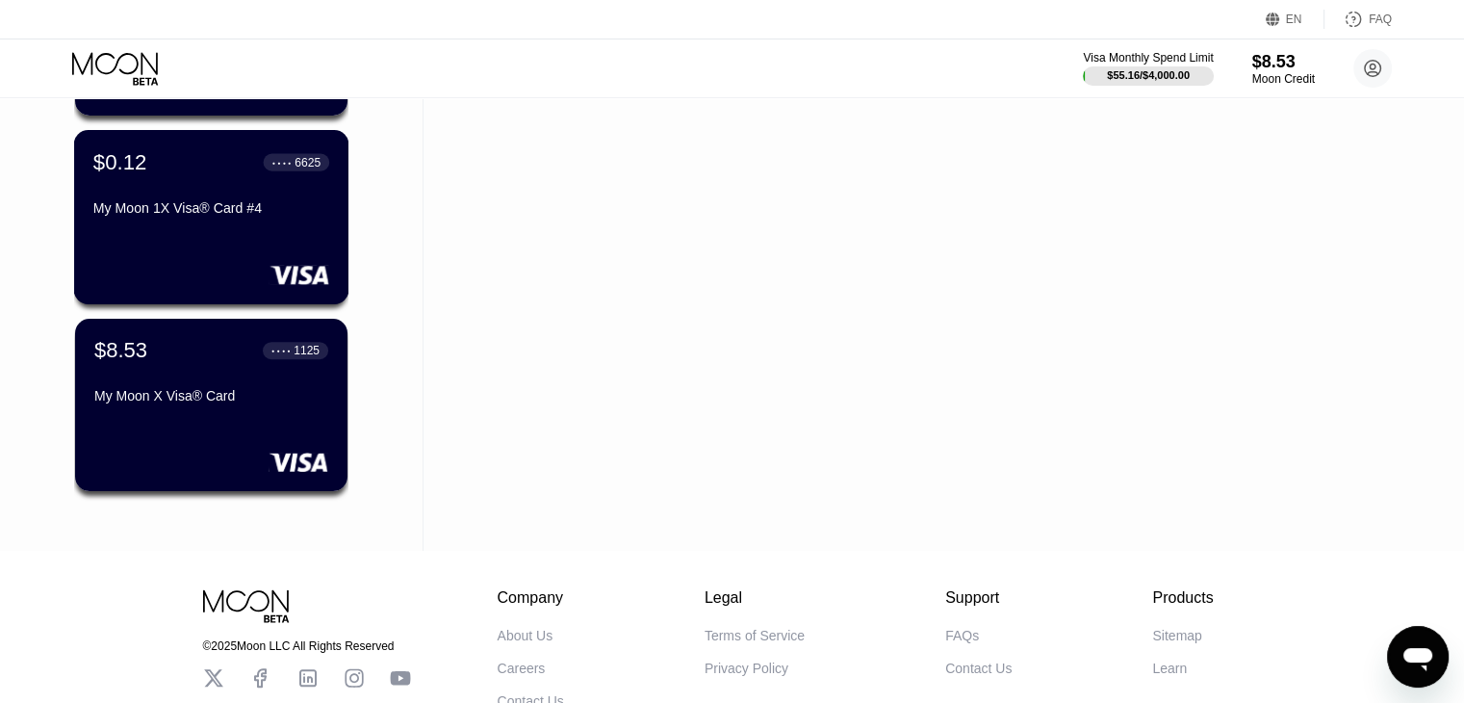
scroll to position [1252, 0]
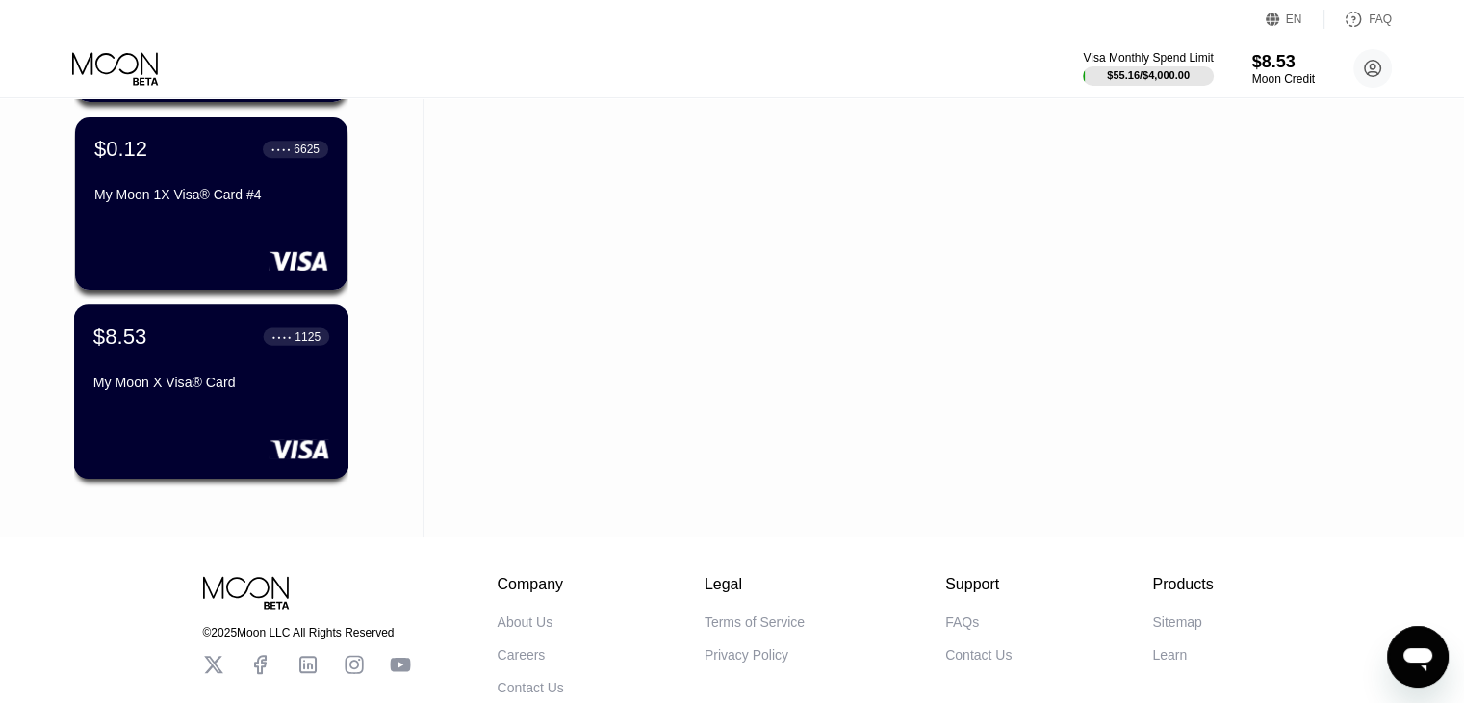
click at [194, 412] on div "$8.53 ● ● ● ● 1125 My Moon X Visa® Card" at bounding box center [211, 391] width 275 height 174
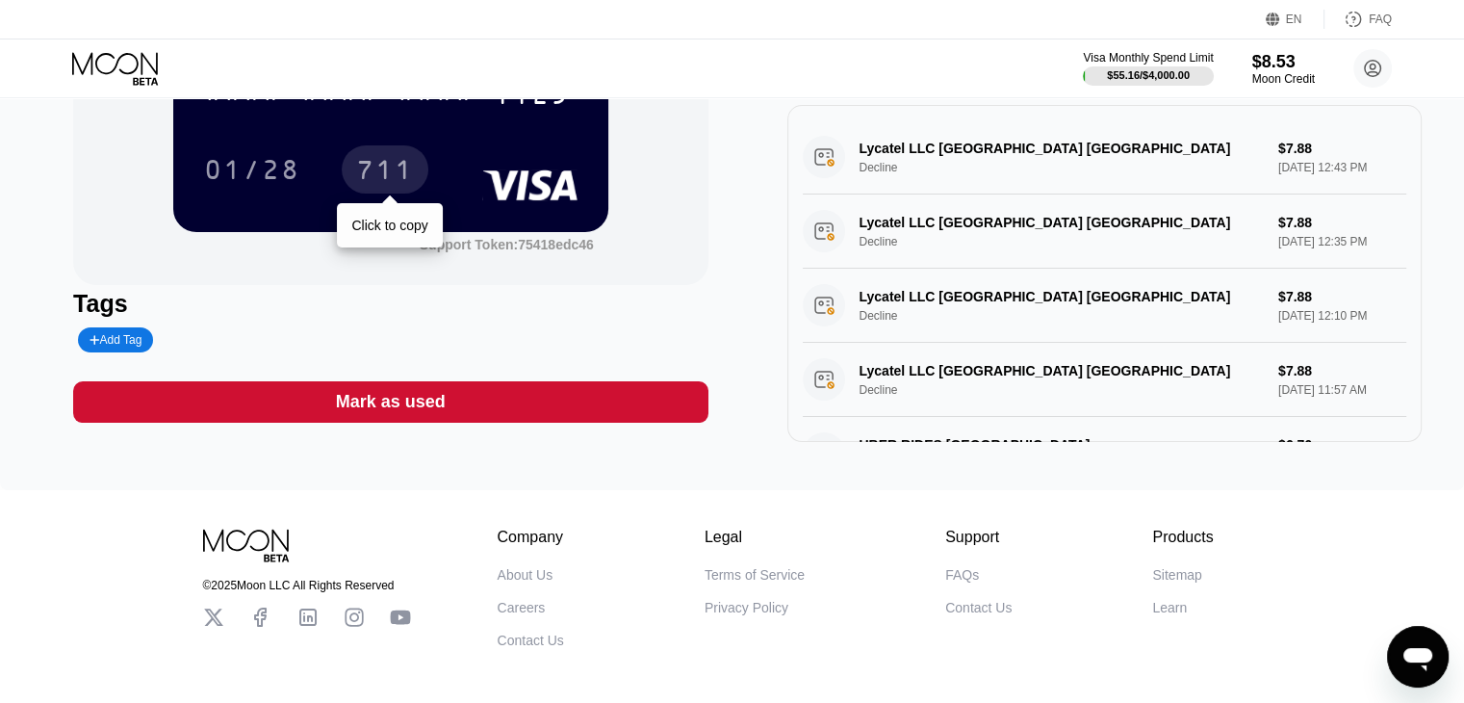
scroll to position [289, 0]
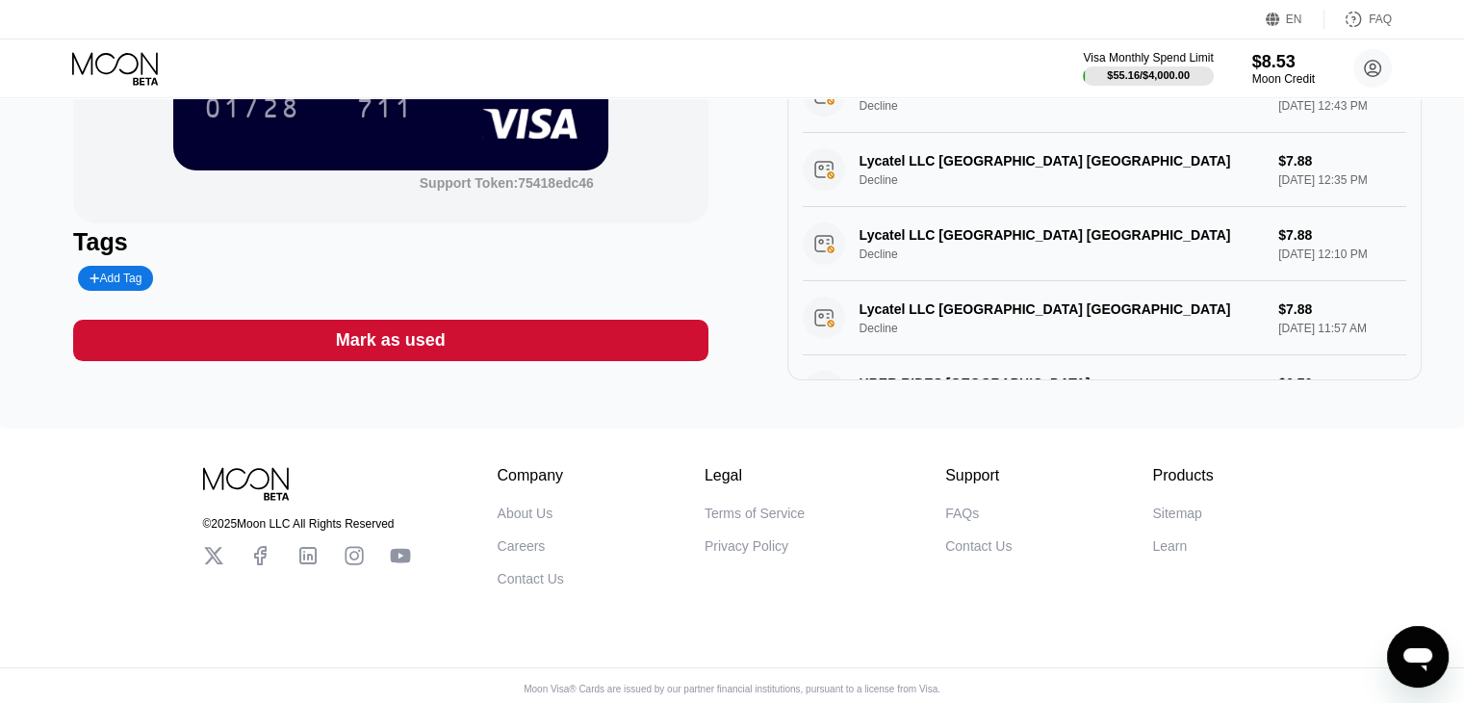
click at [407, 360] on div "Mark as used" at bounding box center [390, 340] width 634 height 41
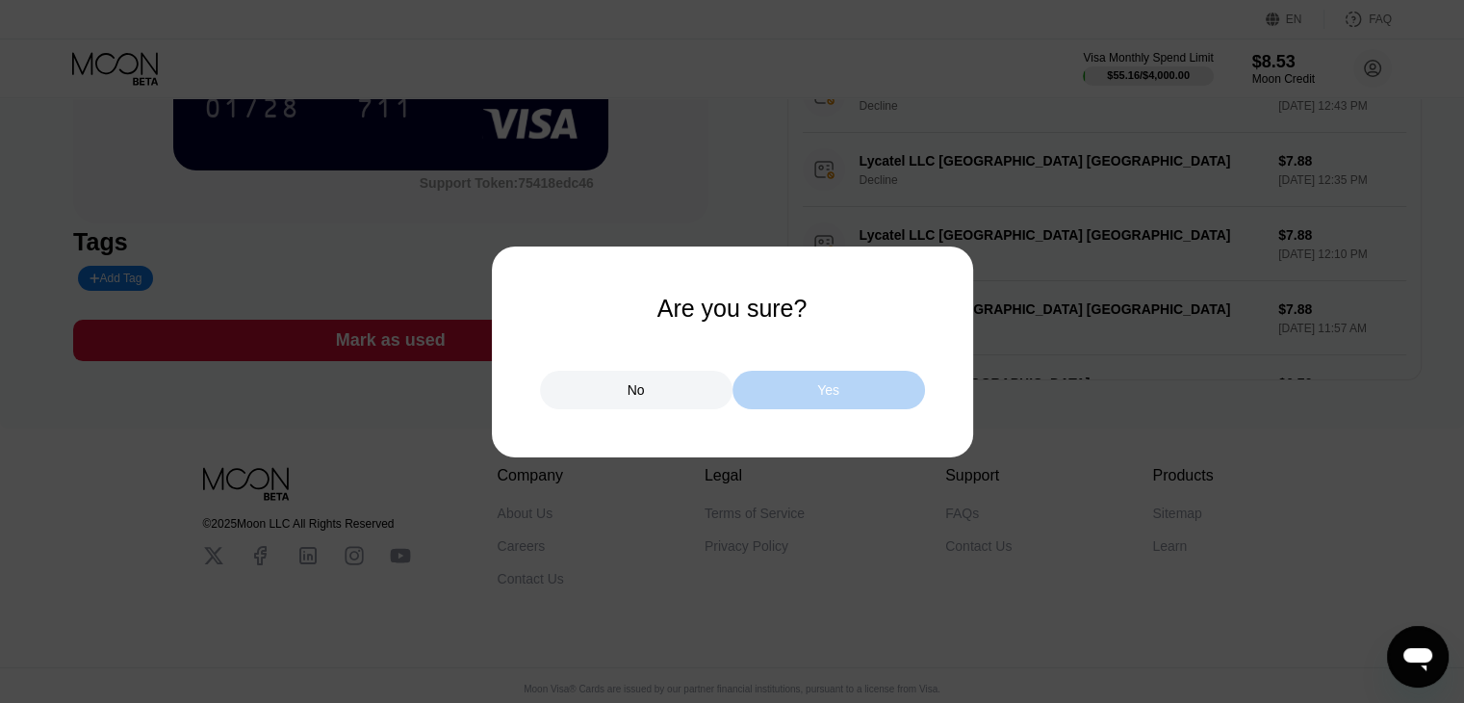
drag, startPoint x: 812, startPoint y: 401, endPoint x: 793, endPoint y: 401, distance: 18.3
click at [812, 401] on div "Yes" at bounding box center [829, 390] width 193 height 39
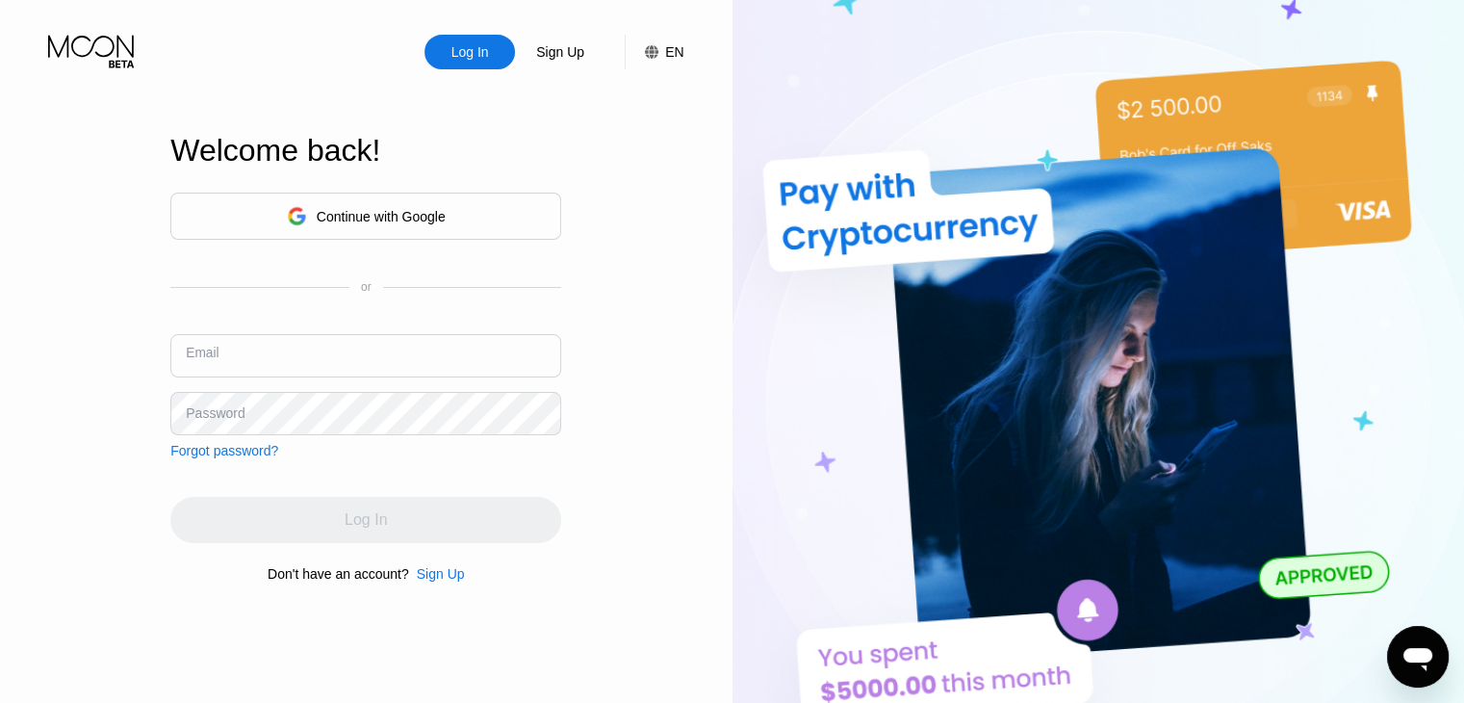
click at [375, 355] on input "text" at bounding box center [365, 355] width 391 height 43
type input "[EMAIL_ADDRESS][DOMAIN_NAME]"
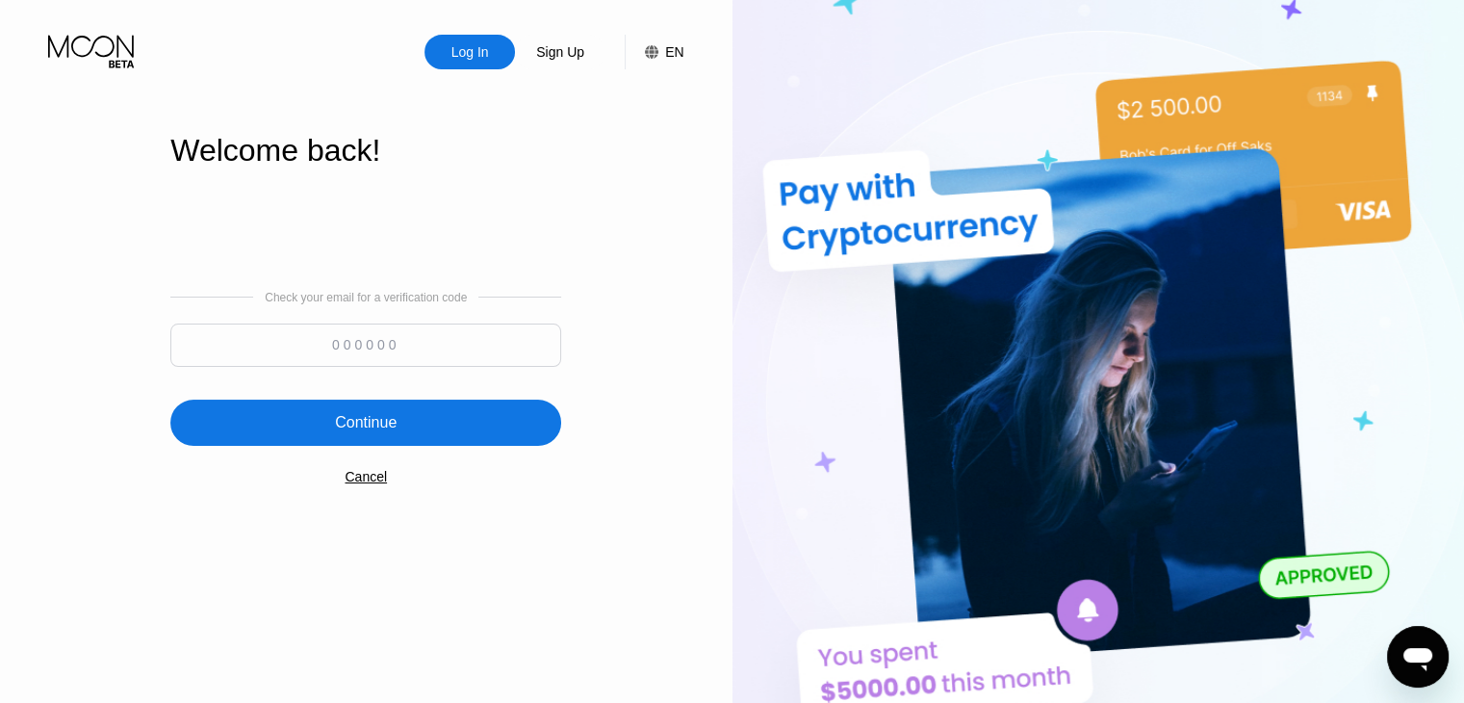
click at [371, 324] on input at bounding box center [365, 344] width 391 height 43
type input "689792"
click at [365, 432] on div "Continue" at bounding box center [366, 422] width 62 height 19
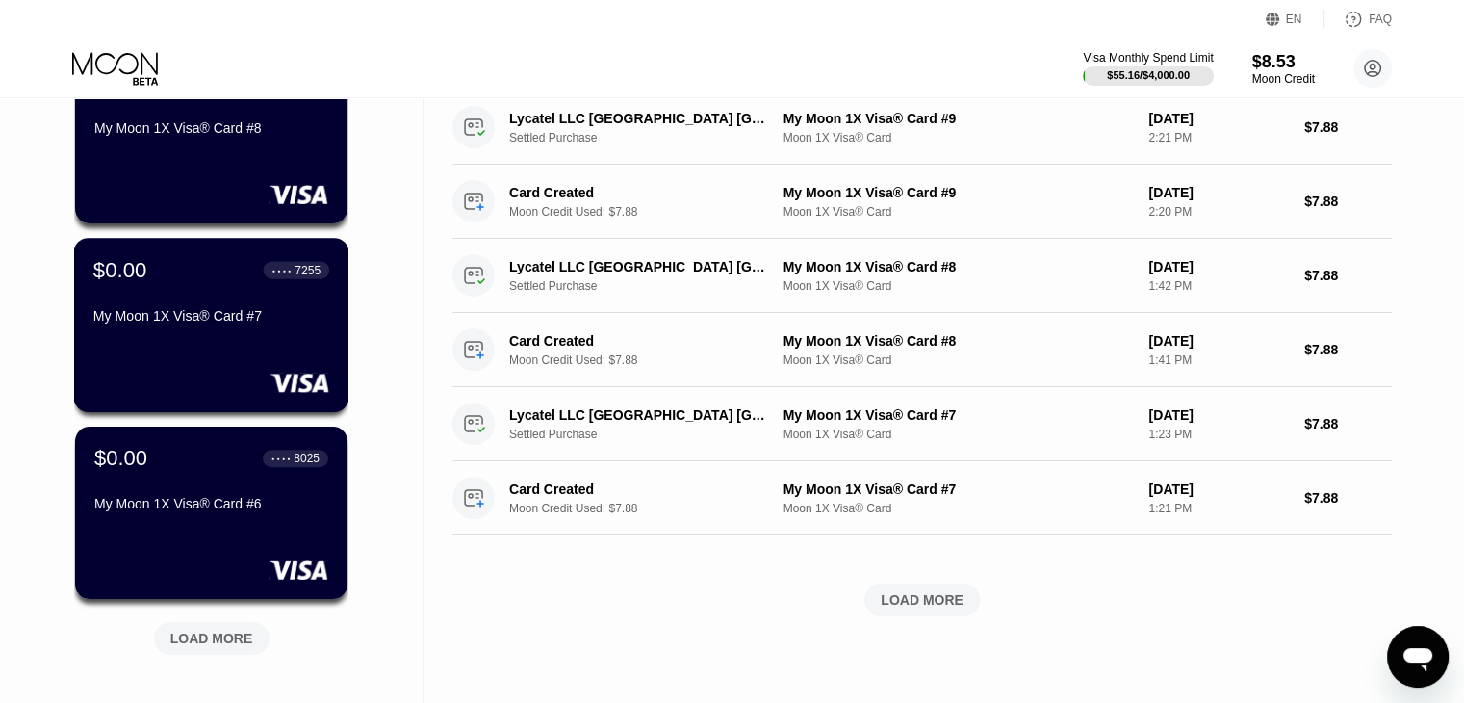
scroll to position [770, 0]
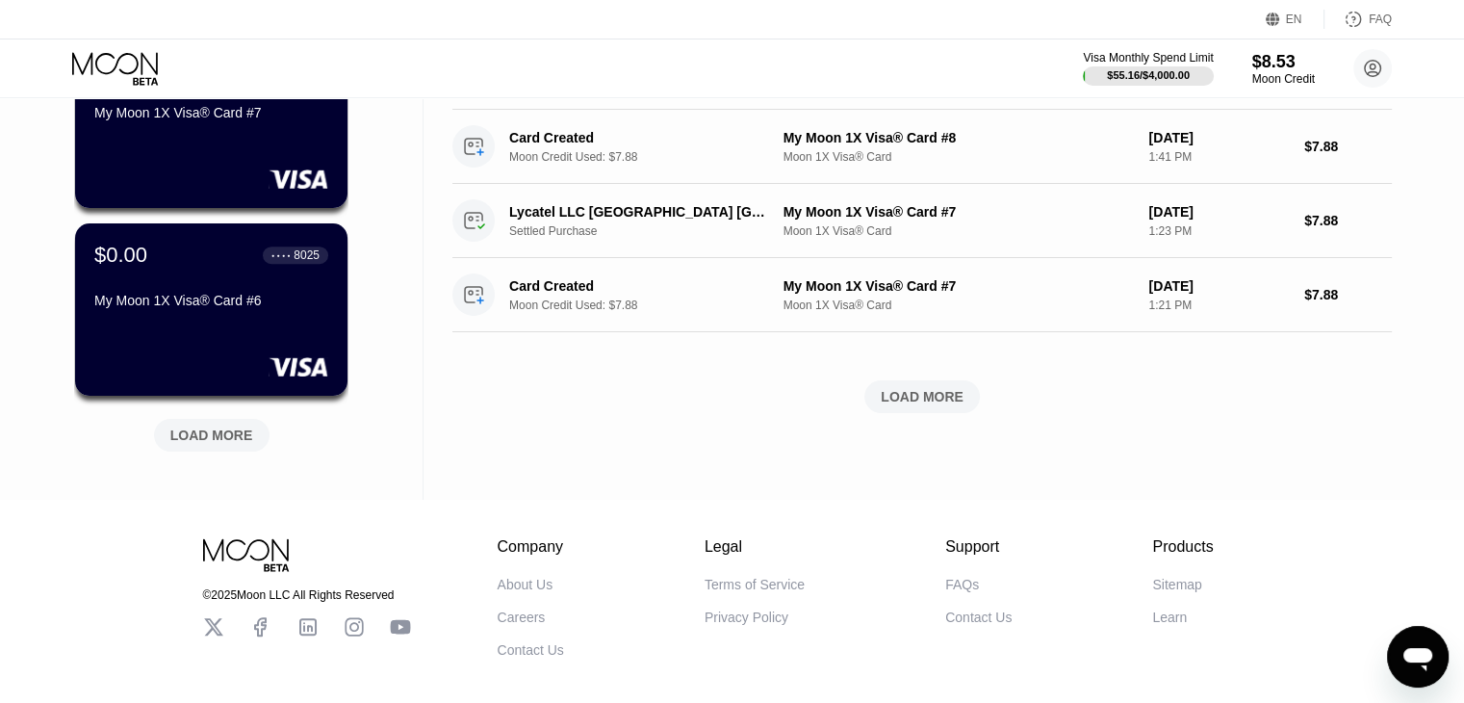
click at [243, 438] on div "LOAD MORE" at bounding box center [211, 434] width 83 height 17
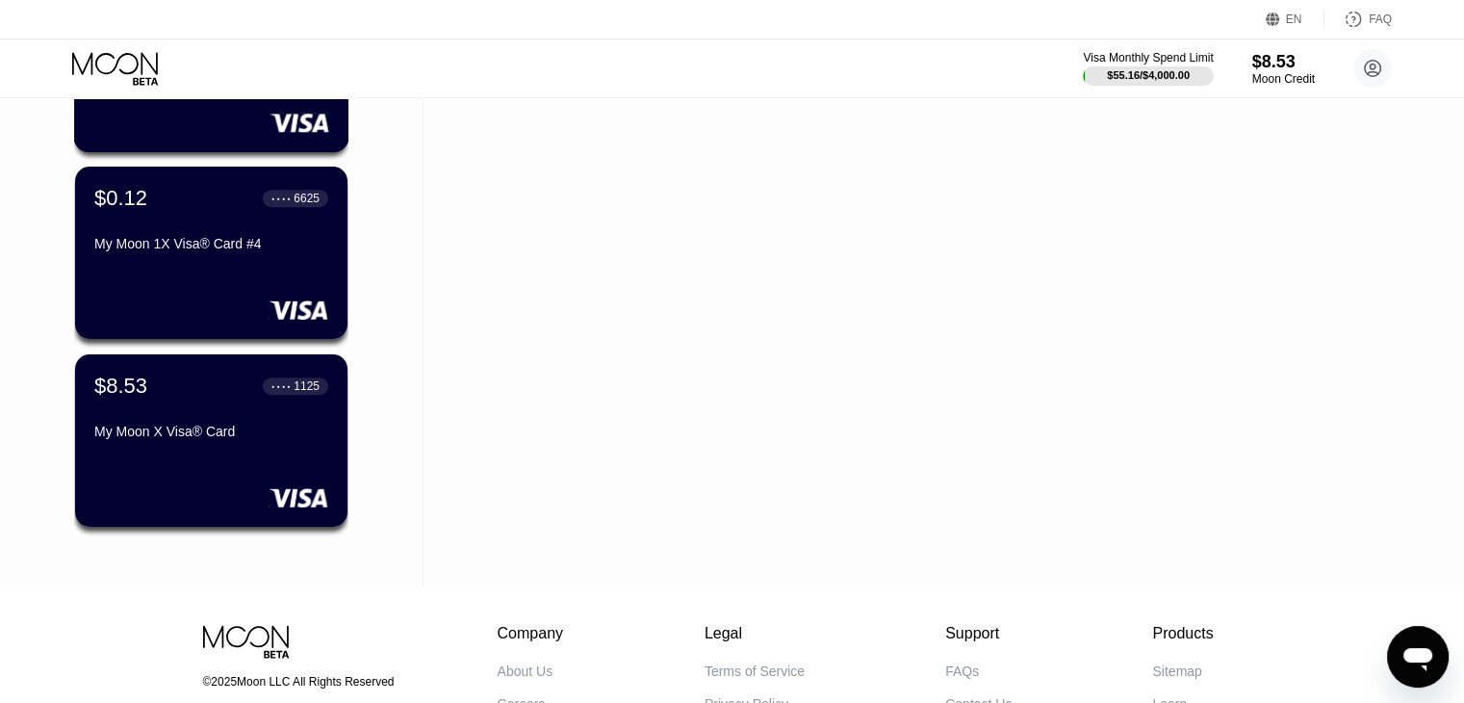
scroll to position [1252, 0]
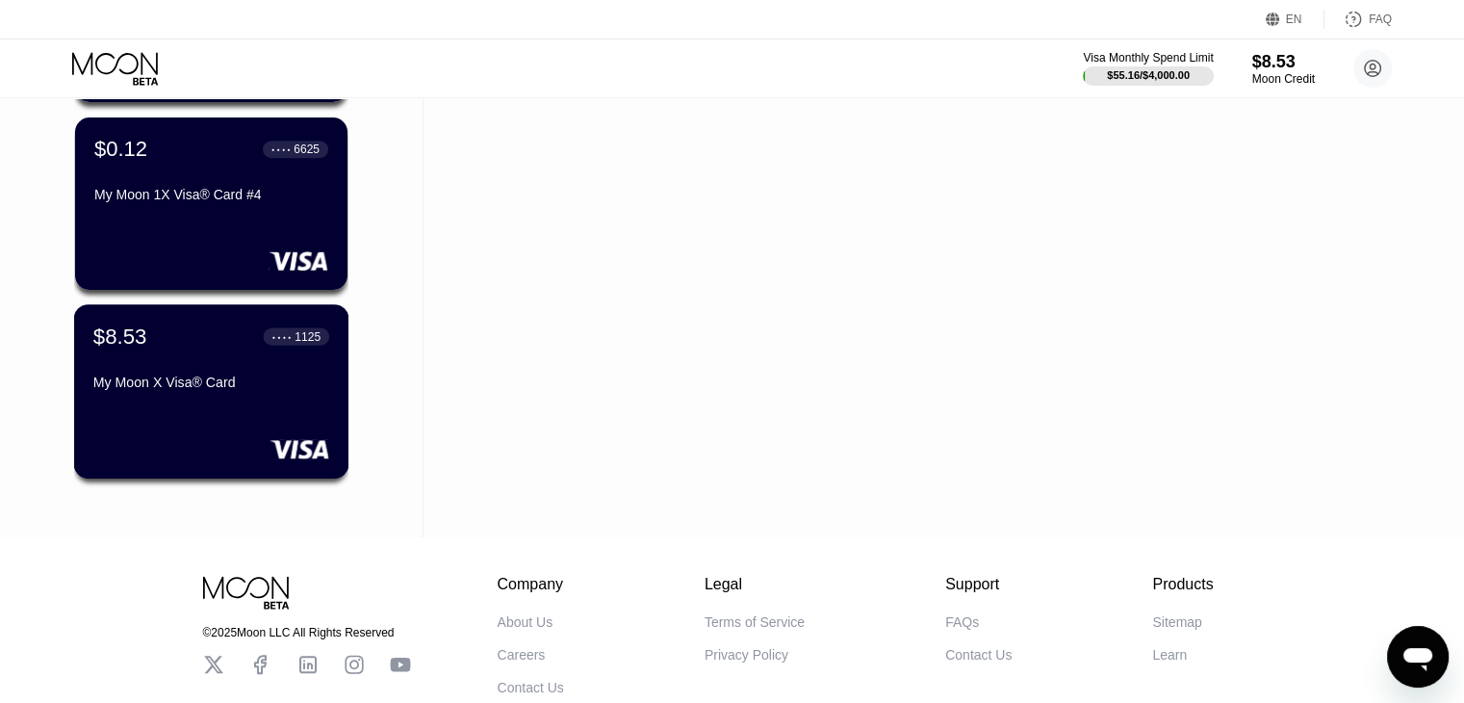
click at [258, 386] on div "My Moon X Visa® Card" at bounding box center [211, 382] width 236 height 15
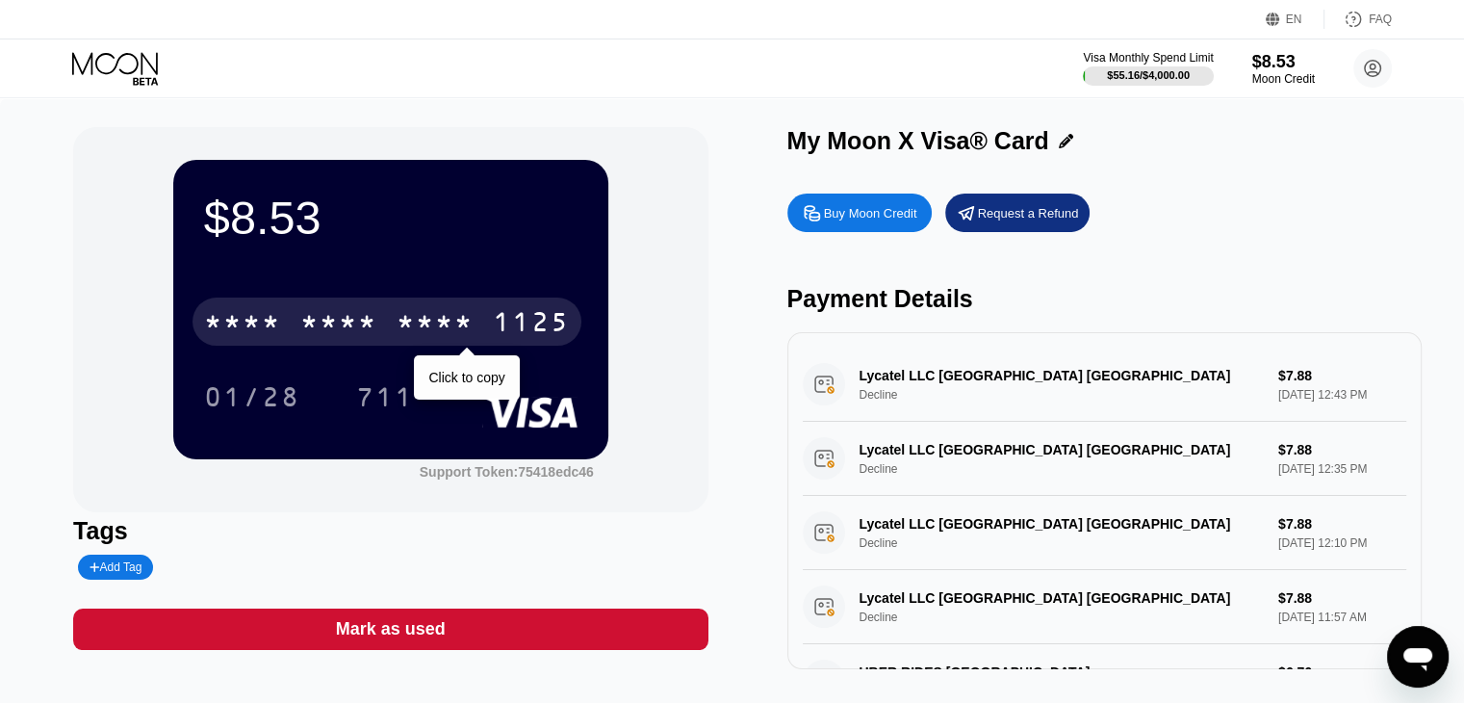
click at [429, 316] on div "* * * *" at bounding box center [435, 324] width 77 height 31
